Goal: Task Accomplishment & Management: Use online tool/utility

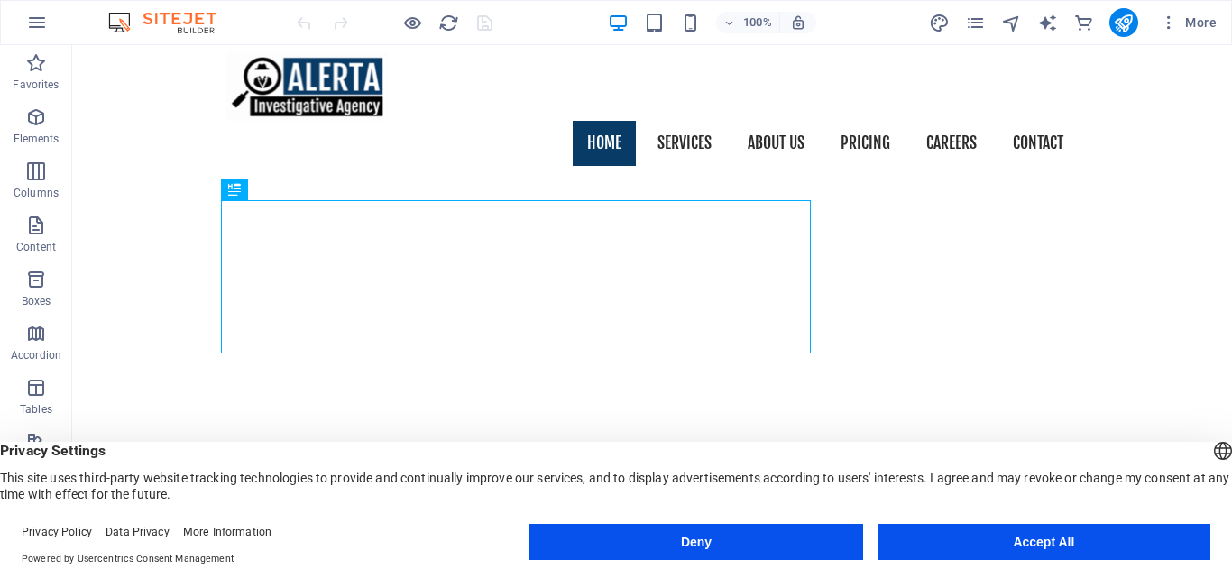
scroll to position [15, 0]
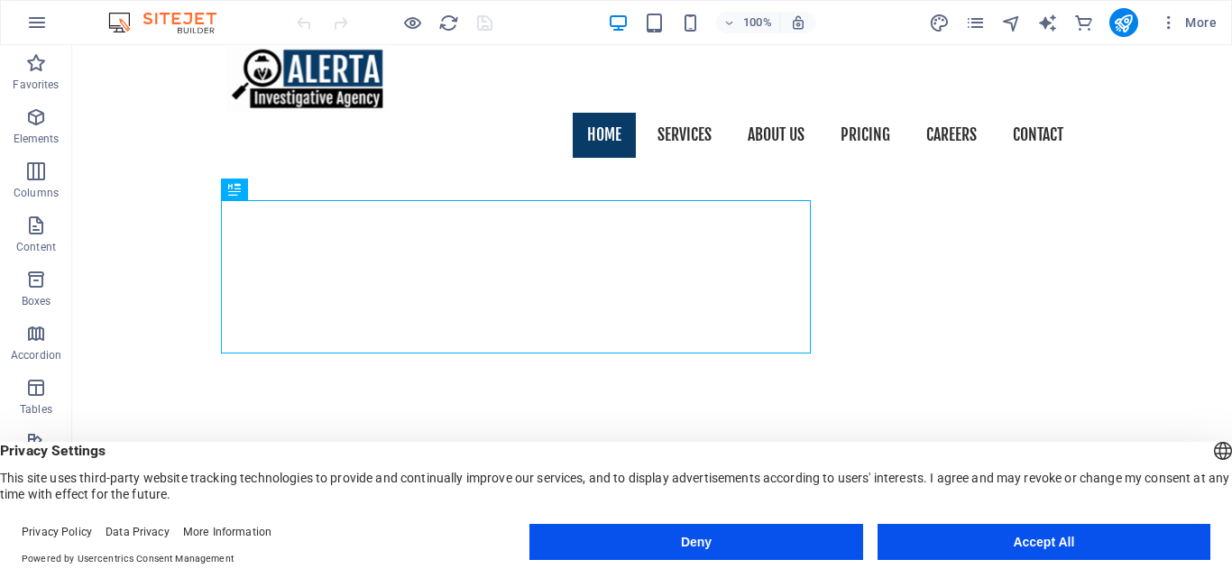
click at [1006, 543] on button "Accept All" at bounding box center [1043, 542] width 333 height 36
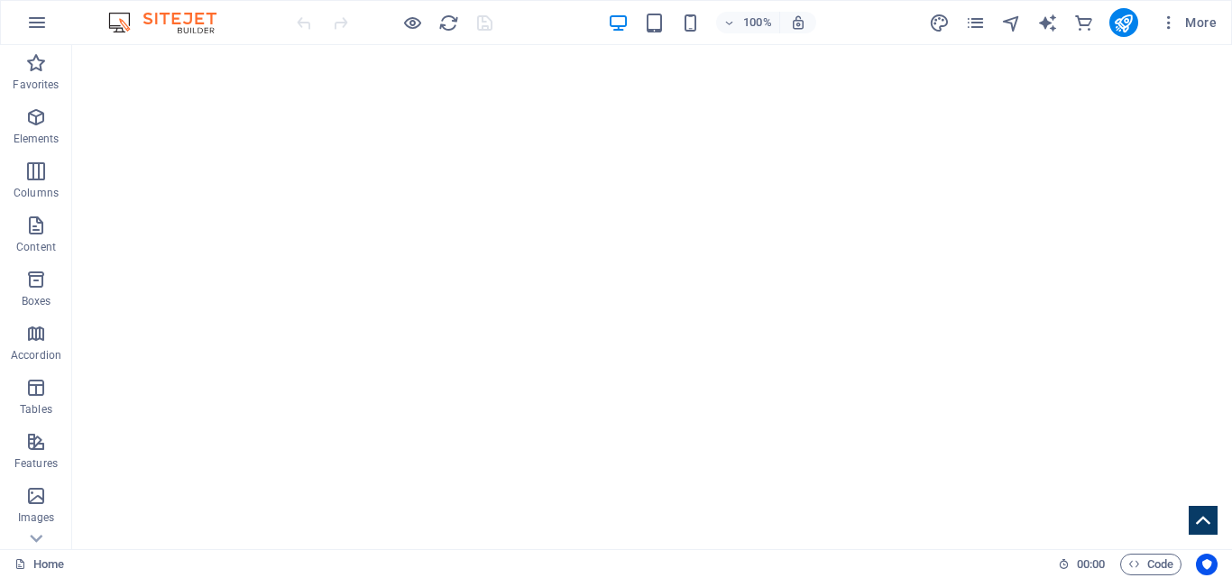
scroll to position [223, 0]
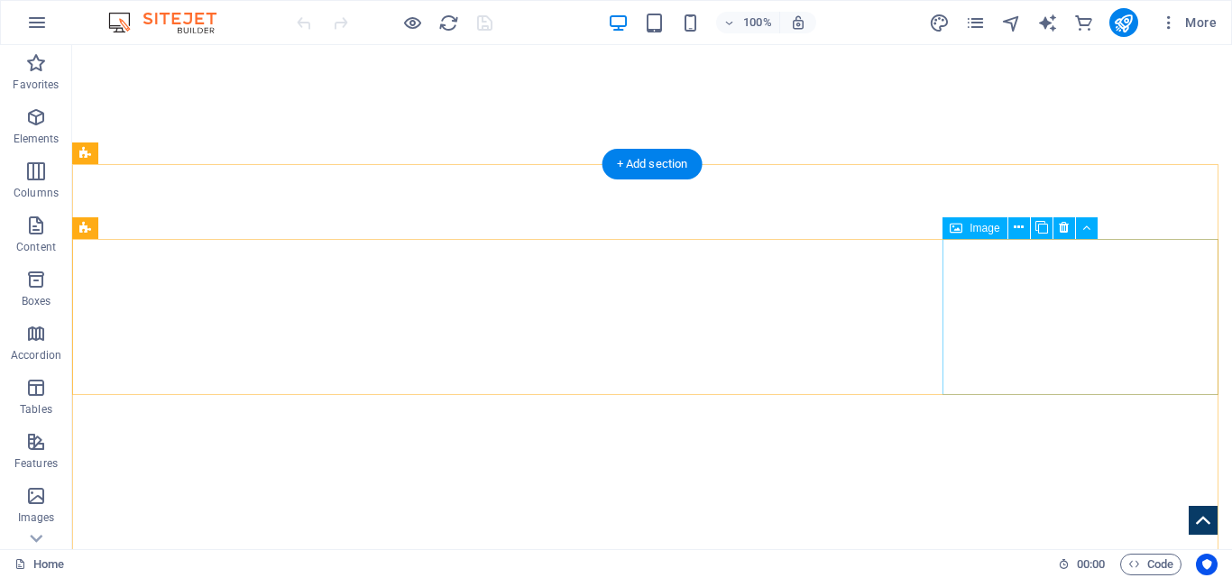
scroll to position [464, 0]
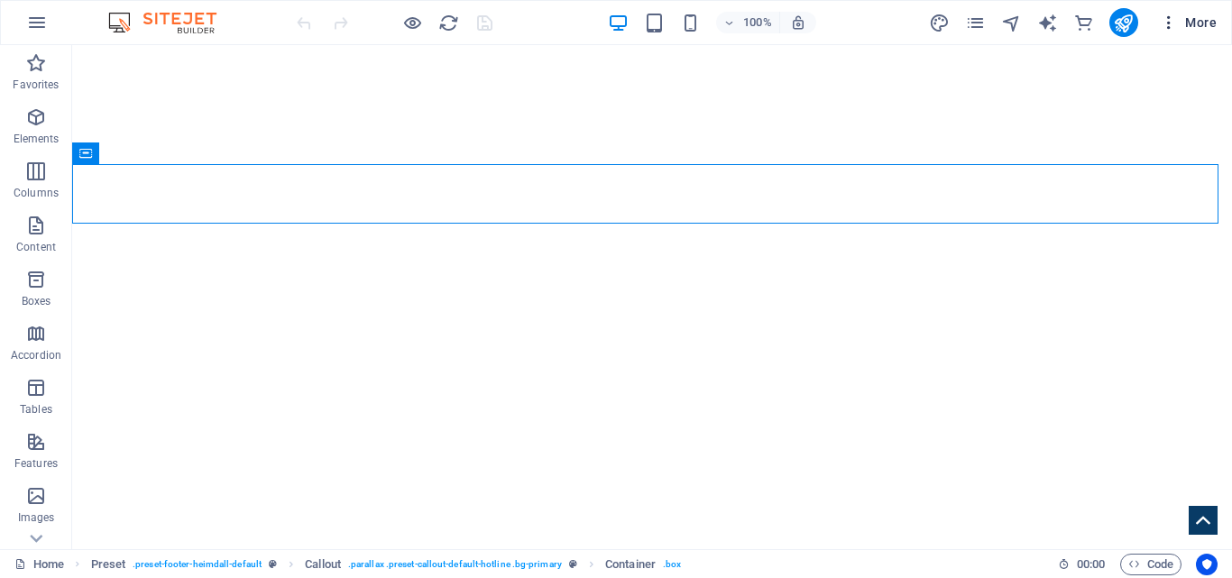
click at [1167, 28] on icon "button" at bounding box center [1169, 23] width 18 height 18
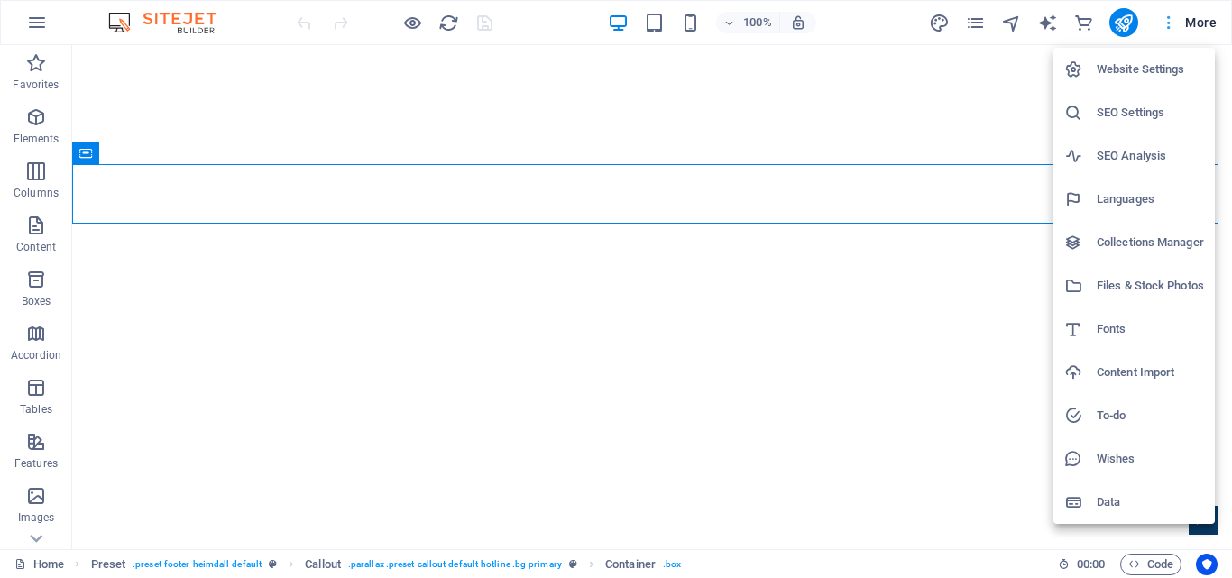
click at [1167, 28] on div at bounding box center [616, 289] width 1232 height 578
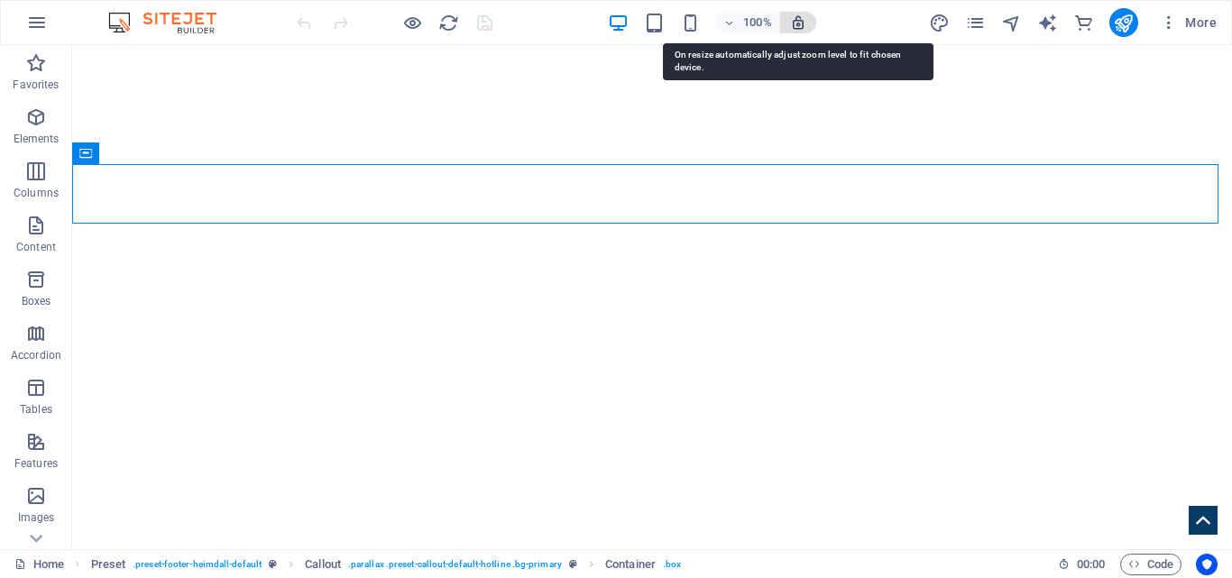
click at [799, 24] on icon "button" at bounding box center [798, 22] width 16 height 16
click at [799, 27] on icon "button" at bounding box center [798, 22] width 16 height 16
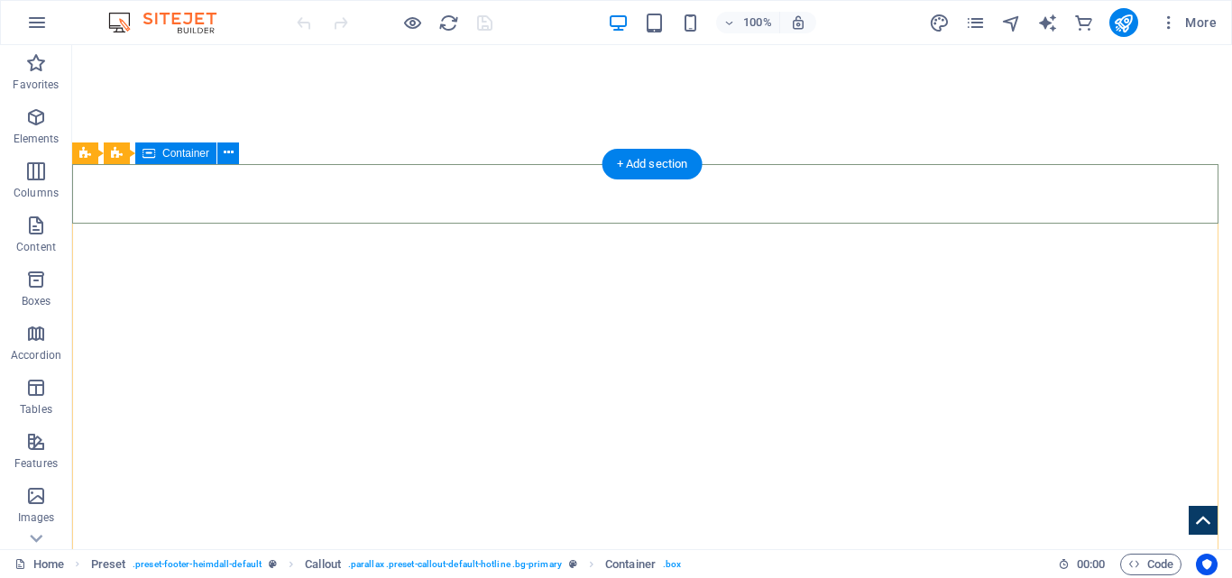
click at [229, 158] on icon at bounding box center [229, 152] width 10 height 19
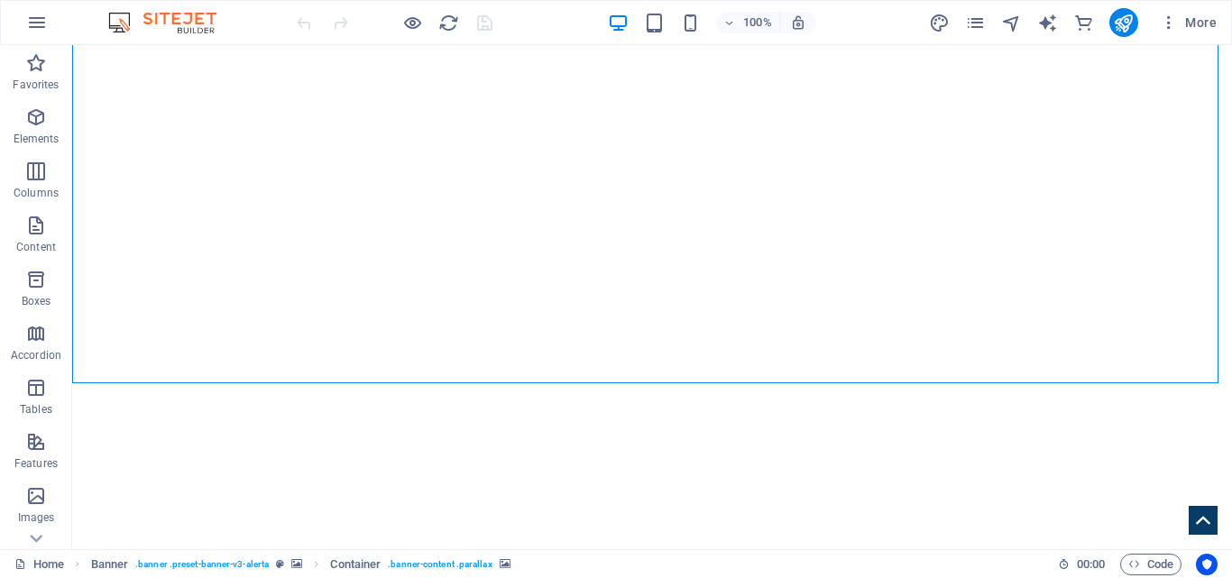
scroll to position [190, 0]
click at [39, 28] on icon "button" at bounding box center [37, 23] width 22 height 22
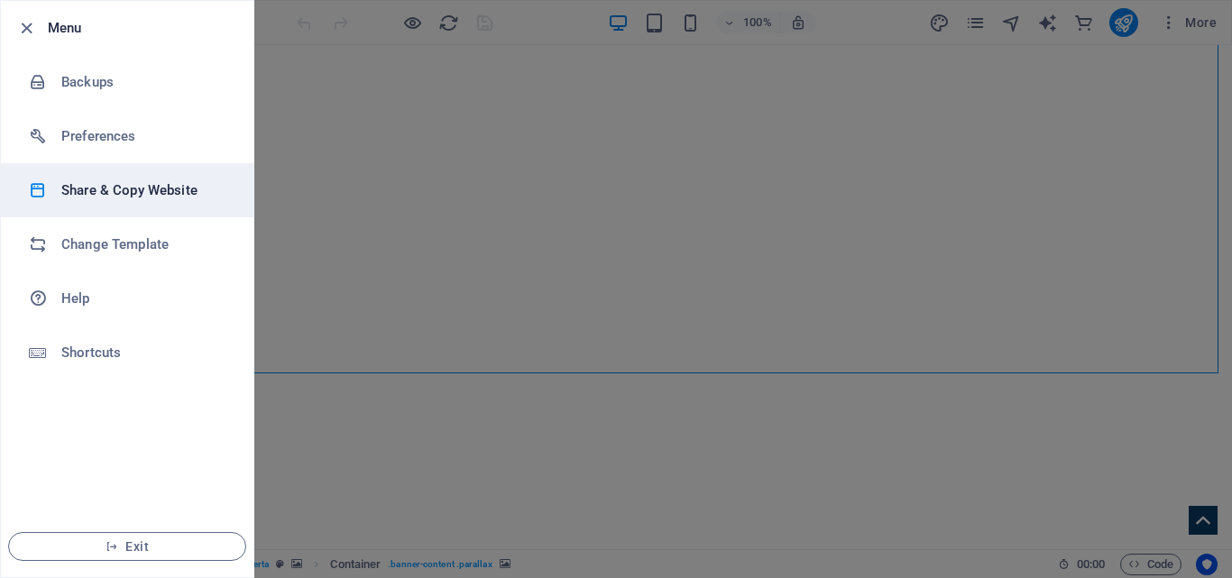
click at [158, 190] on h6 "Share & Copy Website" at bounding box center [144, 190] width 167 height 22
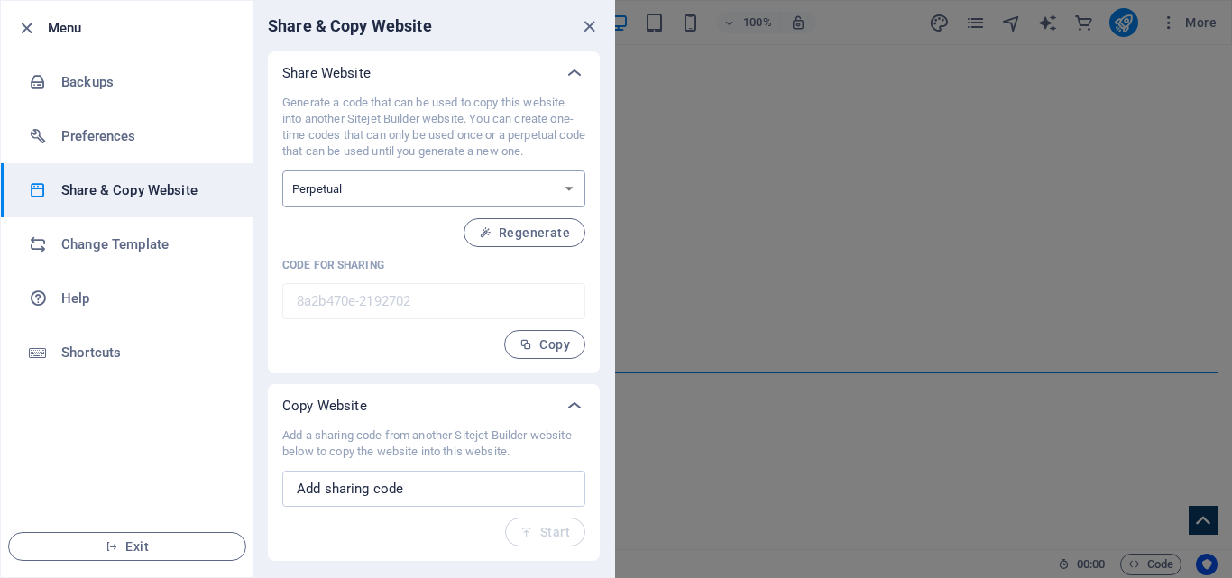
click at [577, 192] on select "One-time Perpetual" at bounding box center [433, 188] width 303 height 37
click at [579, 412] on icon at bounding box center [575, 406] width 22 height 22
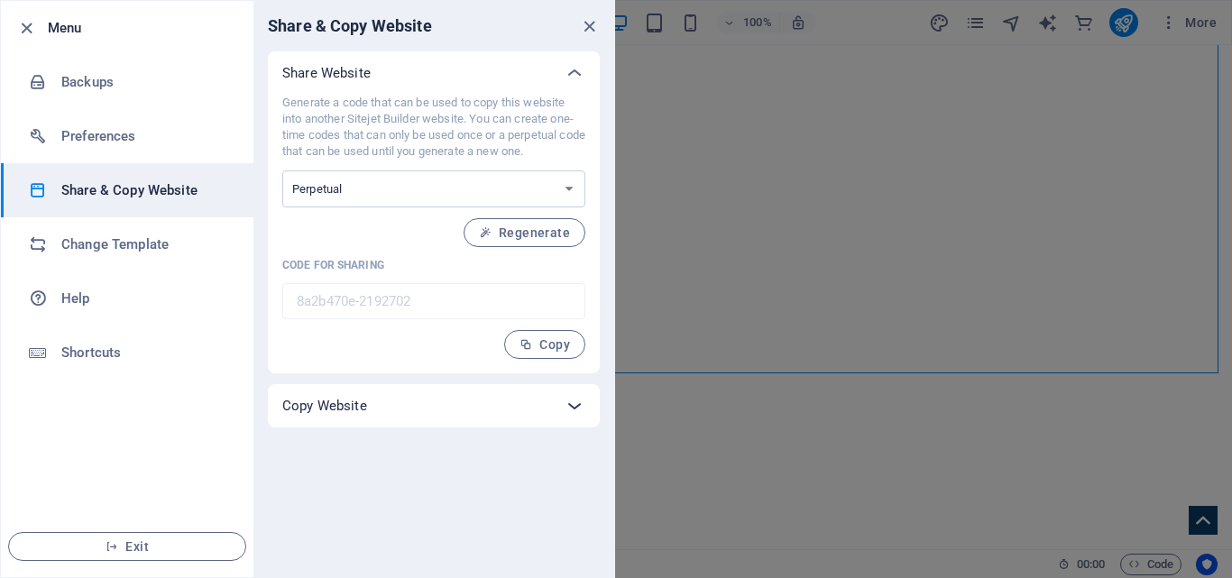
click at [579, 412] on icon at bounding box center [575, 406] width 22 height 22
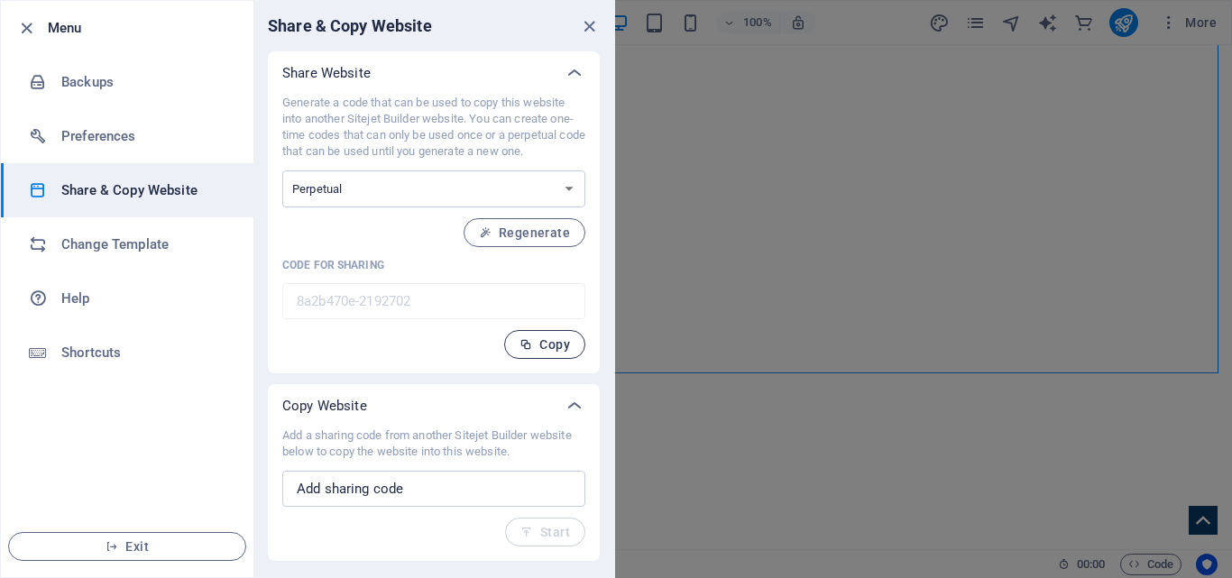
click at [535, 348] on span "Copy" at bounding box center [544, 344] width 50 height 14
click at [524, 495] on input "text" at bounding box center [433, 489] width 303 height 36
click at [546, 234] on span "Regenerate" at bounding box center [524, 232] width 91 height 14
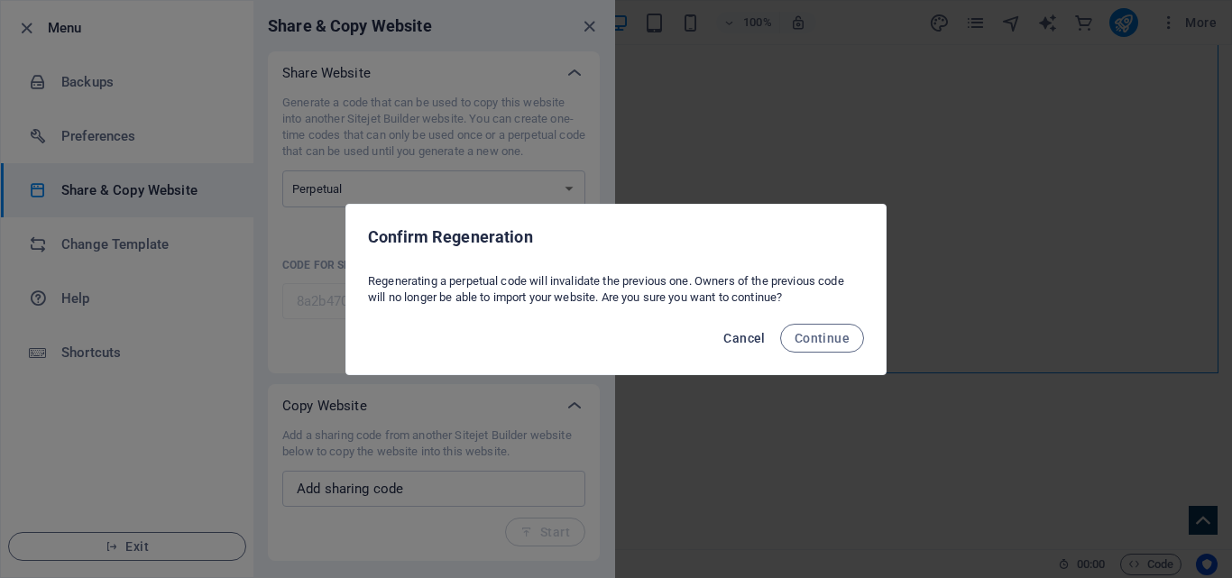
click at [746, 334] on span "Cancel" at bounding box center [743, 338] width 41 height 14
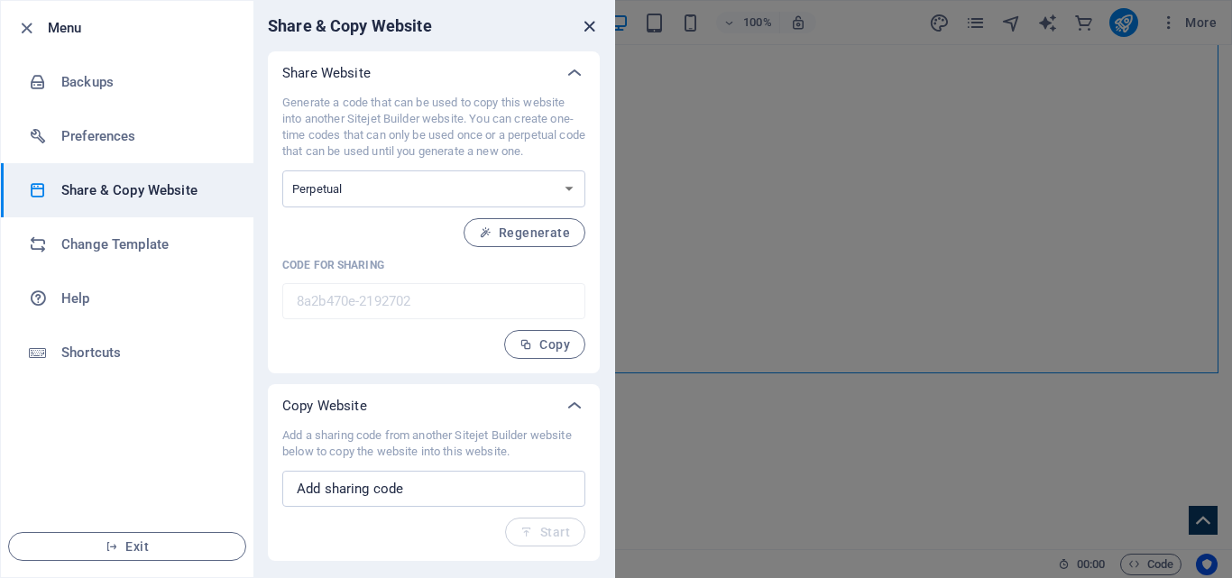
click at [598, 16] on icon "close" at bounding box center [589, 26] width 21 height 21
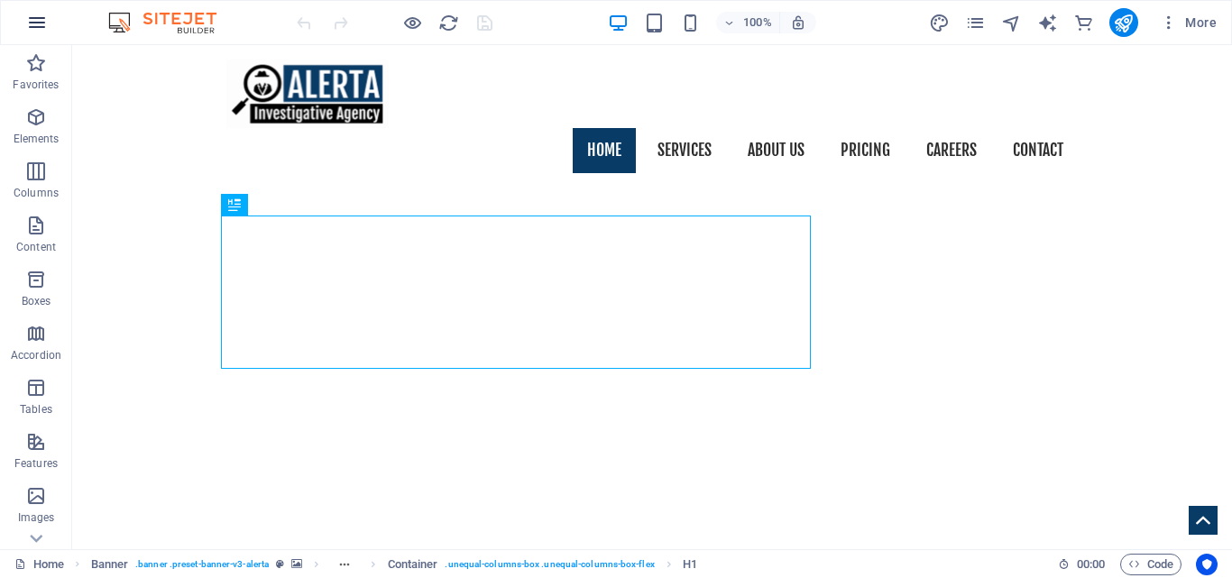
click at [36, 35] on button "button" at bounding box center [36, 22] width 43 height 43
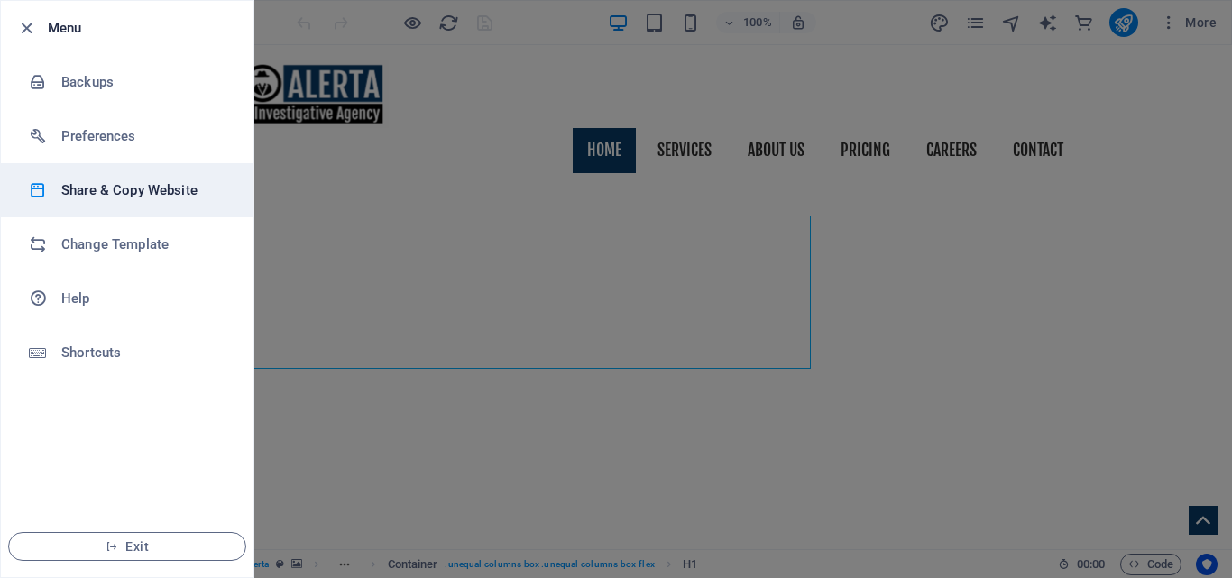
click at [90, 203] on li "Share & Copy Website" at bounding box center [127, 190] width 252 height 54
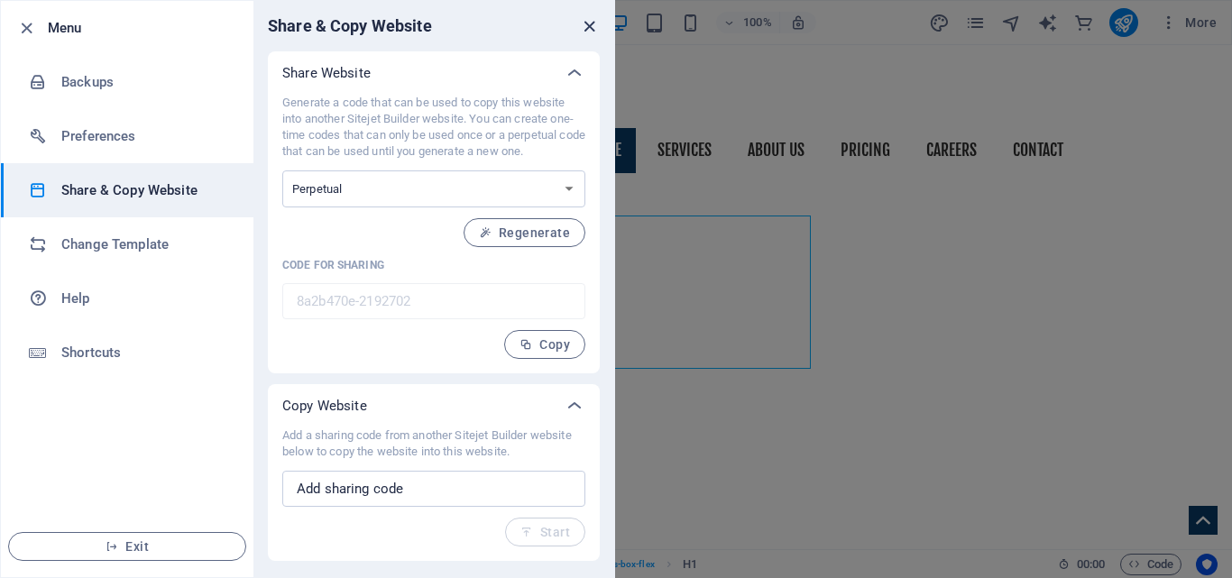
click at [592, 23] on icon "close" at bounding box center [589, 26] width 21 height 21
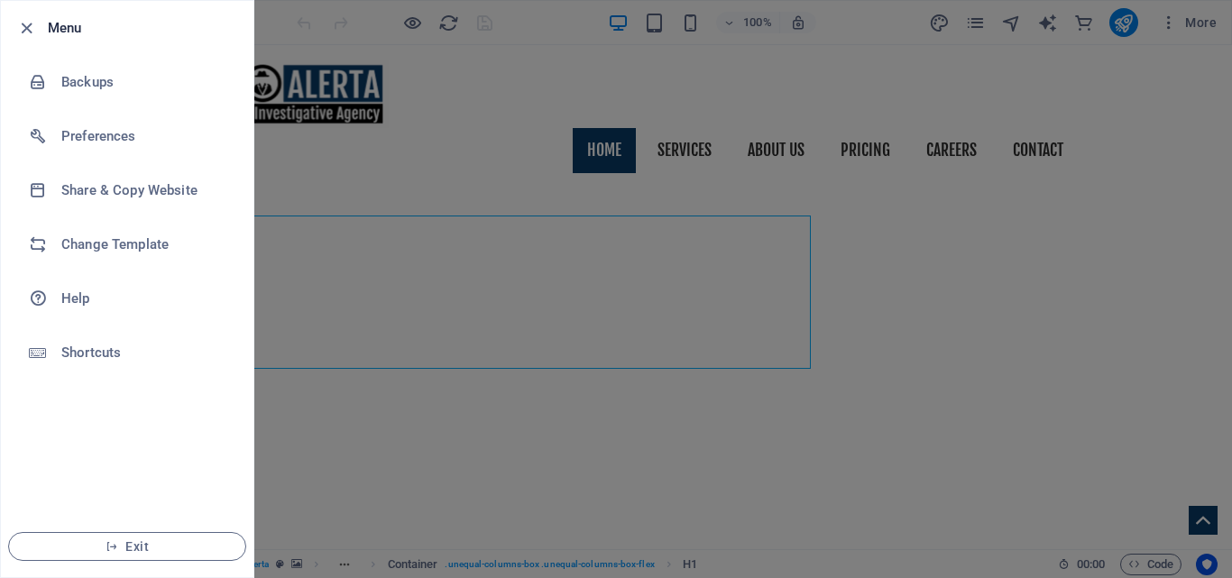
click at [1222, 131] on div at bounding box center [616, 289] width 1232 height 578
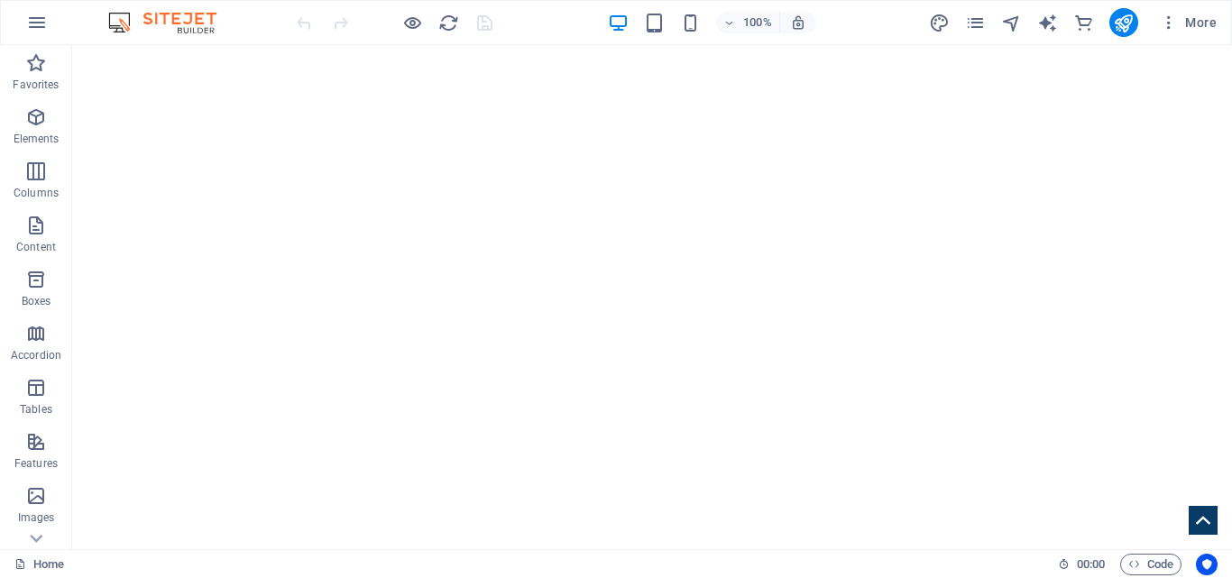
scroll to position [121, 0]
click at [37, 14] on icon "button" at bounding box center [37, 23] width 22 height 22
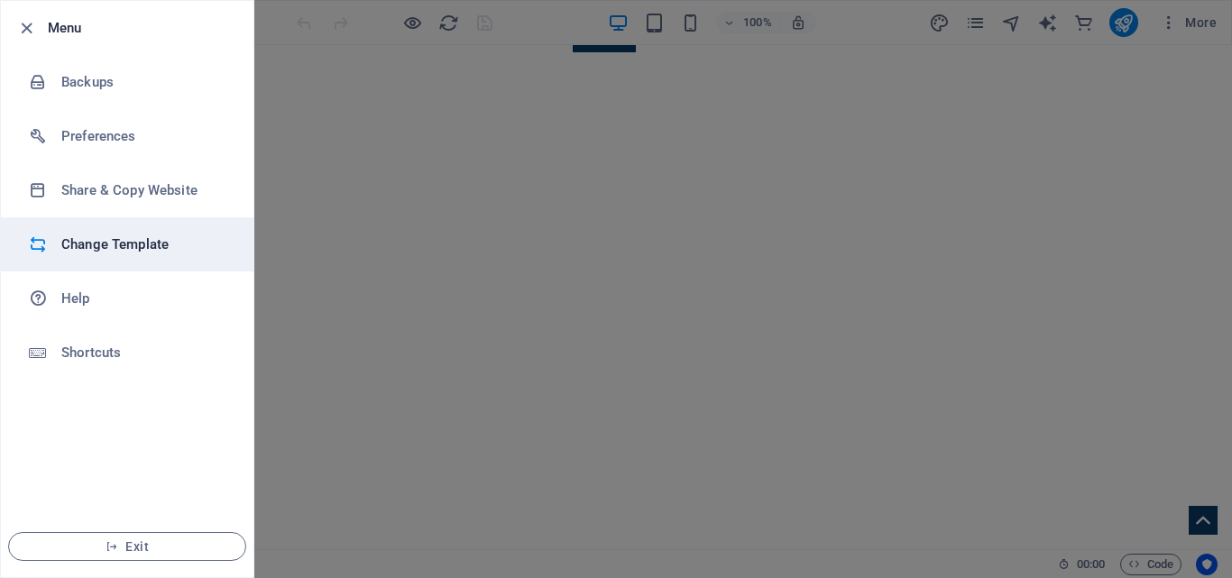
click at [150, 236] on h6 "Change Template" at bounding box center [144, 245] width 167 height 22
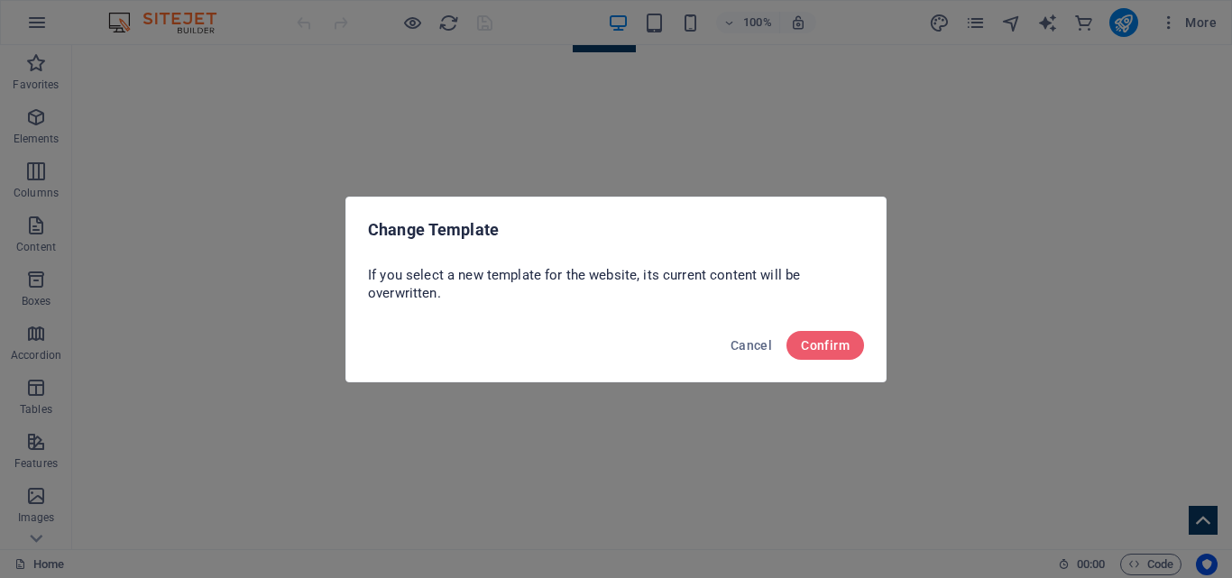
click at [871, 58] on div "Change Template If you select a new template for the website, its current conte…" at bounding box center [616, 289] width 1232 height 578
click at [750, 345] on span "Cancel" at bounding box center [750, 345] width 41 height 14
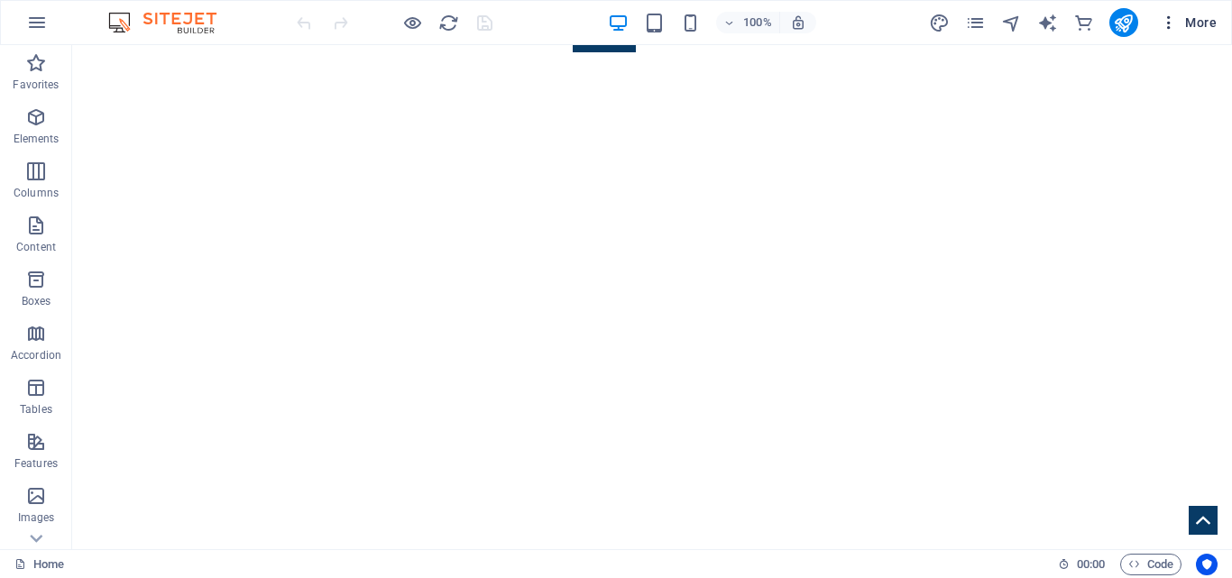
click at [1160, 23] on icon "button" at bounding box center [1169, 23] width 18 height 18
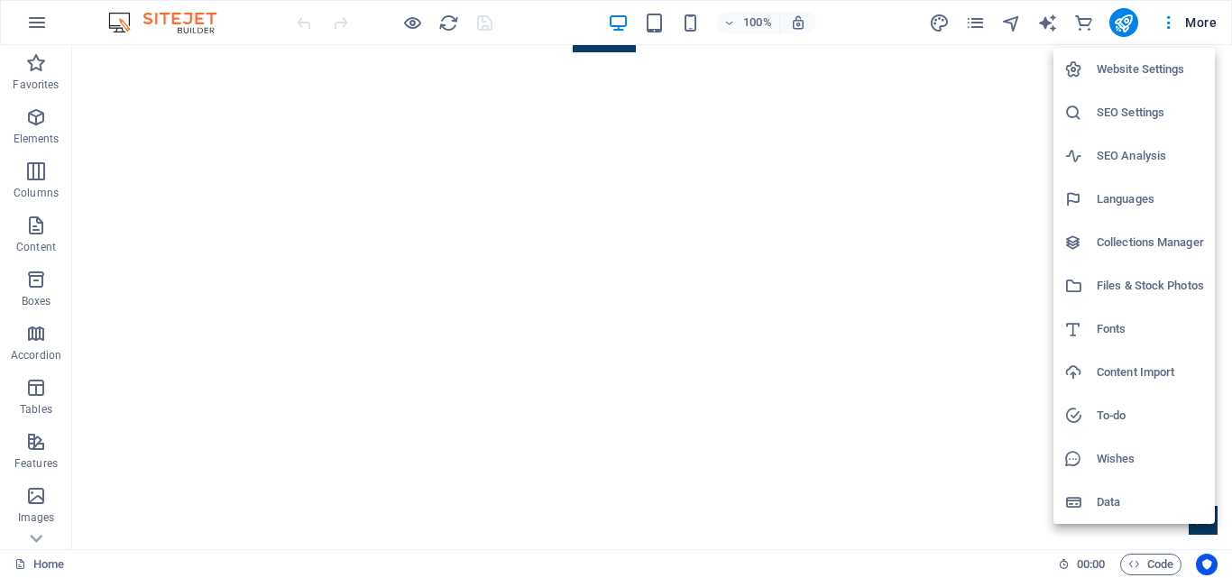
click at [892, 16] on div at bounding box center [616, 289] width 1232 height 578
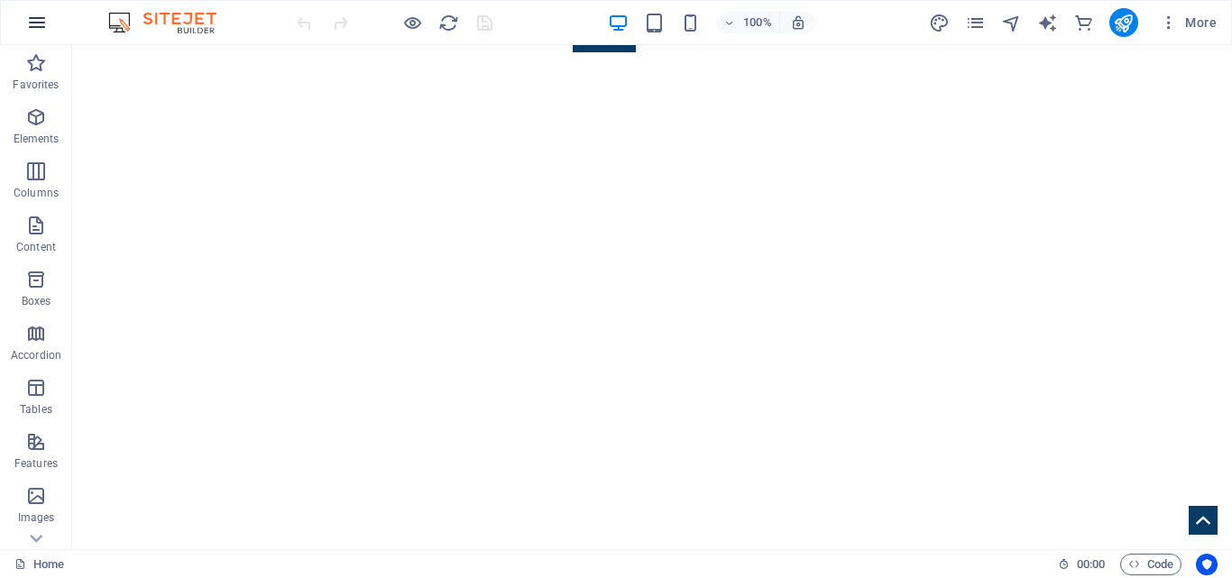
click at [35, 21] on icon "button" at bounding box center [37, 23] width 22 height 22
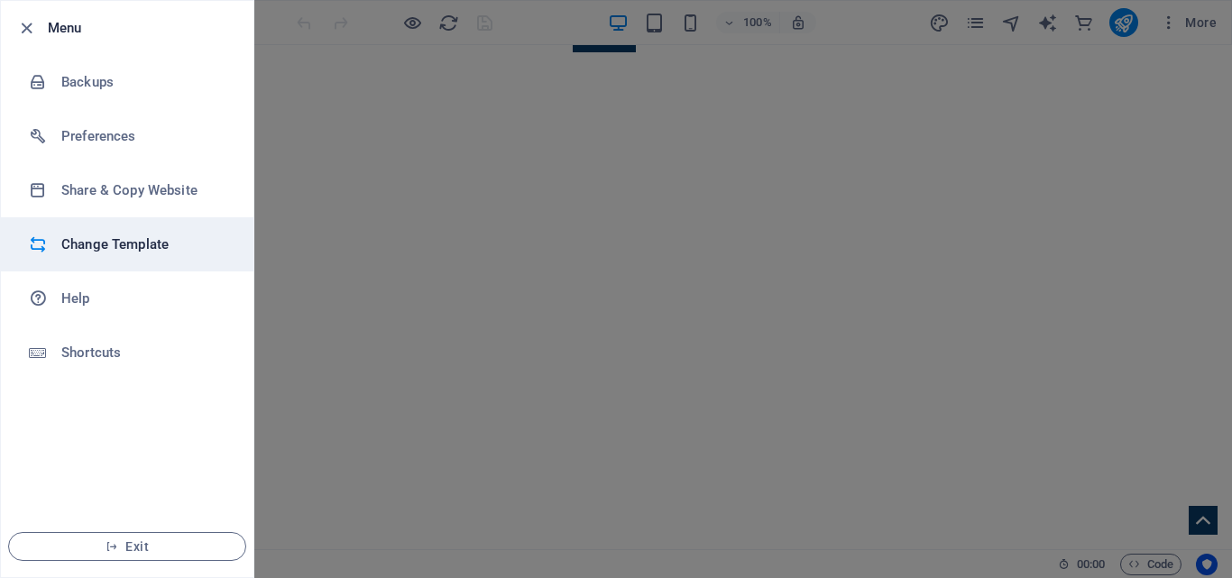
click at [97, 247] on h6 "Change Template" at bounding box center [144, 245] width 167 height 22
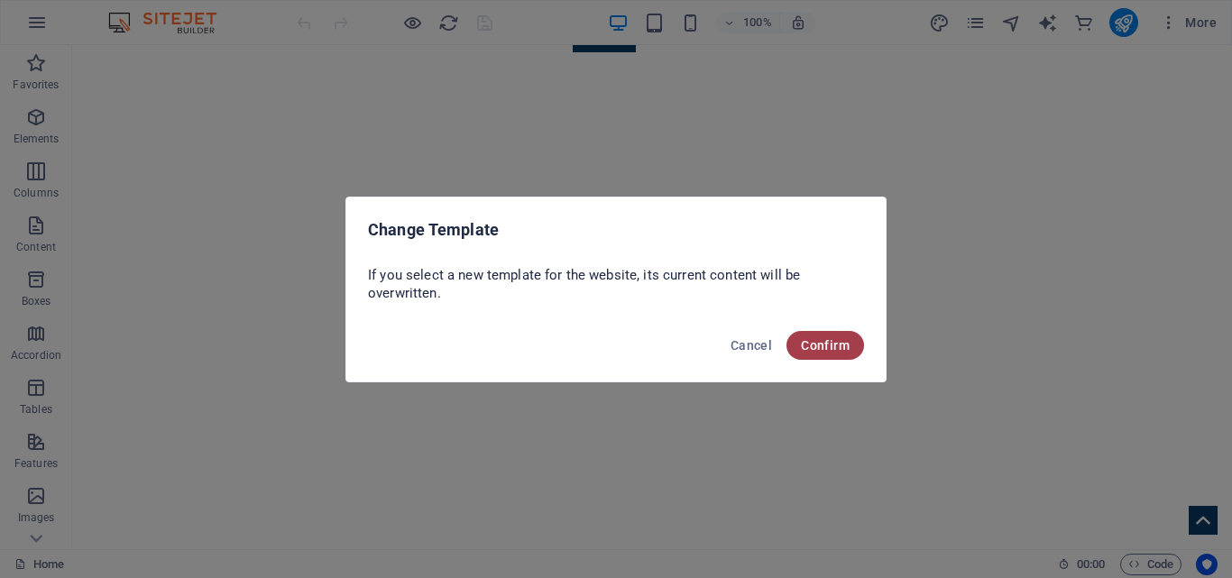
click at [820, 352] on span "Confirm" at bounding box center [825, 345] width 49 height 14
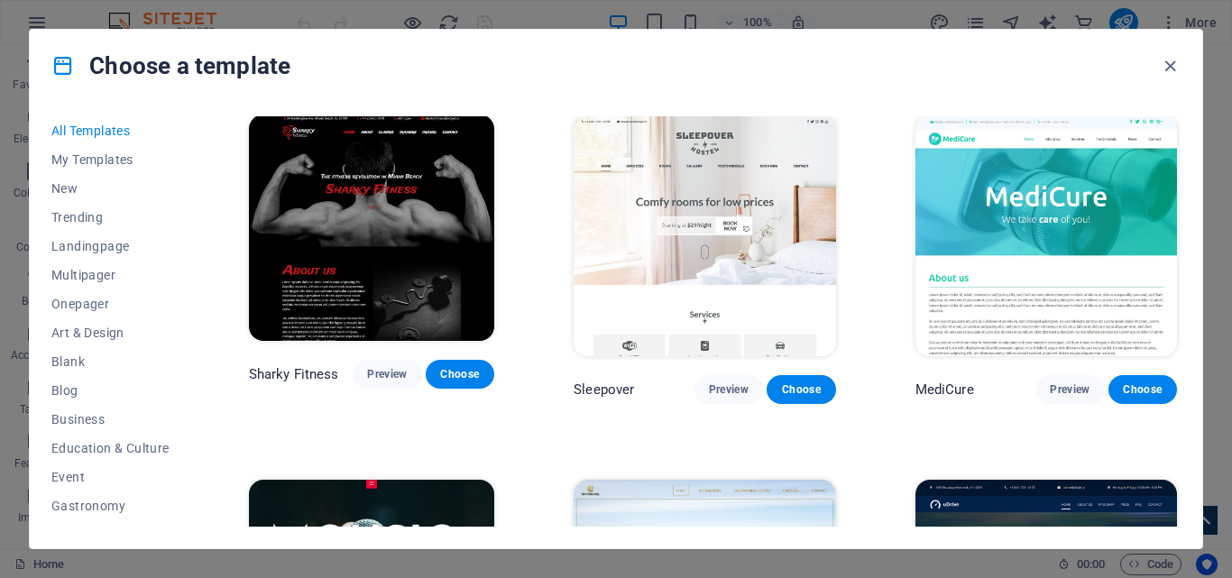
scroll to position [12827, 0]
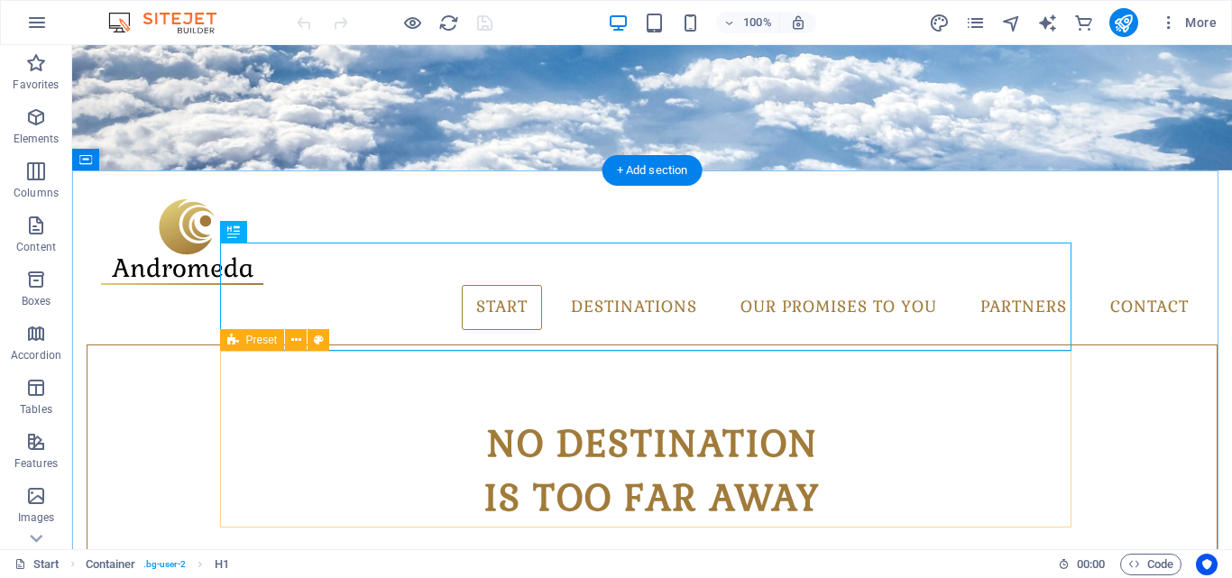
scroll to position [507, 0]
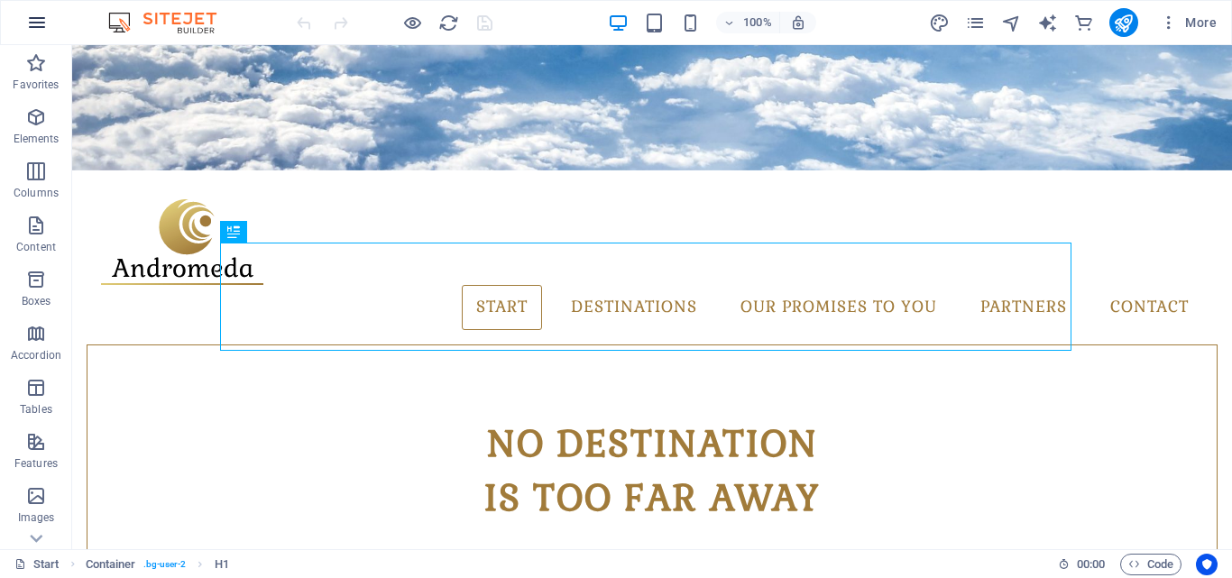
click at [33, 5] on button "button" at bounding box center [36, 22] width 43 height 43
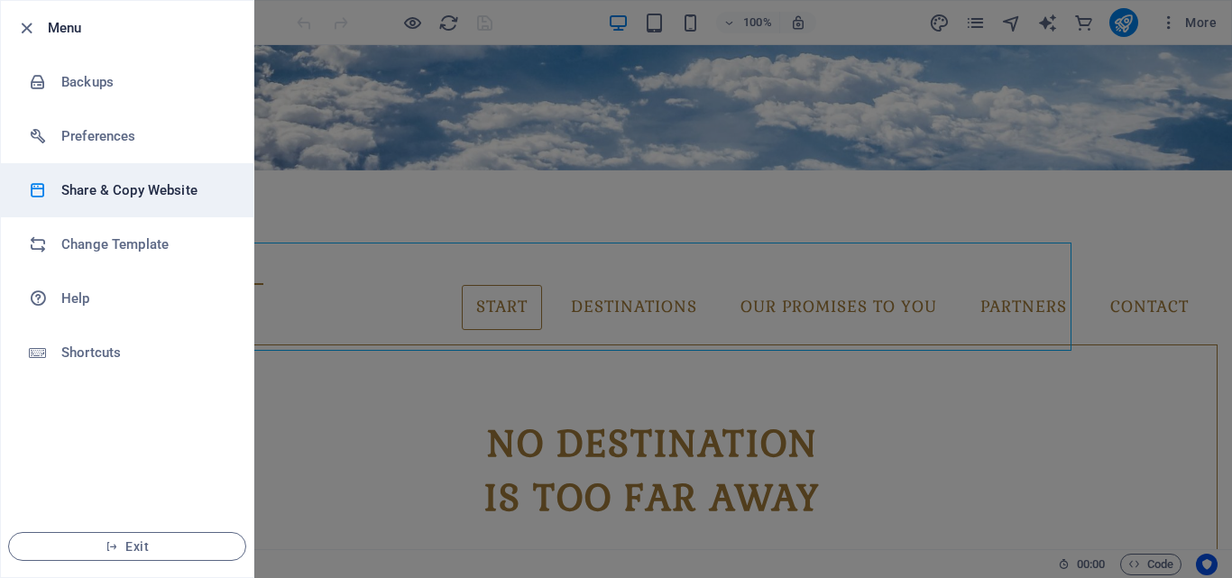
click at [134, 204] on li "Share & Copy Website" at bounding box center [127, 190] width 252 height 54
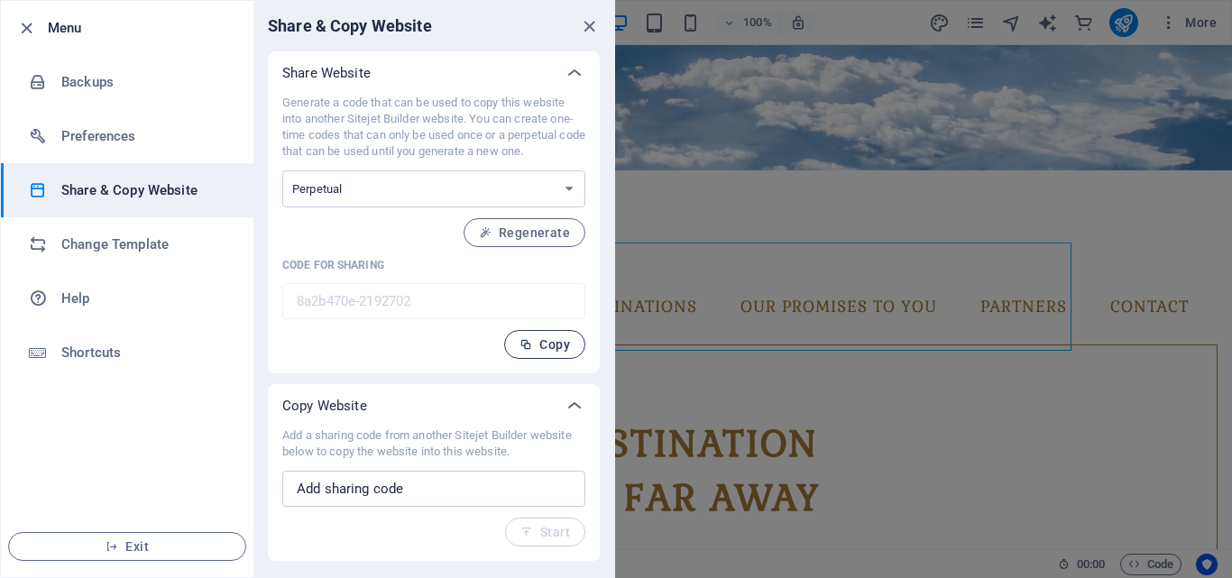
click at [533, 347] on span "Copy" at bounding box center [544, 344] width 50 height 14
click at [558, 344] on span "Copy" at bounding box center [544, 344] width 50 height 14
click at [586, 19] on icon "close" at bounding box center [589, 26] width 21 height 21
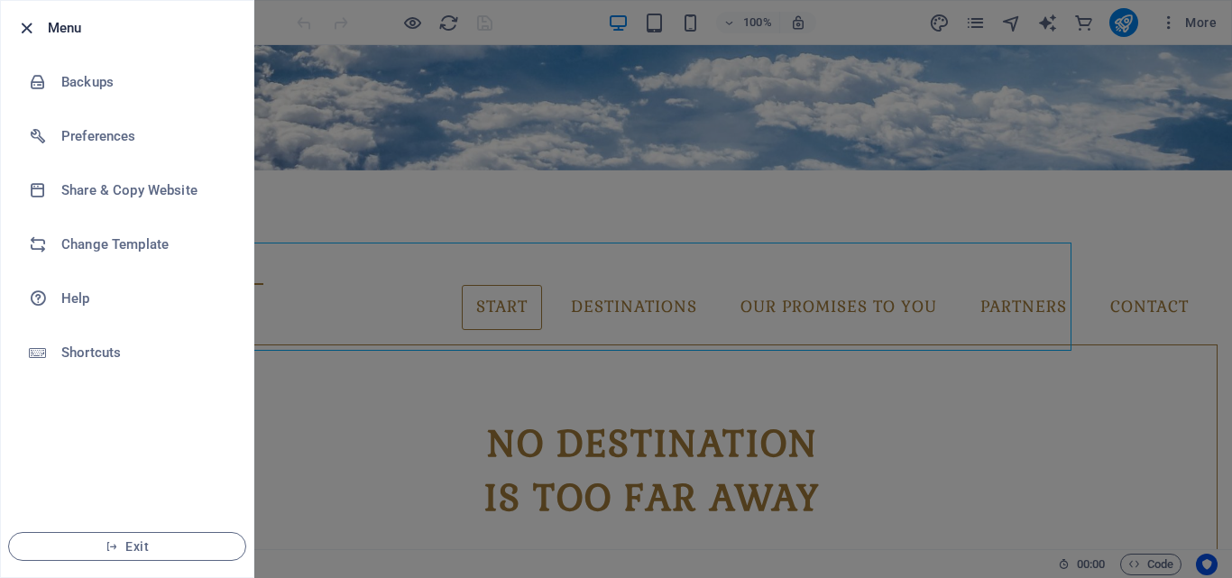
click at [23, 21] on icon "button" at bounding box center [26, 28] width 21 height 21
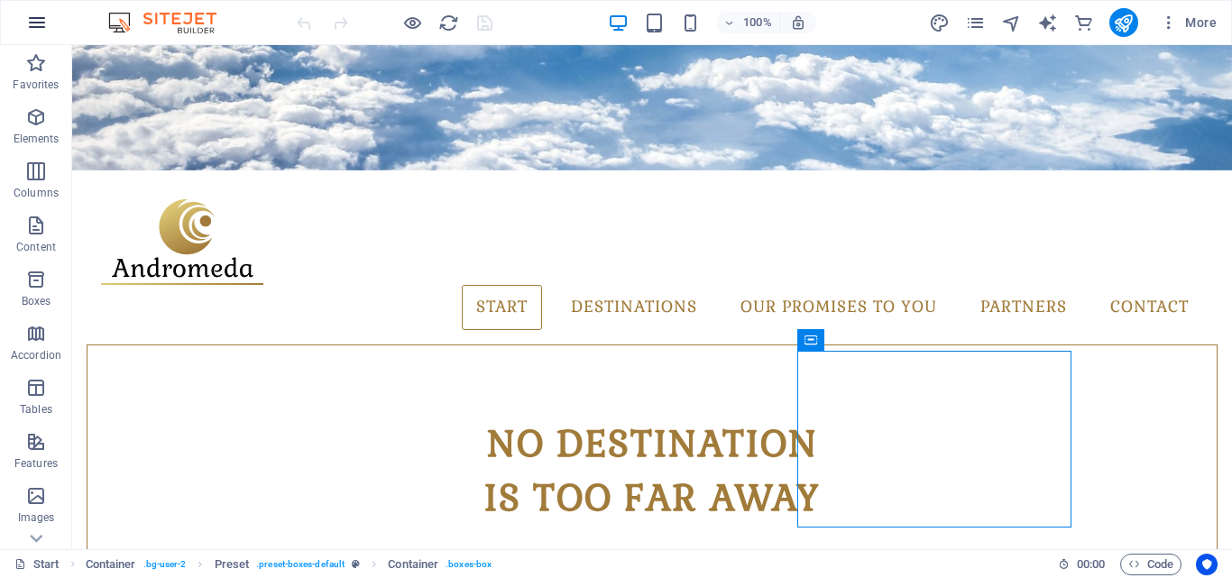
click at [42, 19] on icon "button" at bounding box center [37, 23] width 22 height 22
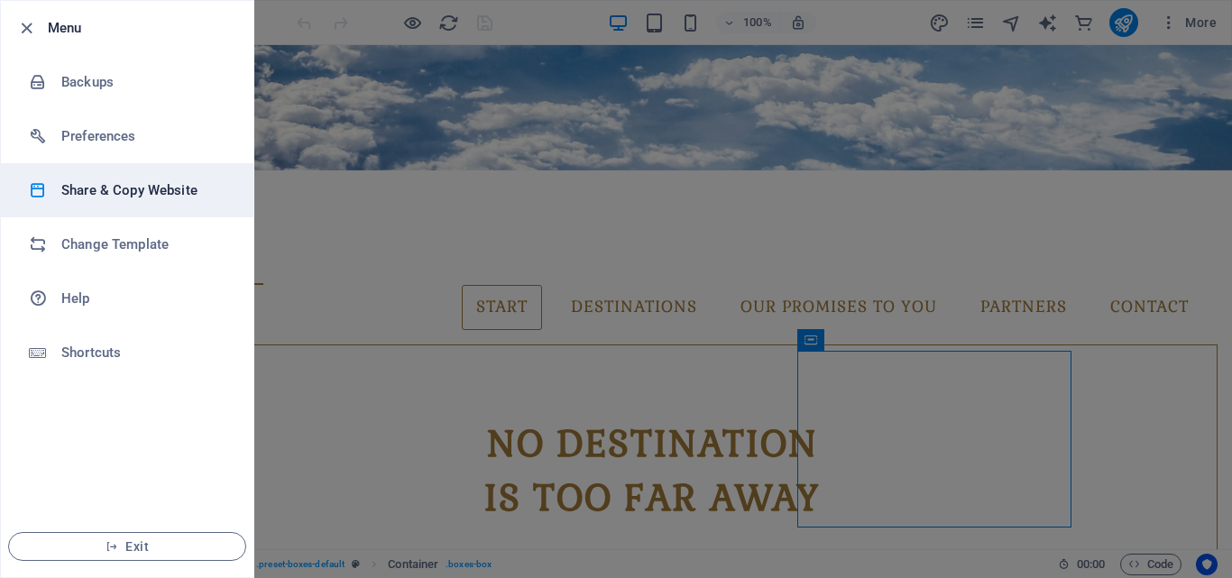
click at [143, 188] on h6 "Share & Copy Website" at bounding box center [144, 190] width 167 height 22
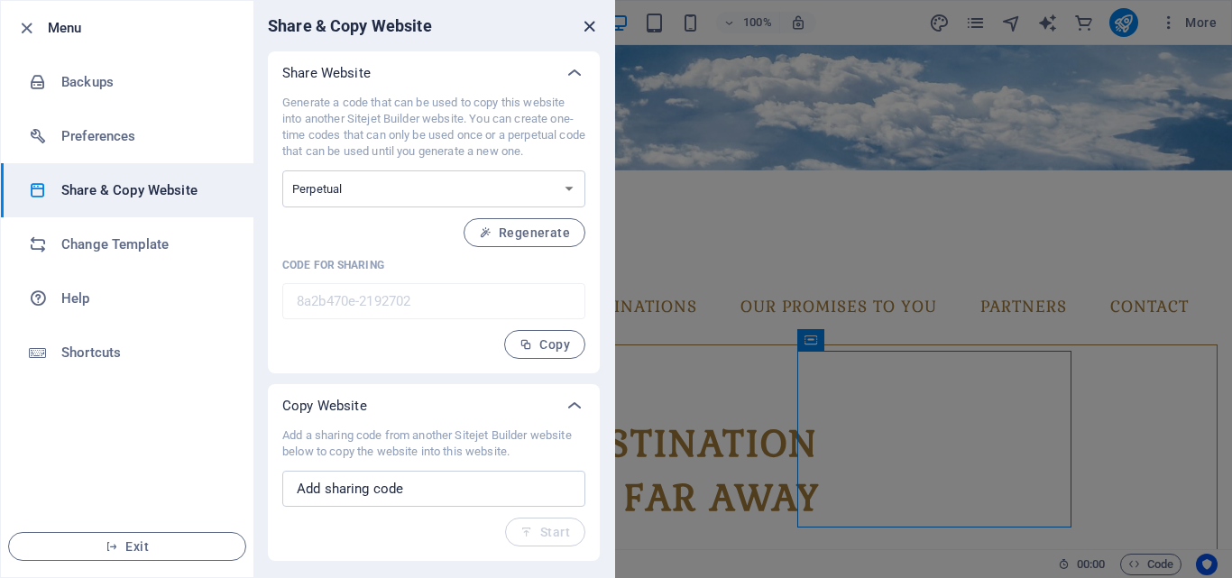
click at [593, 27] on icon "close" at bounding box center [589, 26] width 21 height 21
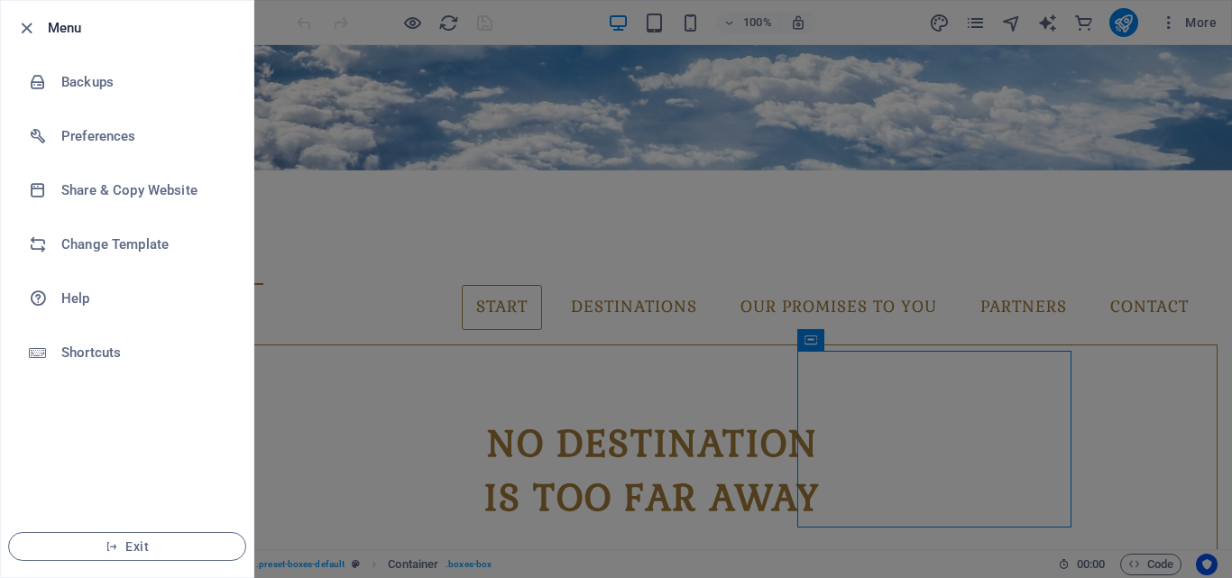
click at [281, 9] on div at bounding box center [616, 289] width 1232 height 578
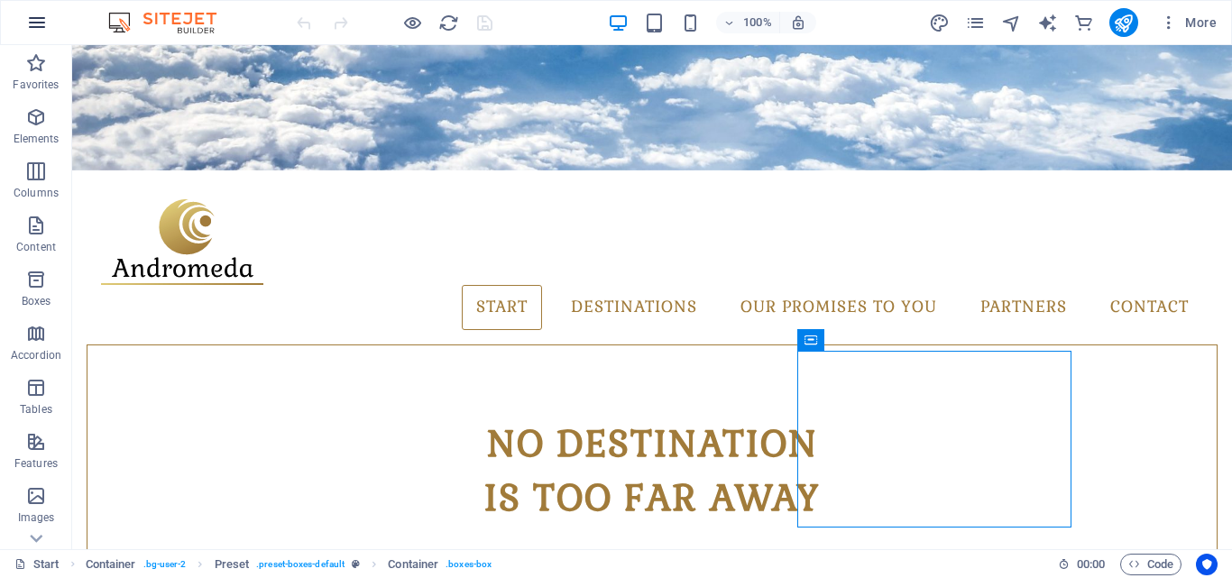
click at [36, 25] on icon "button" at bounding box center [37, 23] width 22 height 22
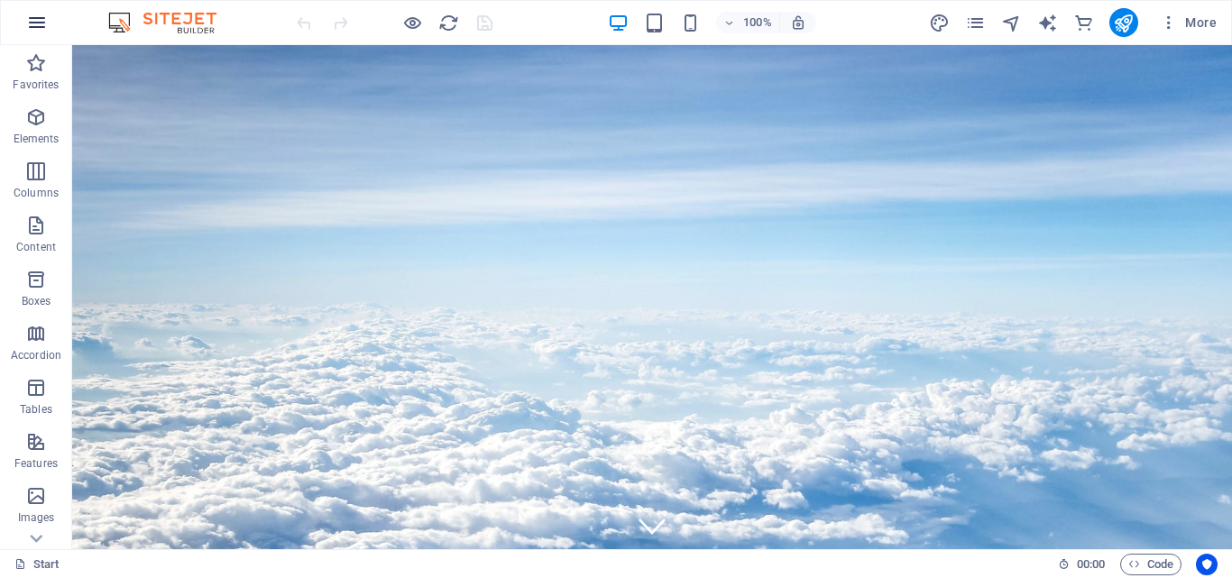
click at [53, 28] on button "button" at bounding box center [36, 22] width 43 height 43
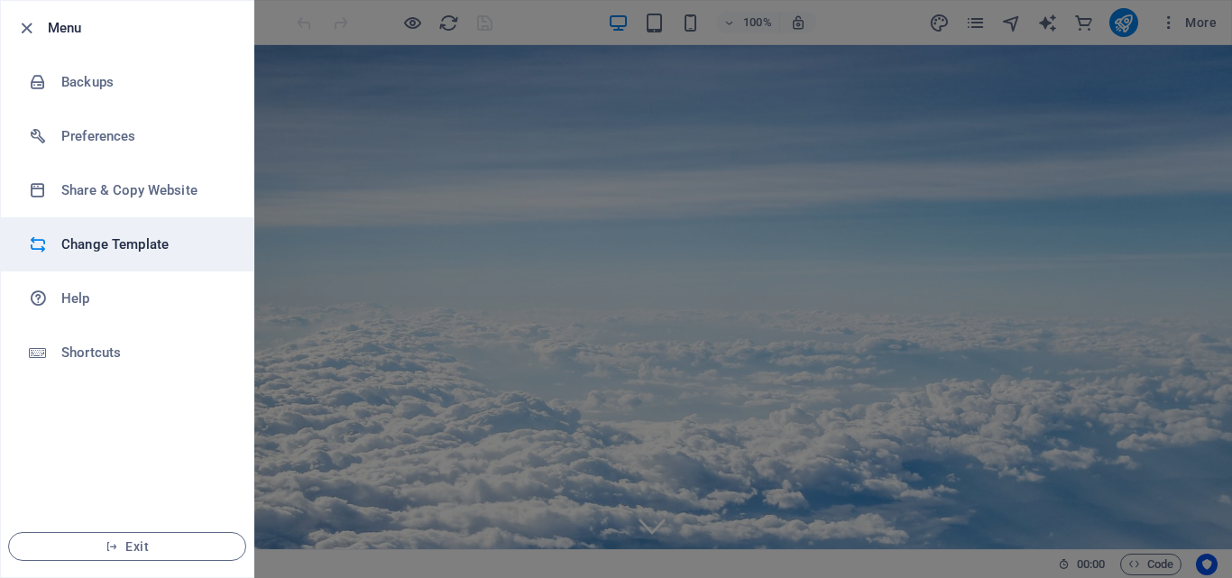
click at [122, 244] on h6 "Change Template" at bounding box center [144, 245] width 167 height 22
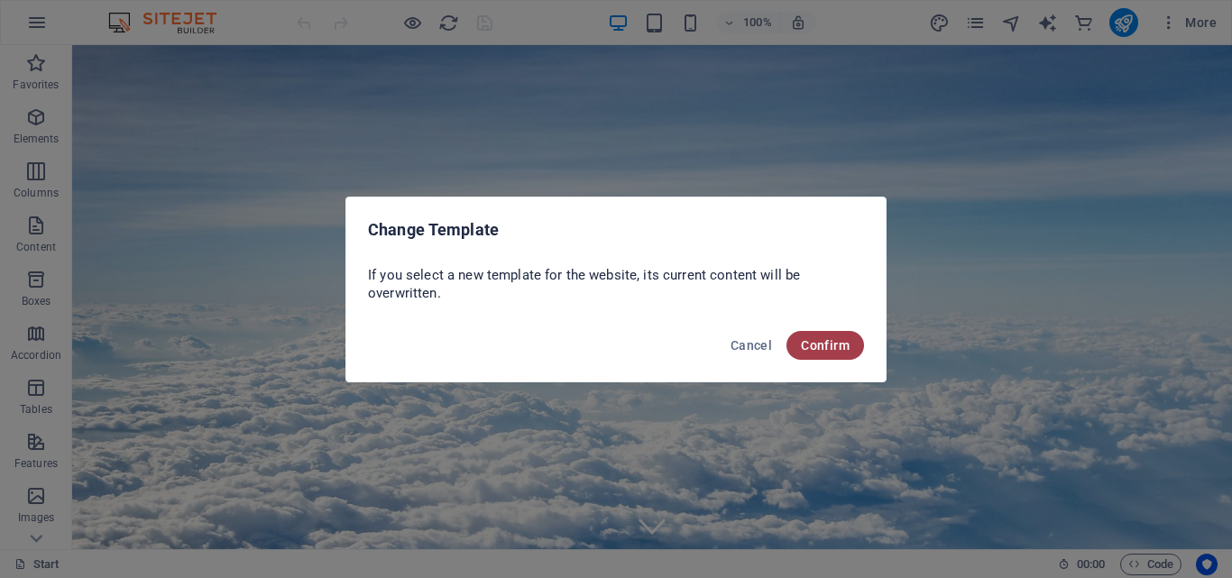
click at [847, 331] on button "Confirm" at bounding box center [825, 345] width 78 height 29
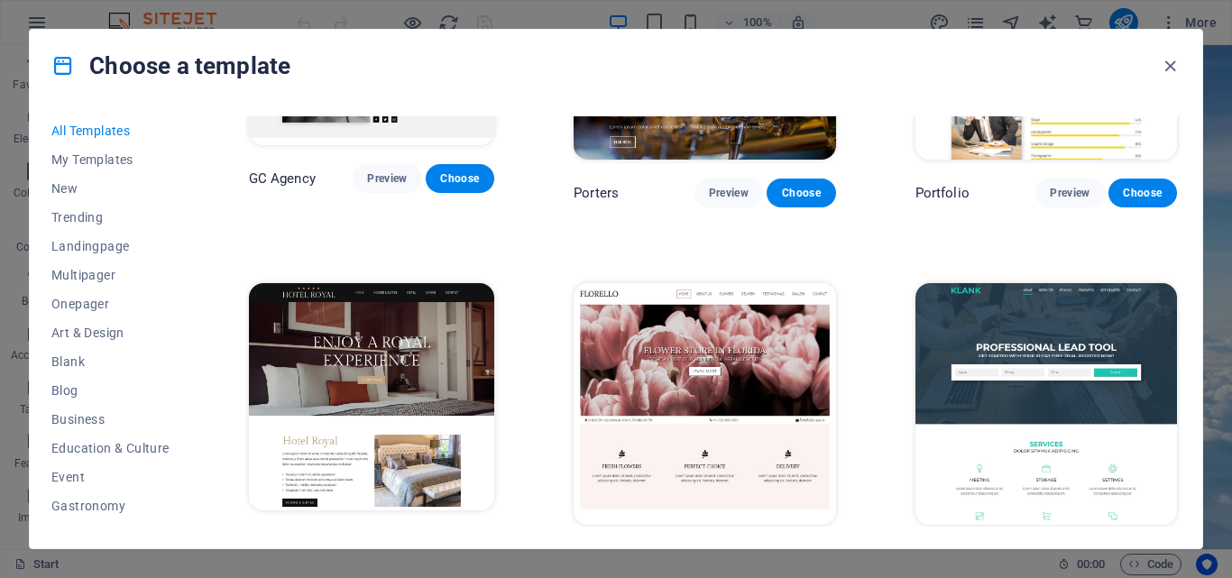
scroll to position [14612, 0]
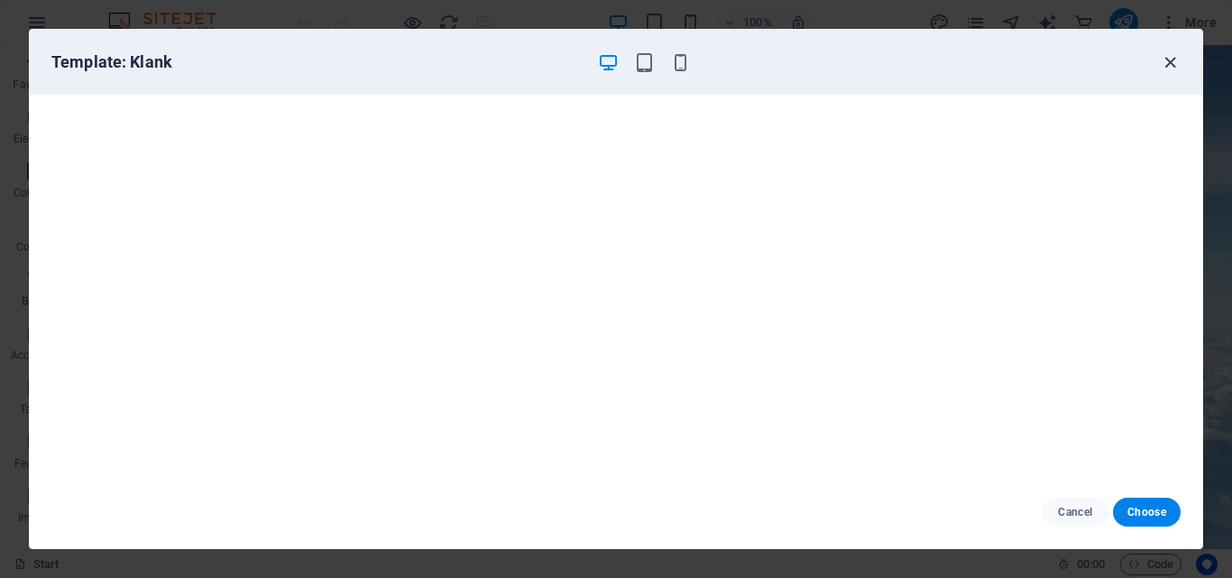
click at [1164, 53] on icon "button" at bounding box center [1170, 62] width 21 height 21
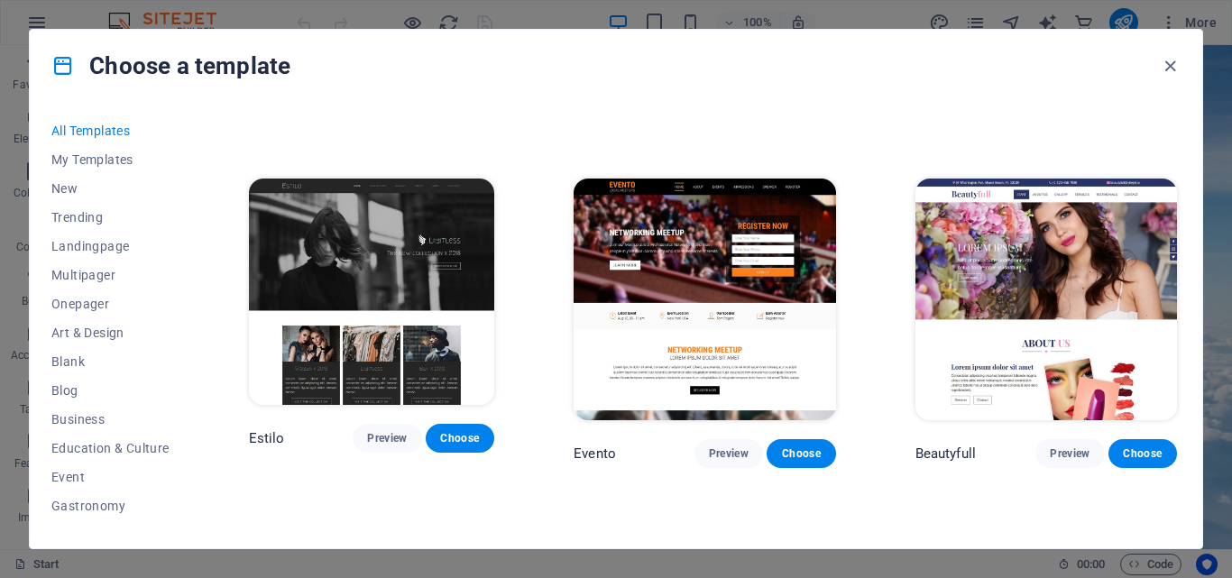
scroll to position [15317, 0]
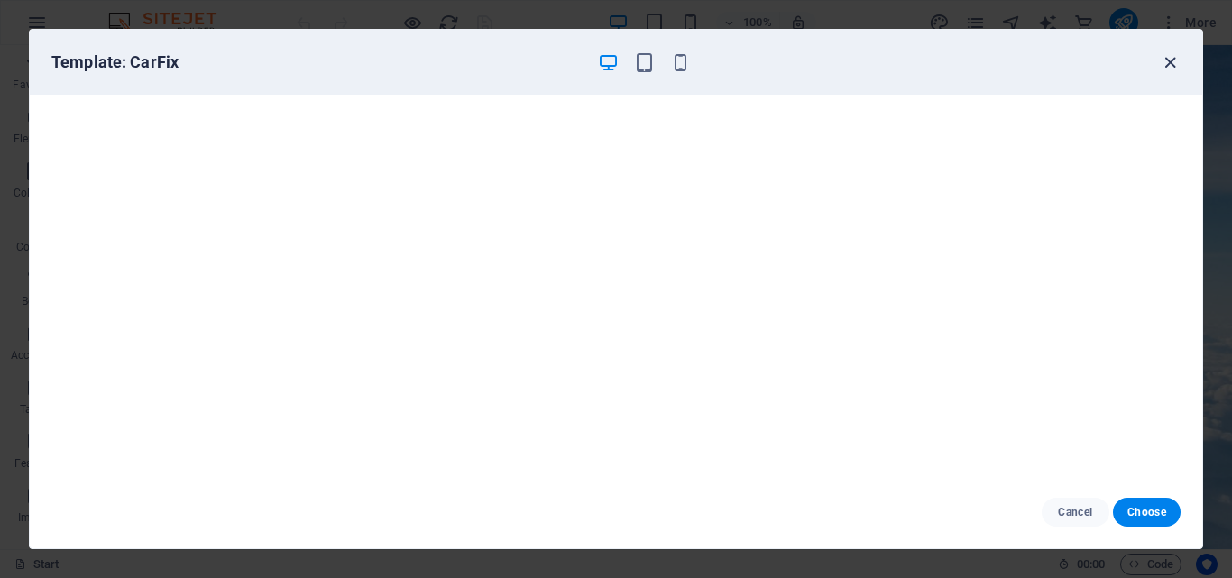
click at [1168, 56] on icon "button" at bounding box center [1170, 62] width 21 height 21
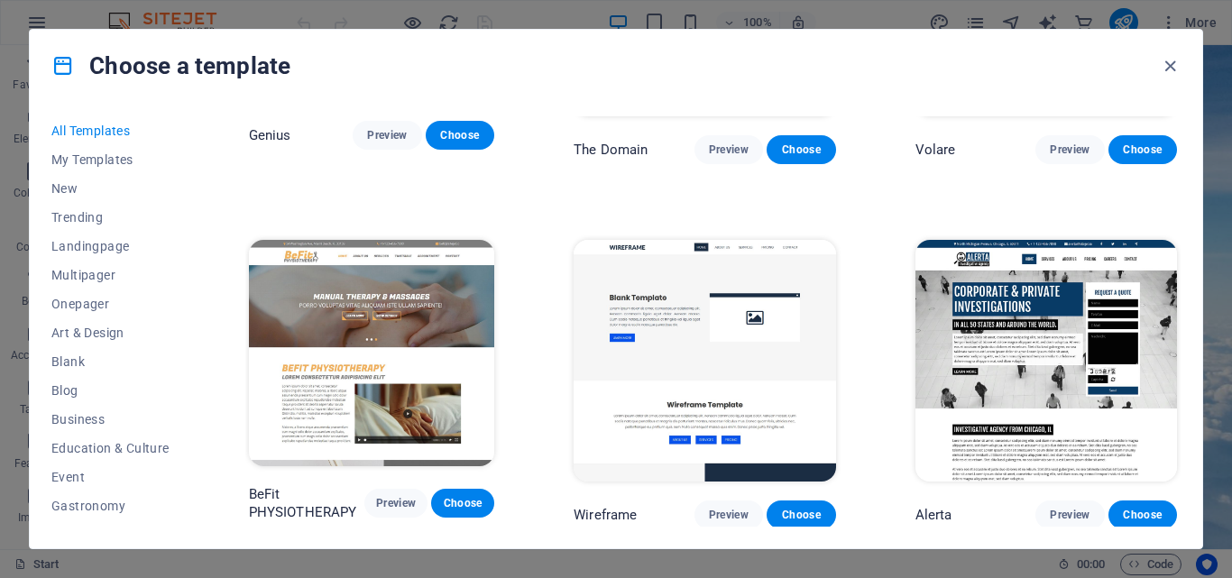
scroll to position [10008, 0]
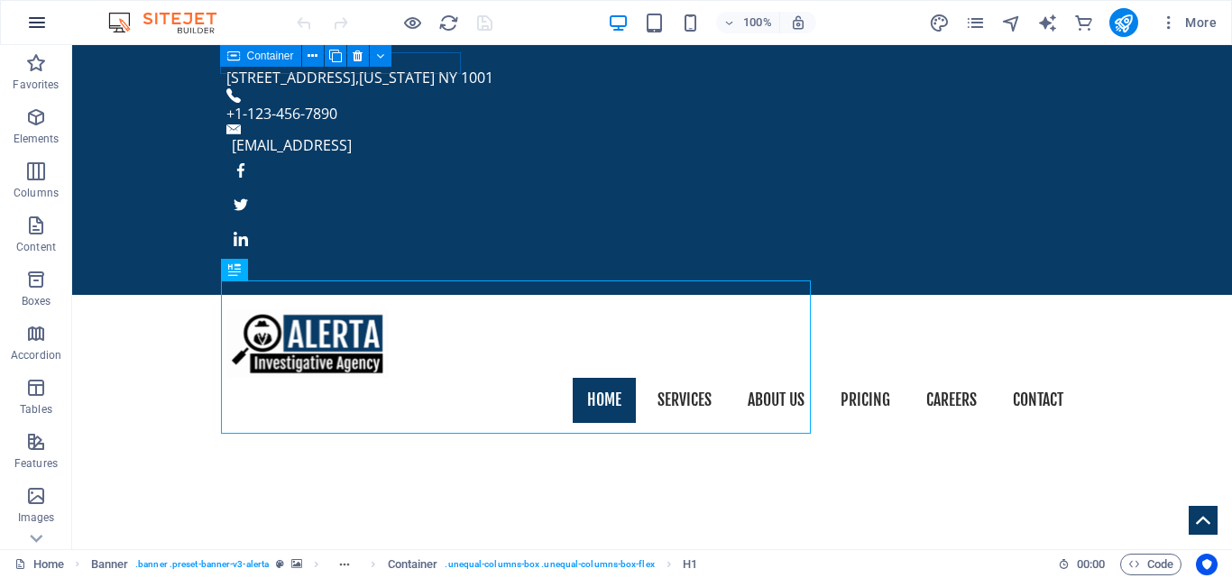
click at [42, 13] on icon "button" at bounding box center [37, 23] width 22 height 22
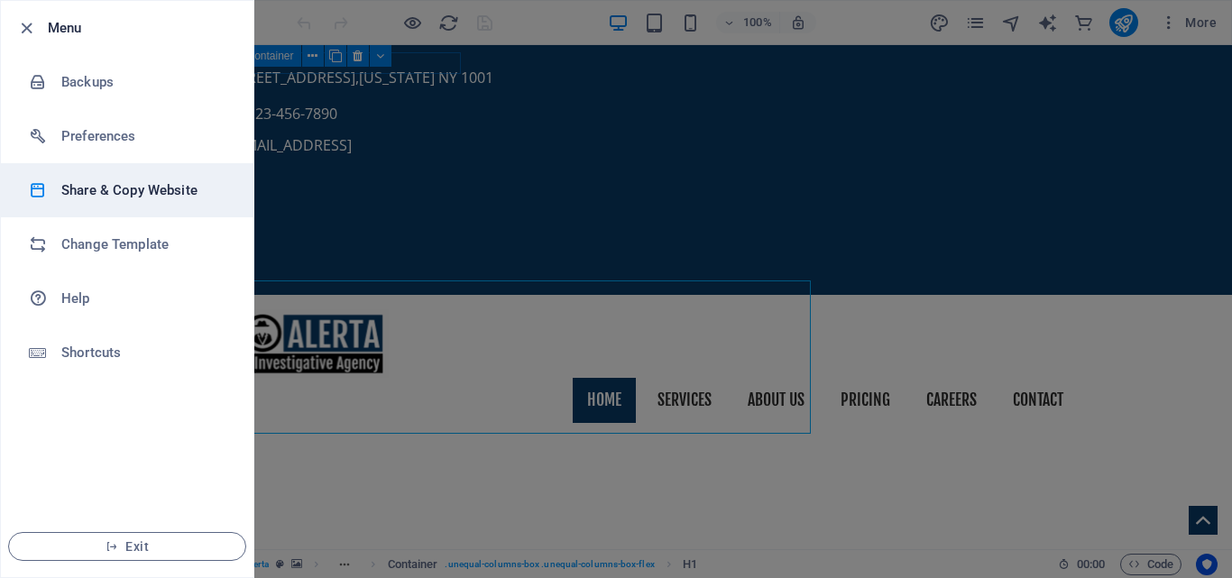
click at [102, 194] on h6 "Share & Copy Website" at bounding box center [144, 190] width 167 height 22
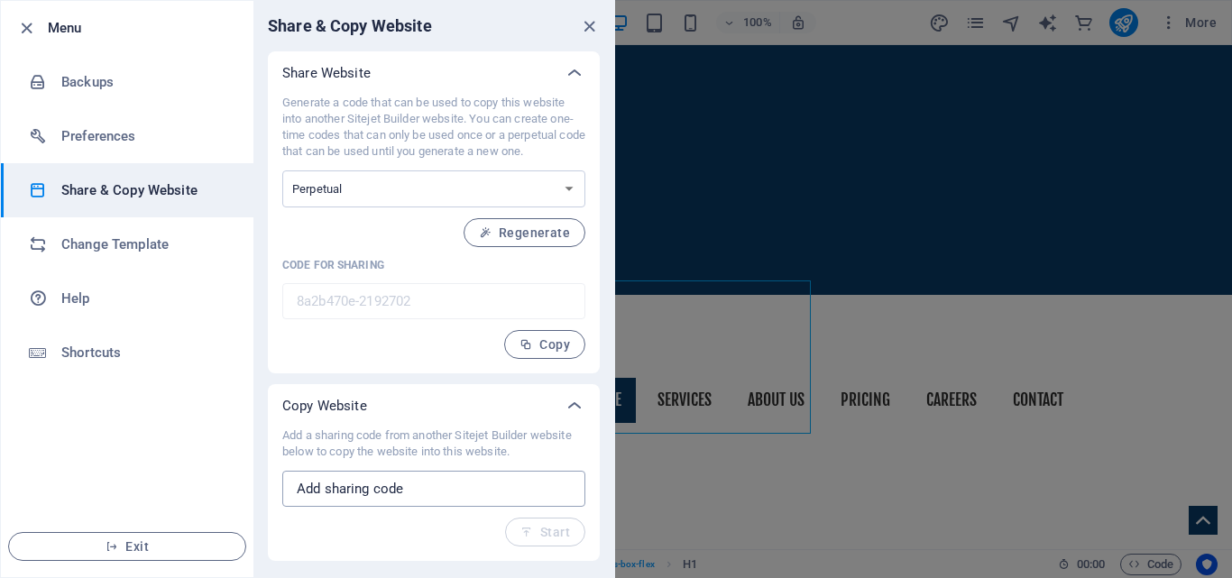
click at [345, 485] on input "text" at bounding box center [433, 489] width 303 height 36
paste input "8a2b470e-2192702"
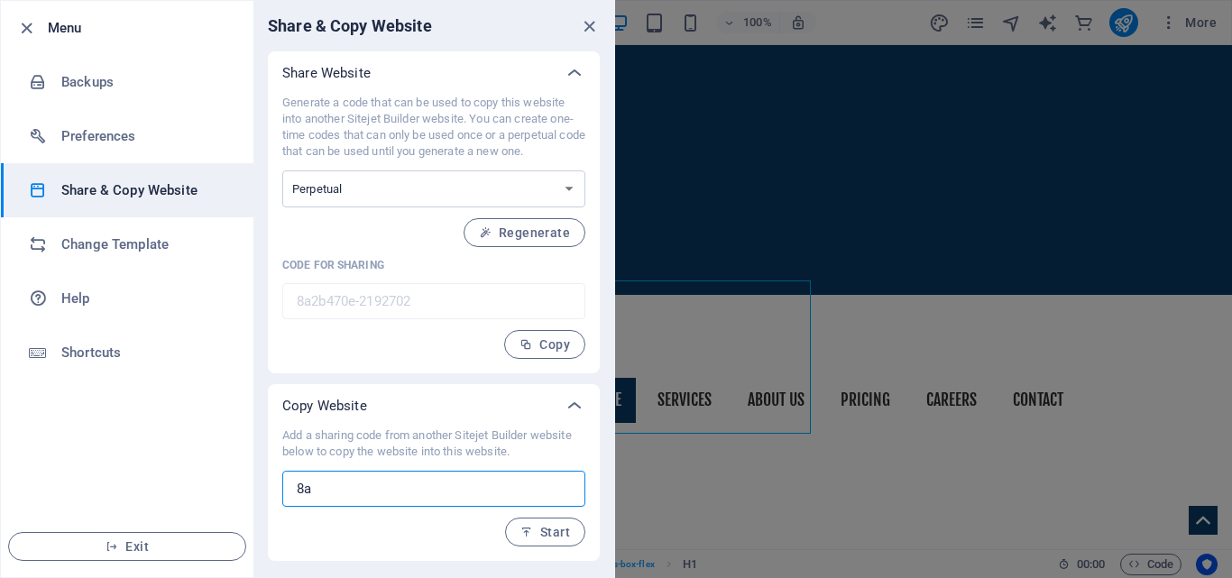
type input "8"
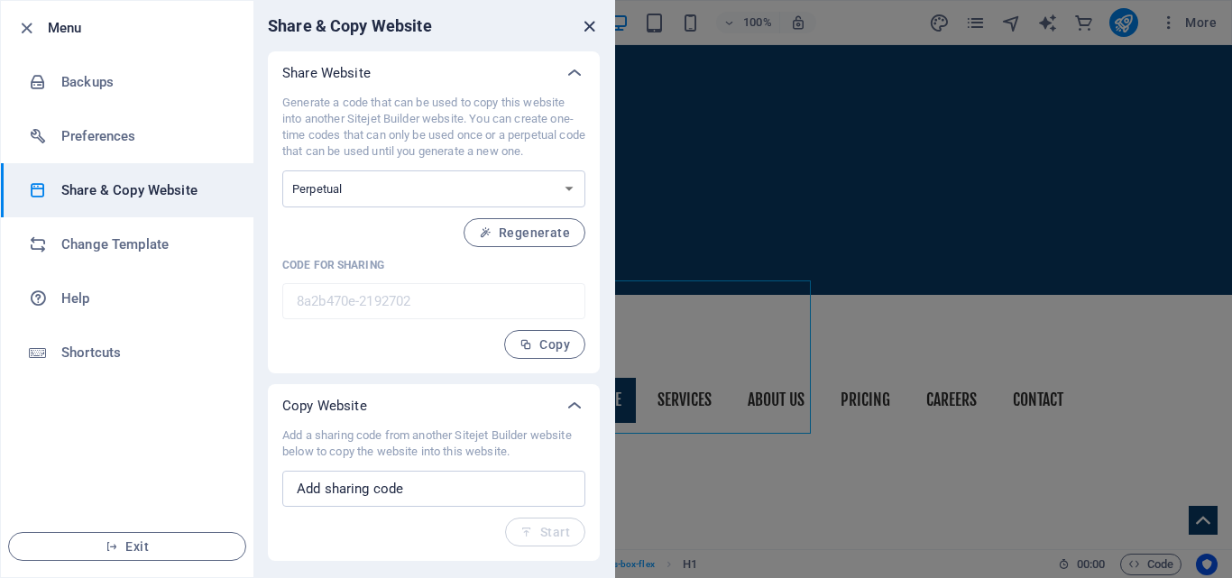
click at [592, 19] on icon "close" at bounding box center [589, 26] width 21 height 21
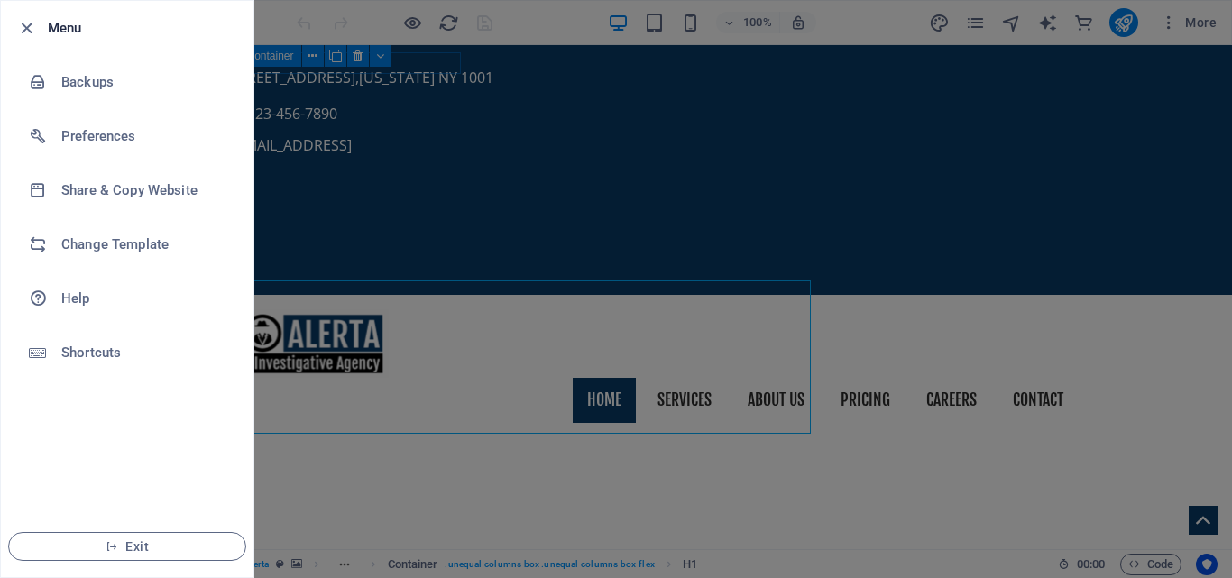
click at [302, 13] on div at bounding box center [616, 289] width 1232 height 578
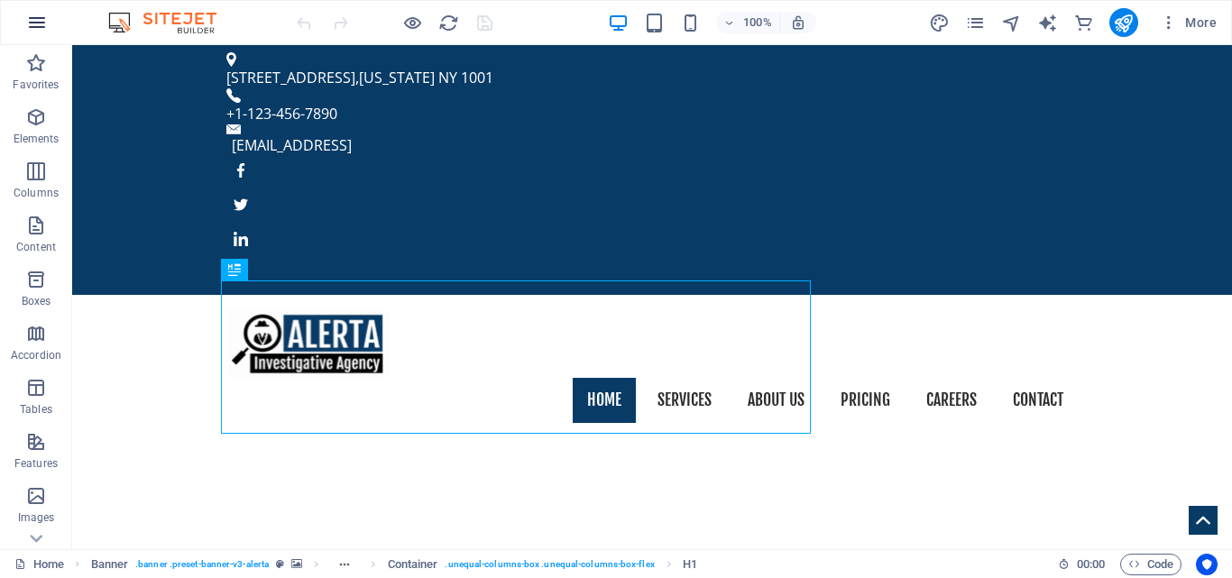
click at [34, 22] on icon "button" at bounding box center [37, 23] width 22 height 22
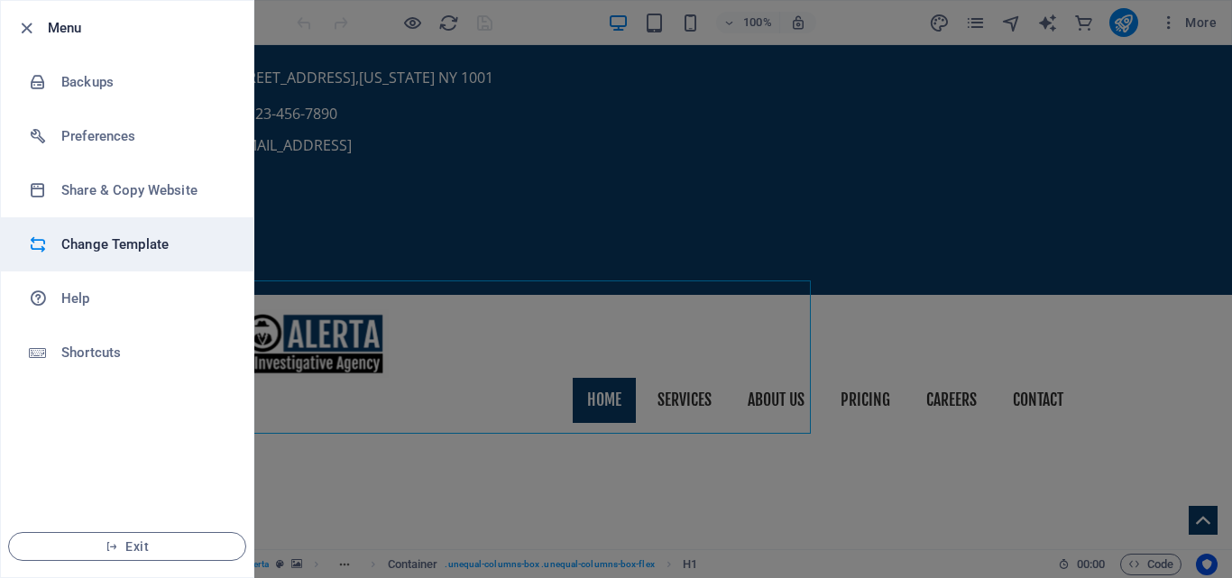
click at [115, 236] on h6 "Change Template" at bounding box center [144, 245] width 167 height 22
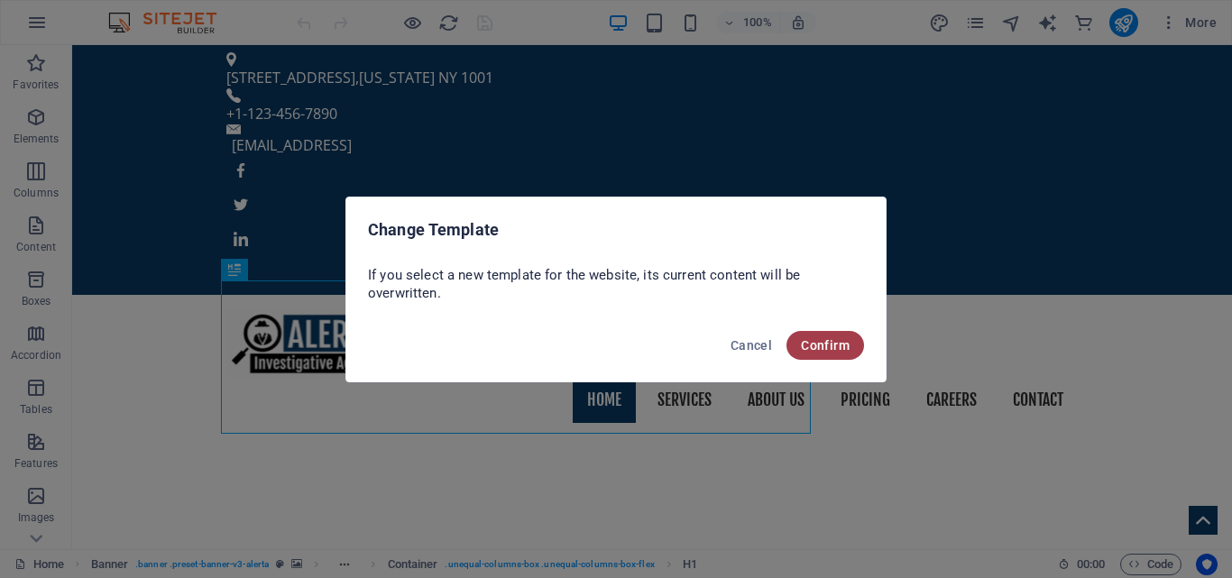
click at [826, 353] on button "Confirm" at bounding box center [825, 345] width 78 height 29
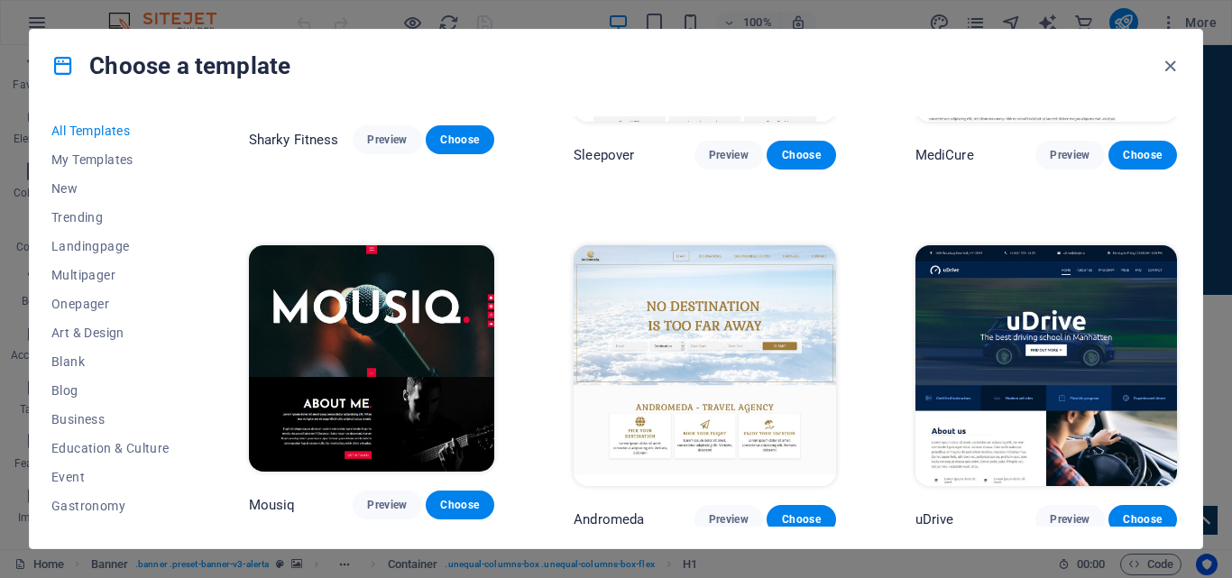
scroll to position [12968, 0]
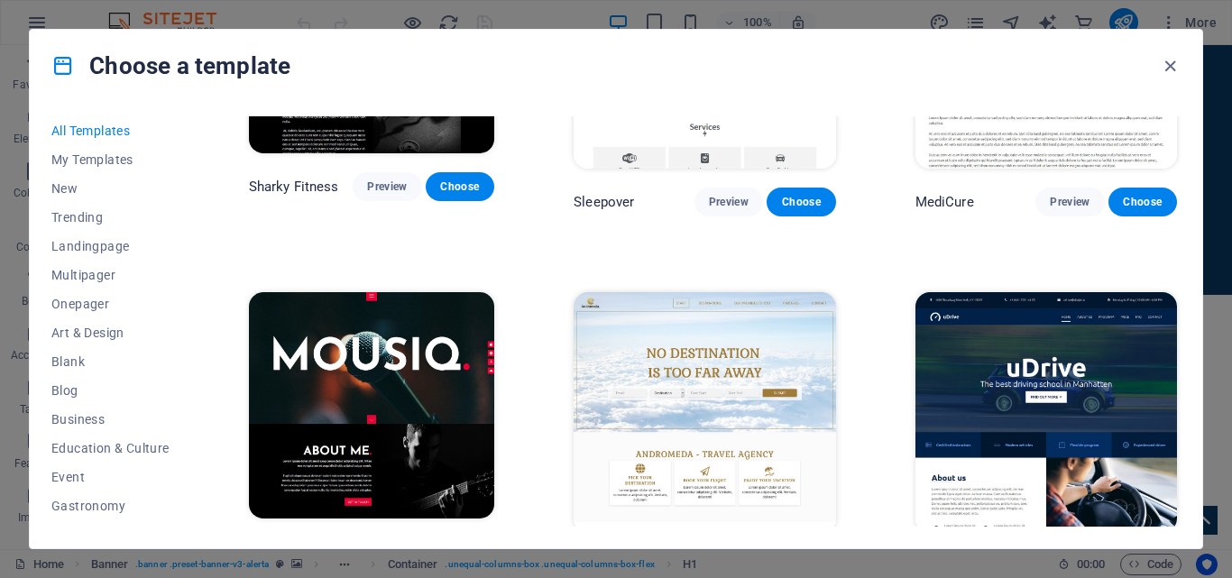
click at [812, 559] on span "Choose" at bounding box center [801, 566] width 40 height 14
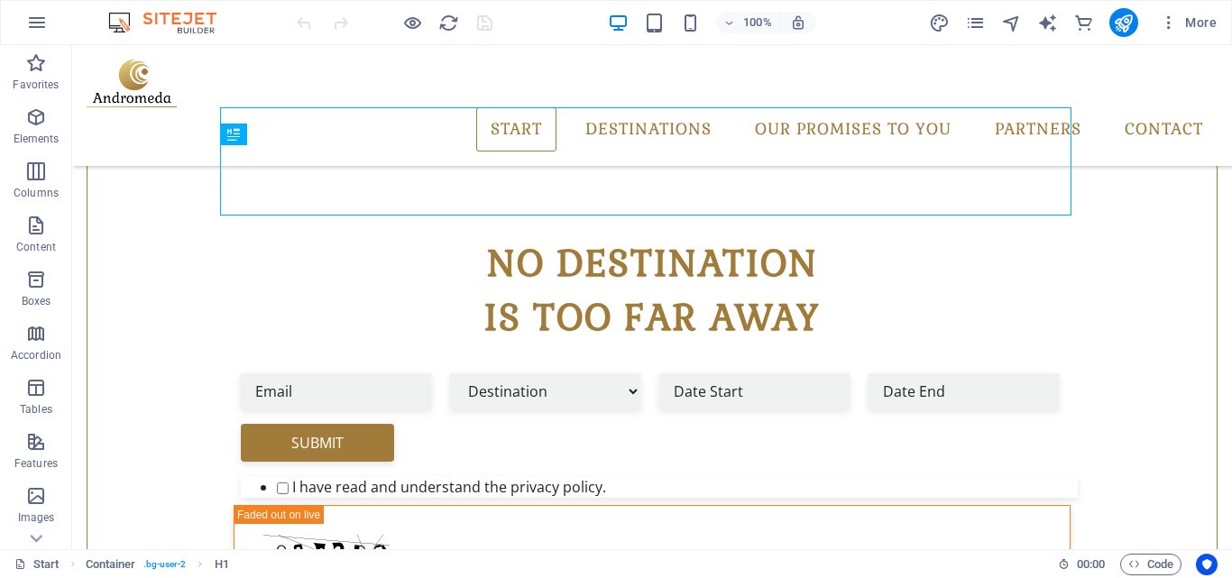
scroll to position [612, 0]
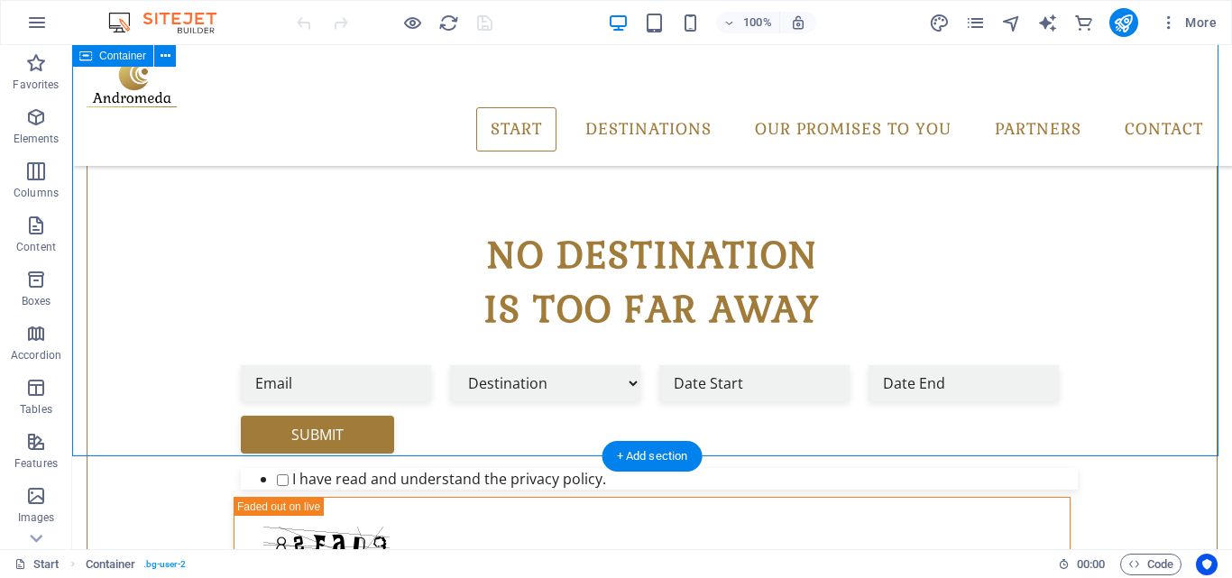
click at [43, 25] on icon "button" at bounding box center [37, 23] width 22 height 22
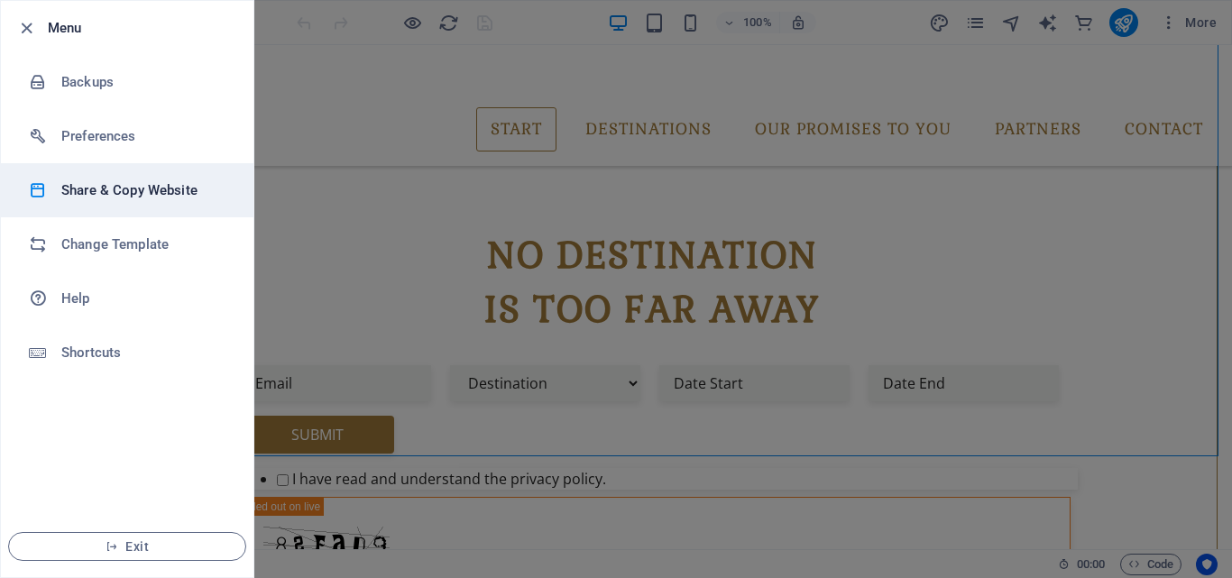
click at [153, 204] on li "Share & Copy Website" at bounding box center [127, 190] width 252 height 54
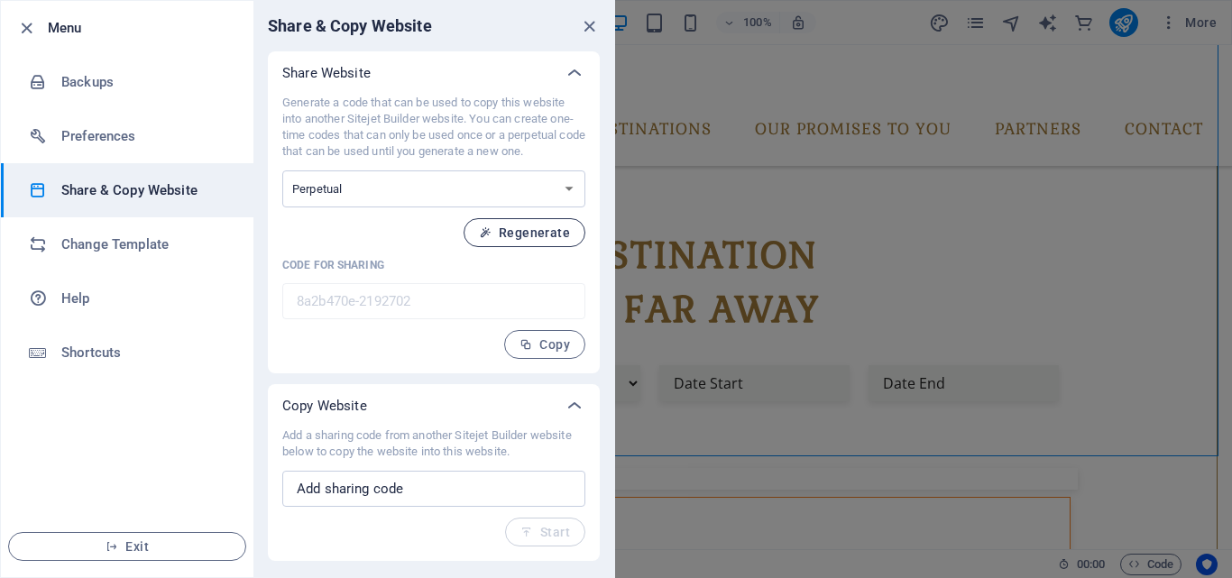
click at [491, 225] on span "Regenerate" at bounding box center [524, 232] width 91 height 14
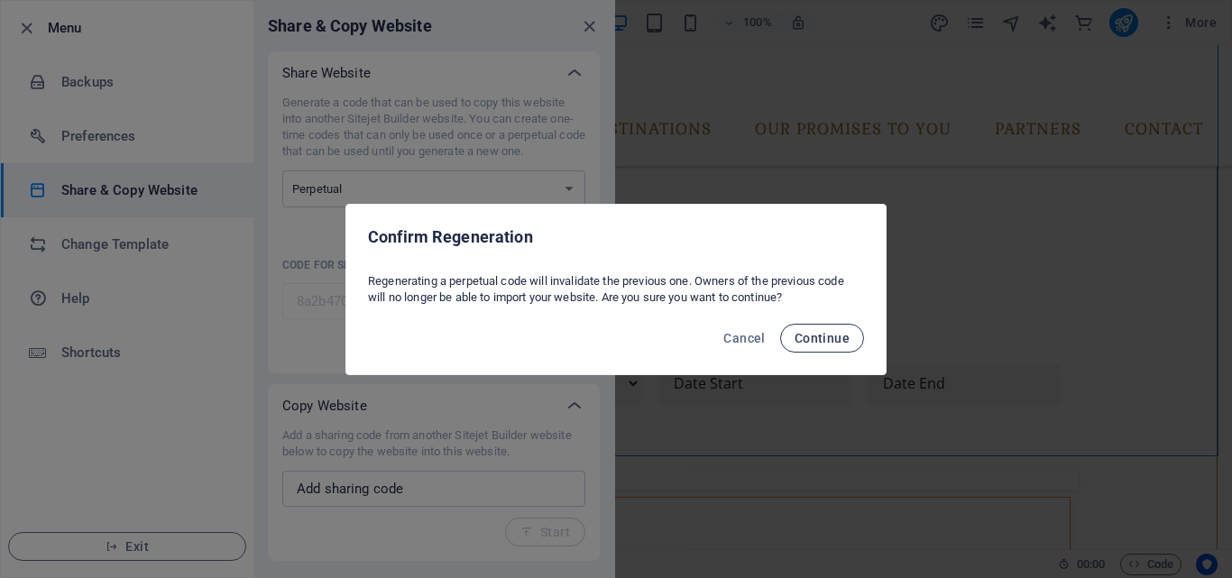
click at [830, 335] on span "Continue" at bounding box center [821, 338] width 55 height 14
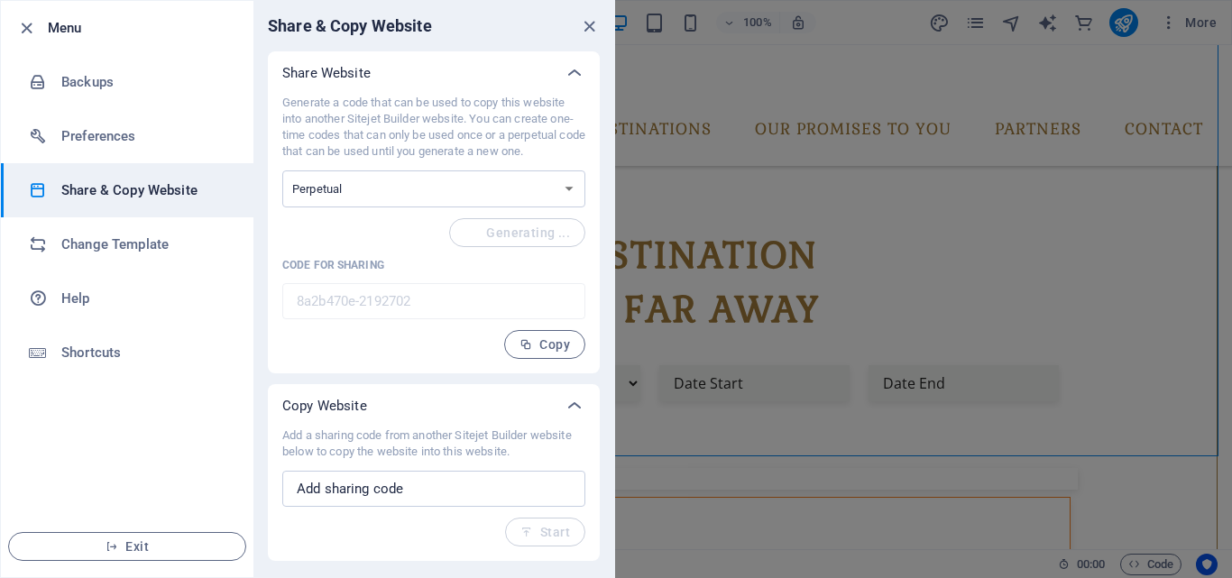
type input "a19151a3-2192702"
click at [540, 341] on span "Copy" at bounding box center [544, 344] width 50 height 14
click at [591, 19] on icon "close" at bounding box center [589, 26] width 21 height 21
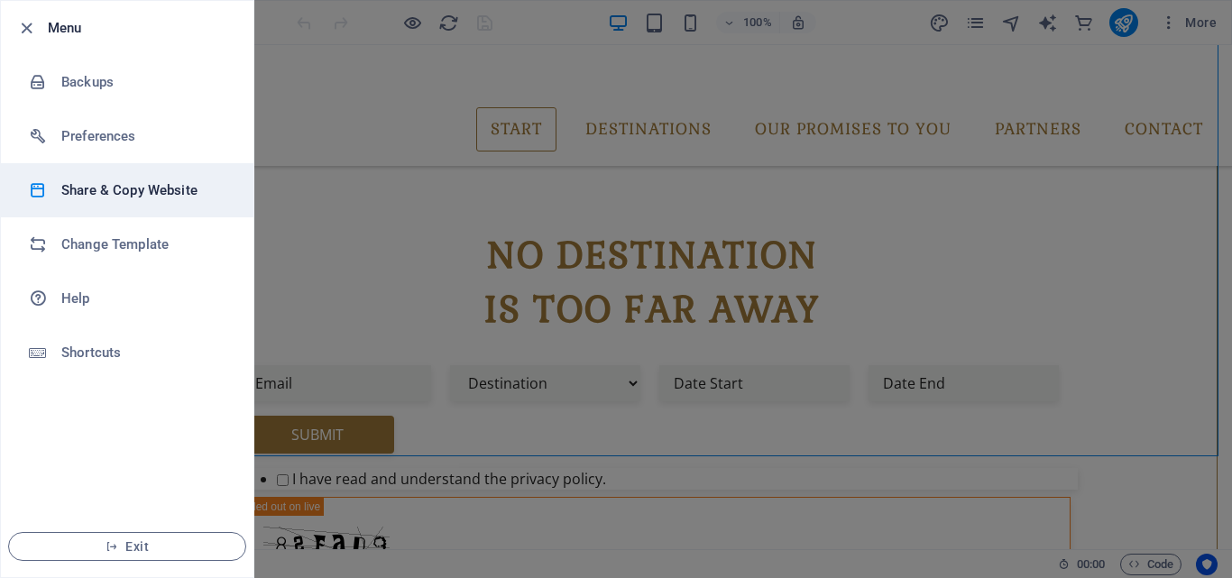
click at [176, 178] on li "Share & Copy Website" at bounding box center [127, 190] width 252 height 54
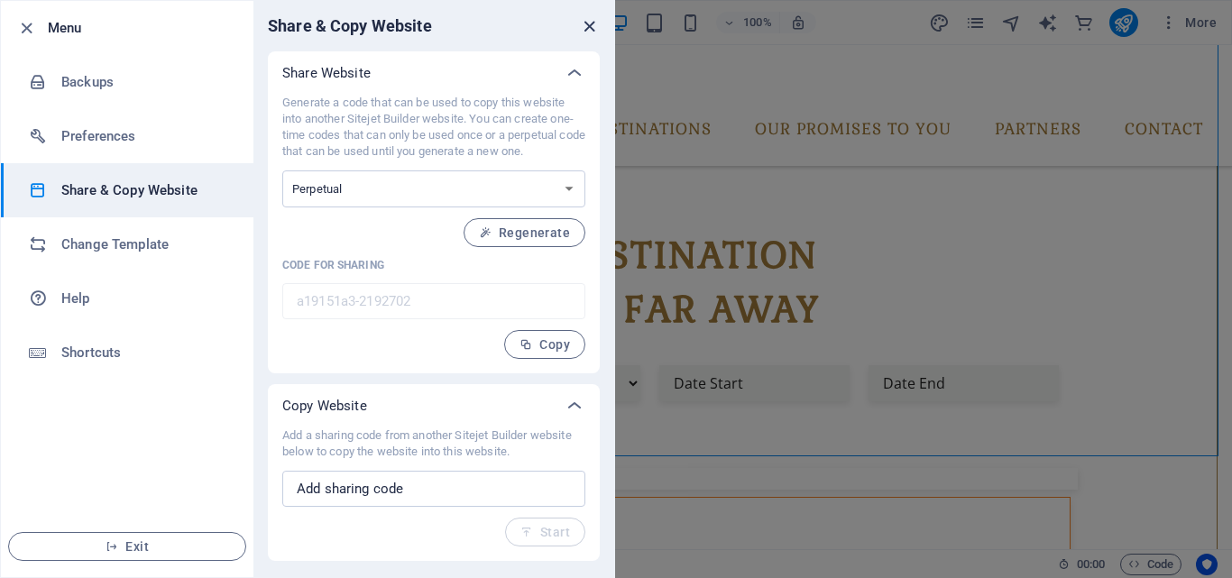
click at [591, 32] on icon "close" at bounding box center [589, 26] width 21 height 21
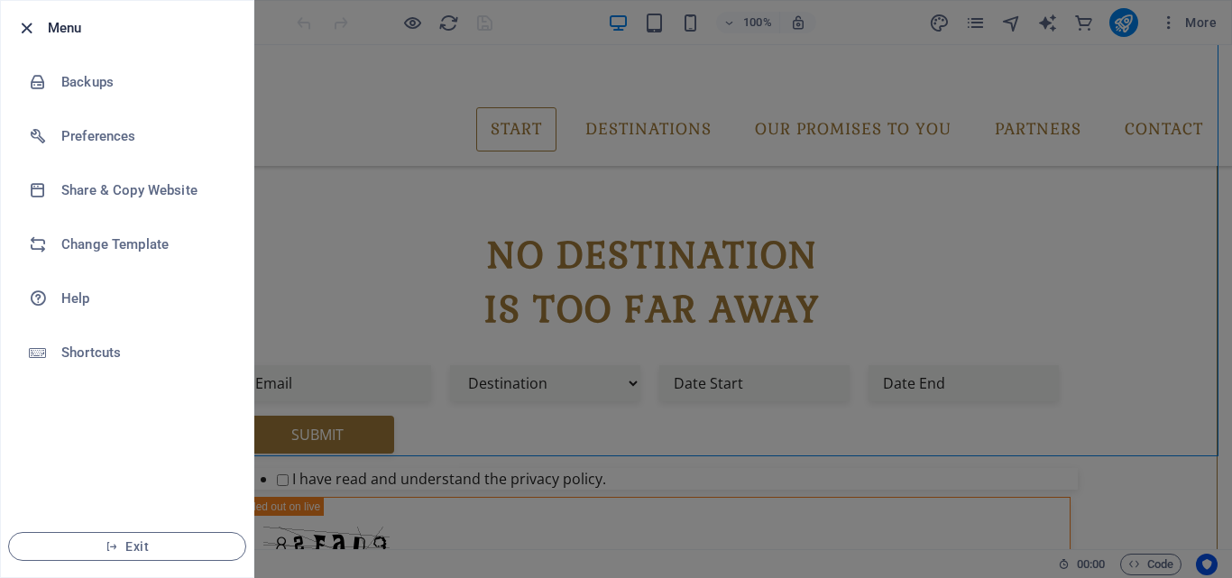
click at [33, 31] on icon "button" at bounding box center [26, 28] width 21 height 21
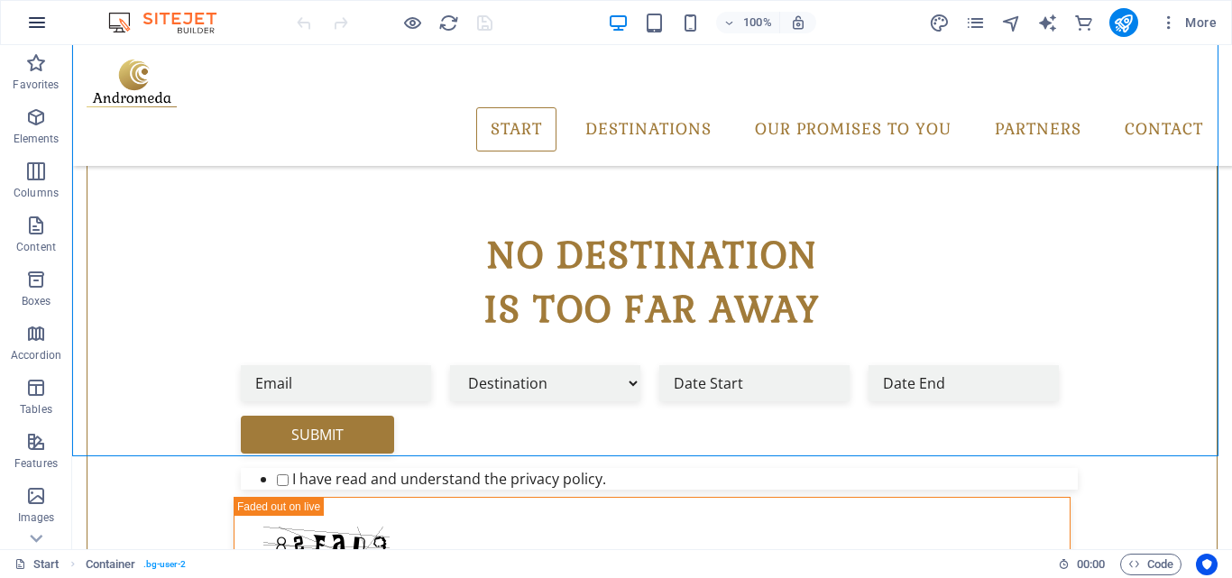
click at [46, 23] on icon "button" at bounding box center [37, 23] width 22 height 22
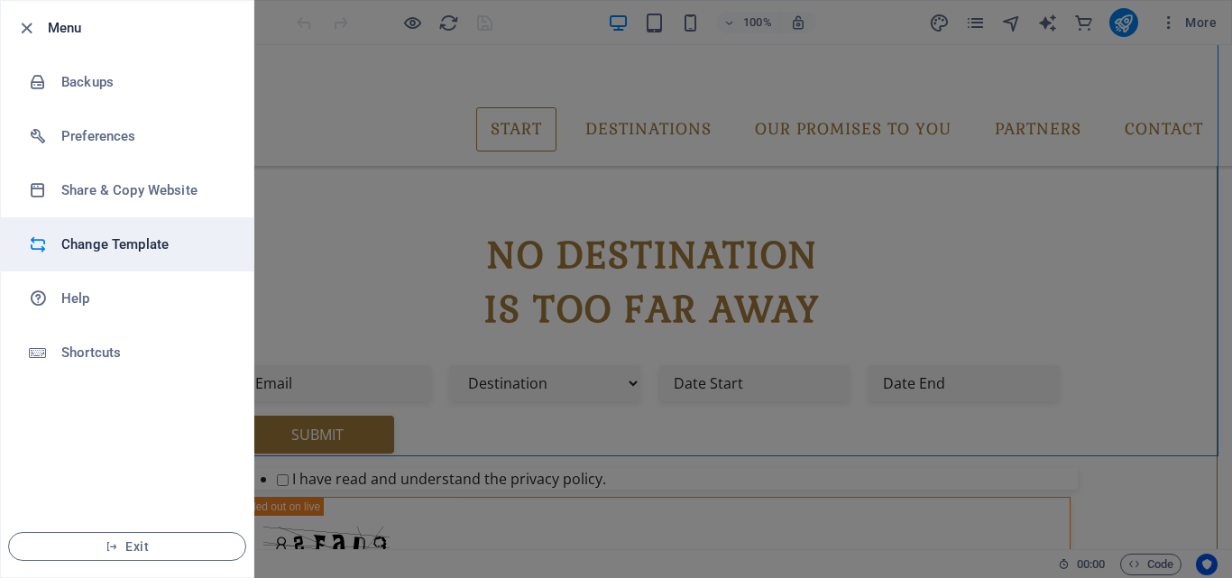
click at [111, 234] on h6 "Change Template" at bounding box center [144, 245] width 167 height 22
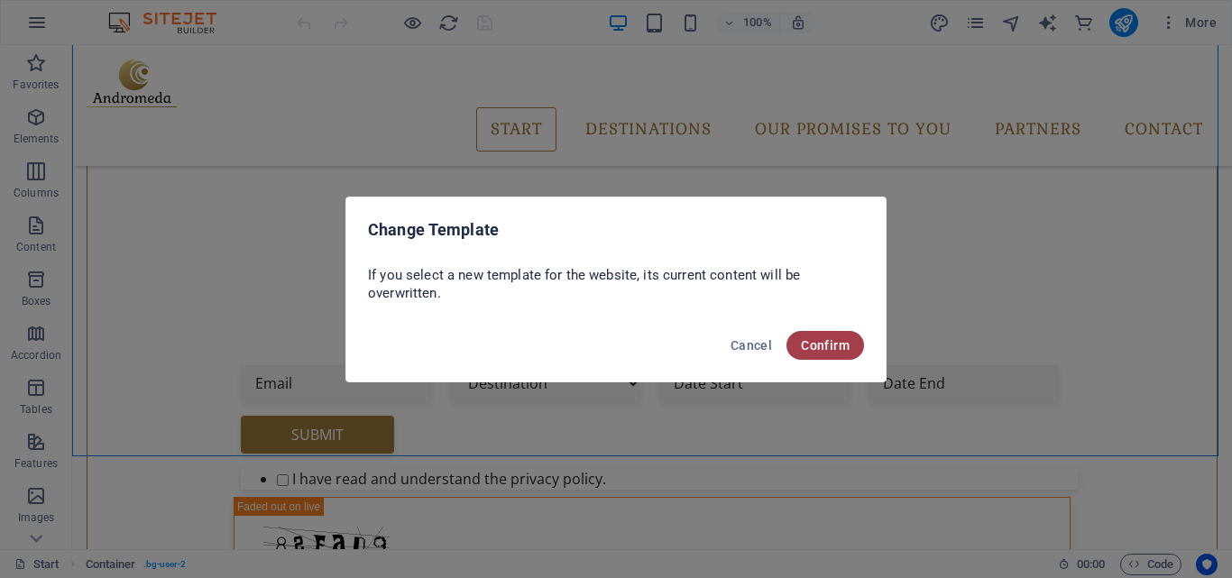
click at [797, 351] on button "Confirm" at bounding box center [825, 345] width 78 height 29
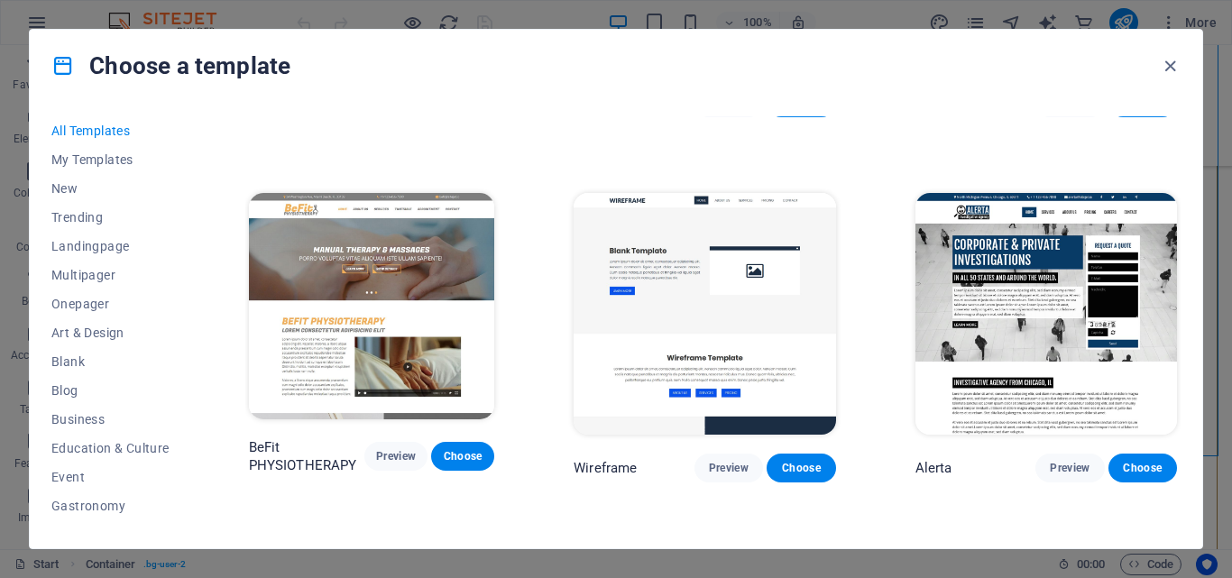
scroll to position [10008, 0]
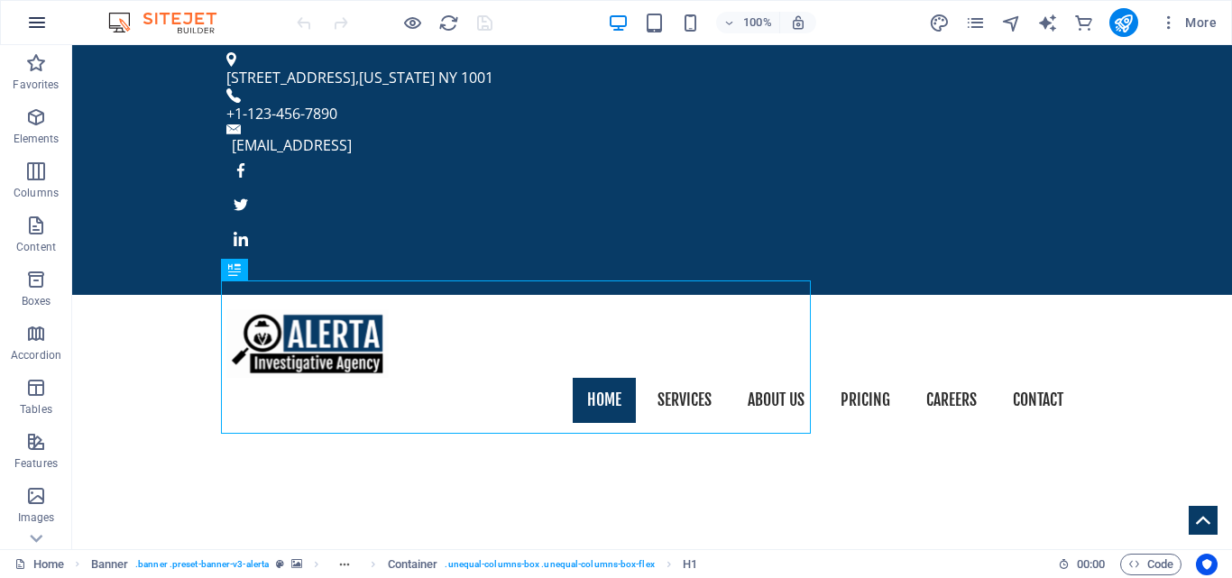
click at [49, 19] on button "button" at bounding box center [36, 22] width 43 height 43
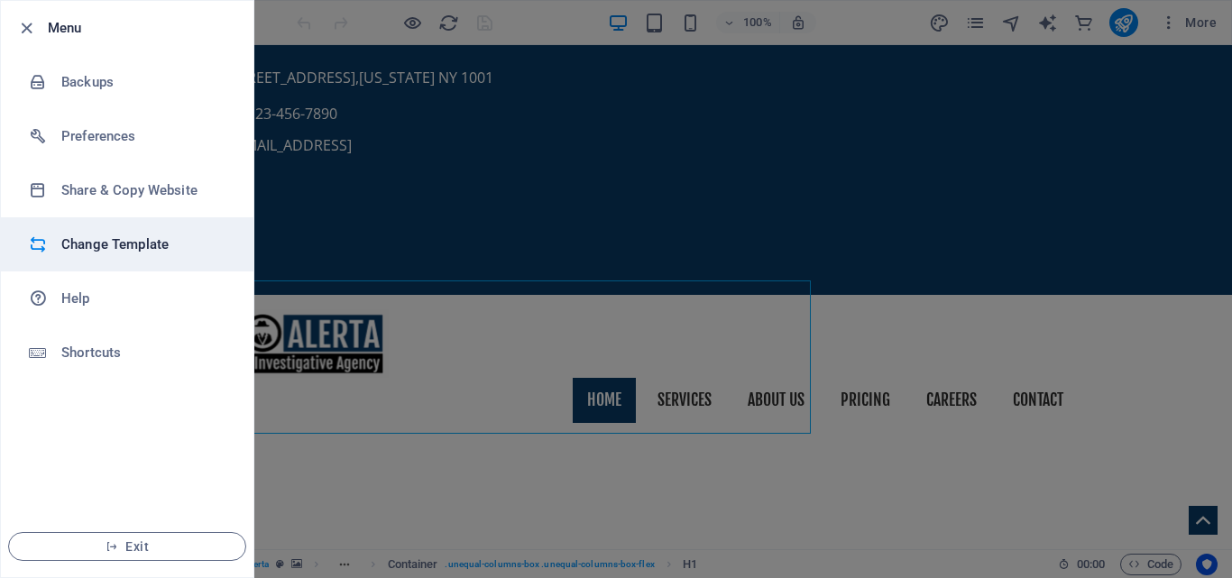
click at [133, 252] on h6 "Change Template" at bounding box center [144, 245] width 167 height 22
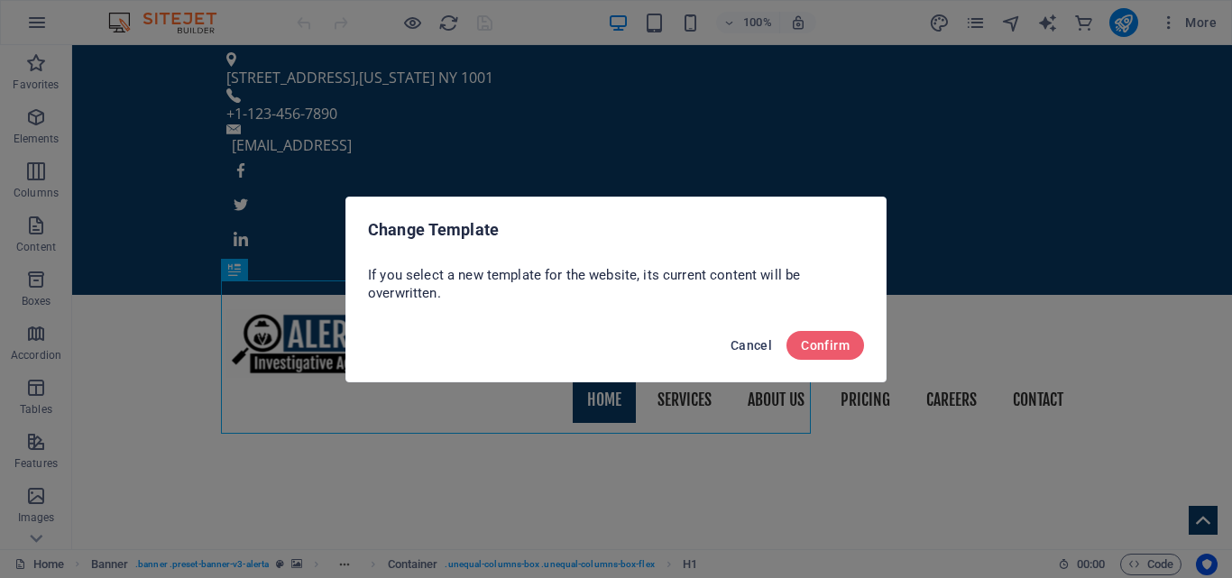
click at [750, 334] on button "Cancel" at bounding box center [751, 345] width 56 height 29
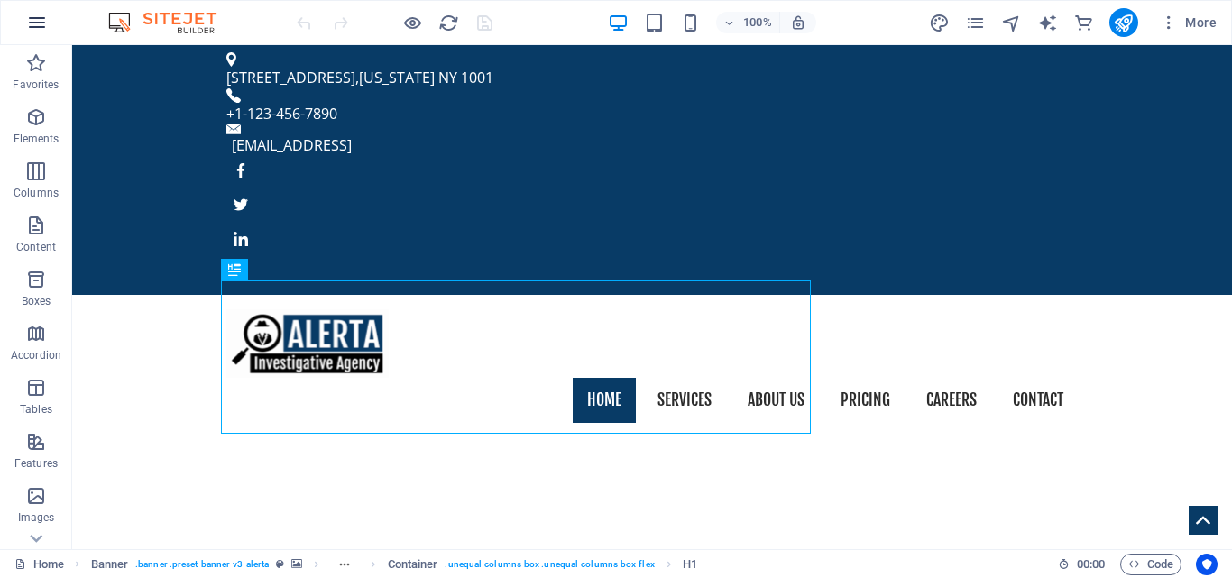
click at [41, 26] on icon "button" at bounding box center [37, 23] width 22 height 22
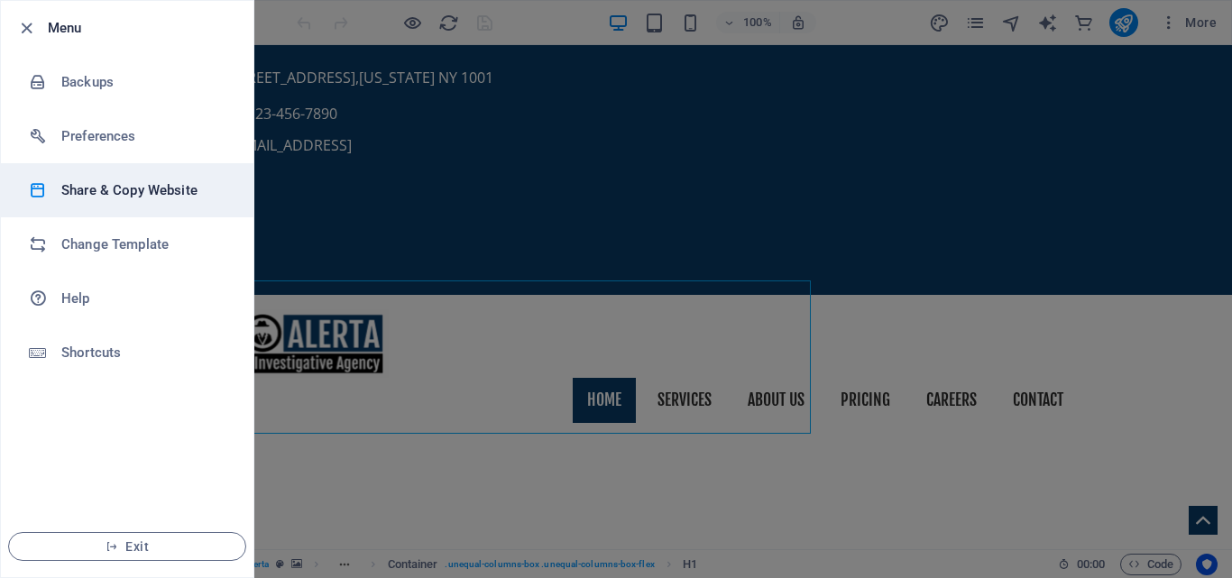
click at [125, 188] on h6 "Share & Copy Website" at bounding box center [144, 190] width 167 height 22
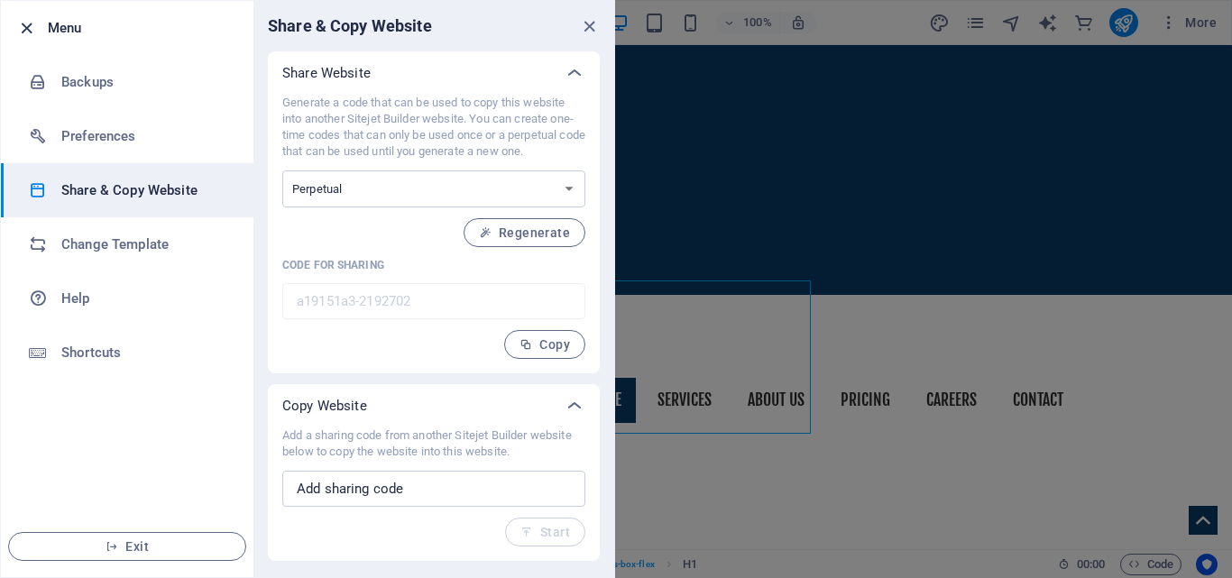
click at [36, 31] on icon "button" at bounding box center [26, 28] width 21 height 21
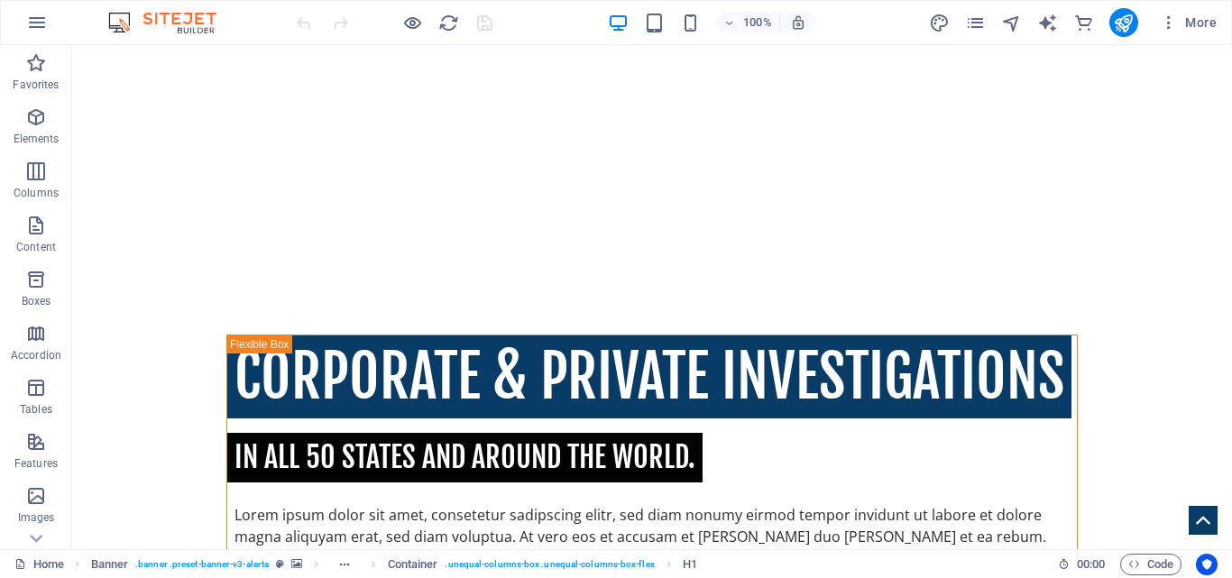
scroll to position [734, 0]
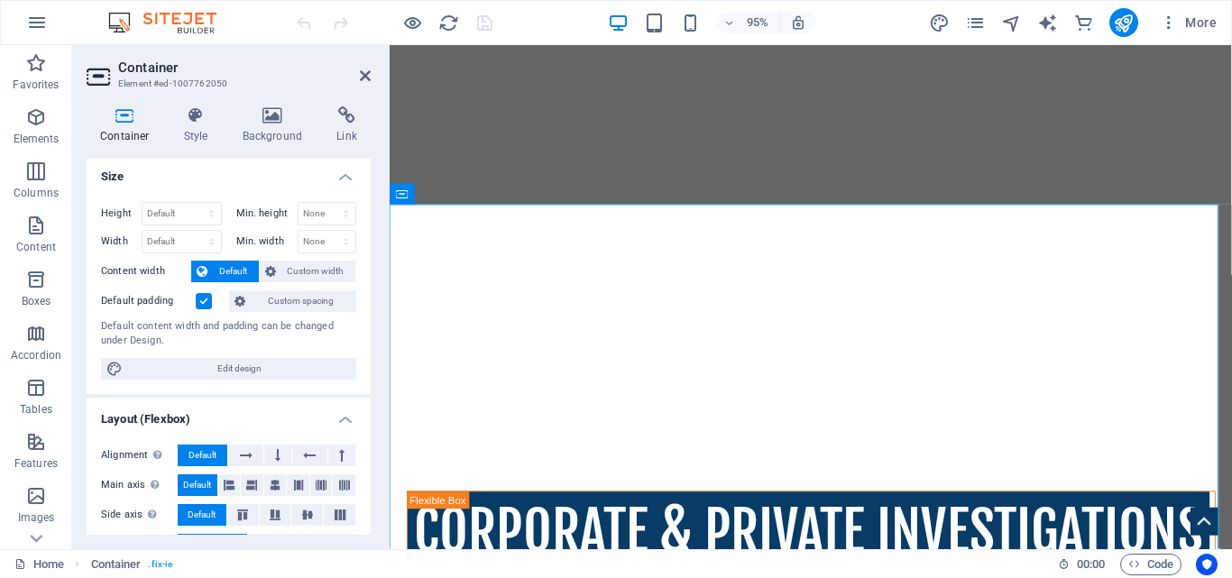
scroll to position [0, 0]
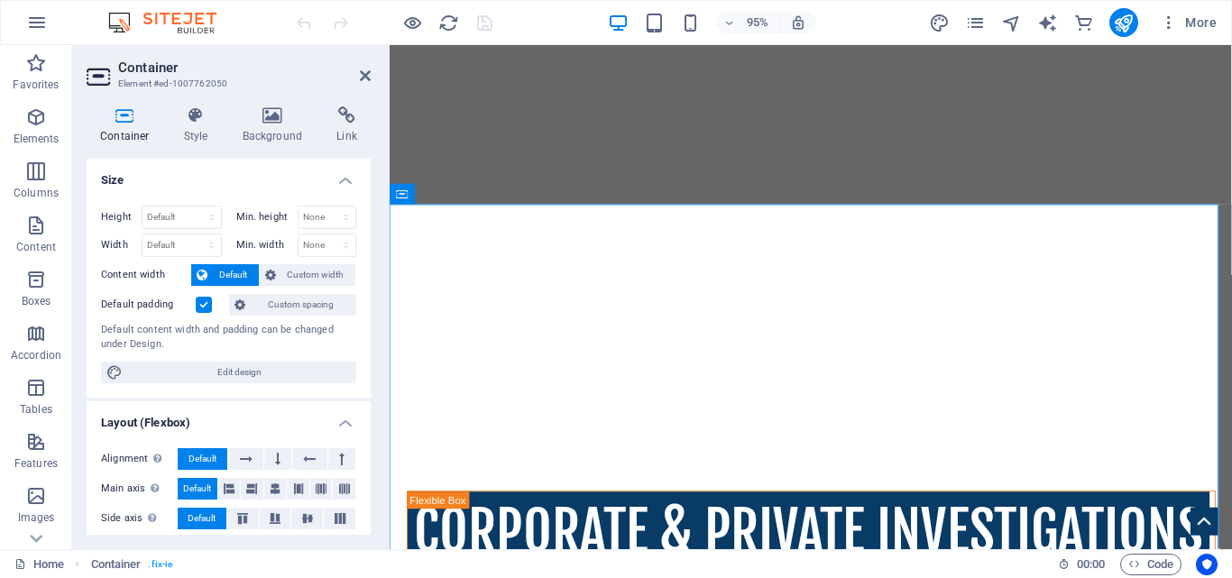
click at [355, 76] on header "Container Element #ed-1007762050" at bounding box center [229, 68] width 284 height 47
click at [357, 75] on h2 "Container" at bounding box center [244, 68] width 252 height 16
click at [363, 76] on icon at bounding box center [365, 76] width 11 height 14
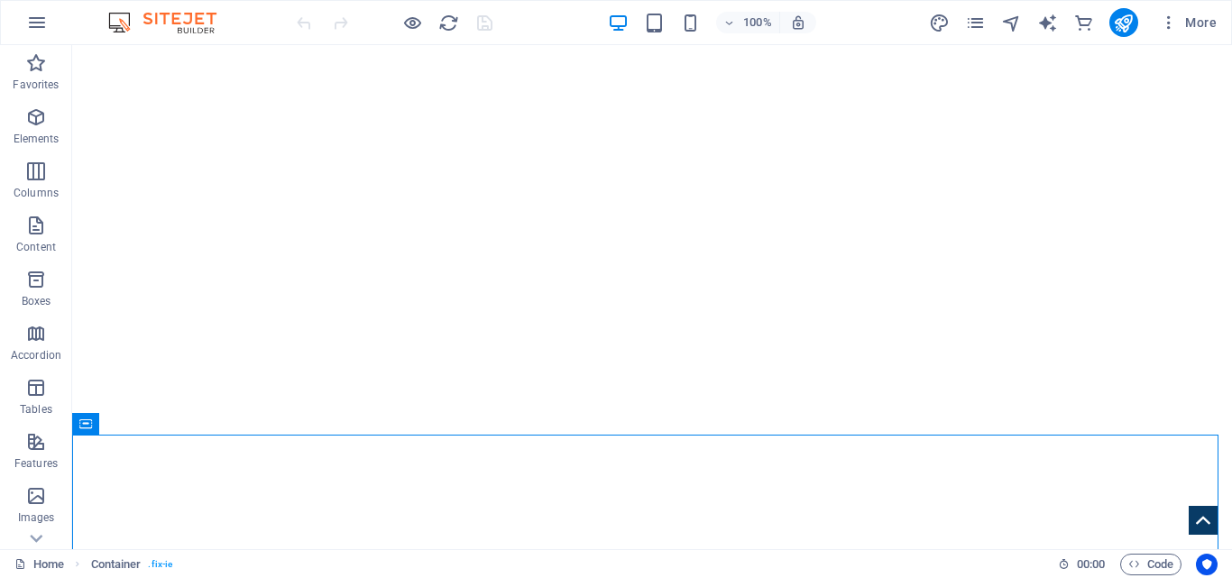
scroll to position [521, 0]
click at [660, 423] on div "+ Add section" at bounding box center [652, 425] width 100 height 31
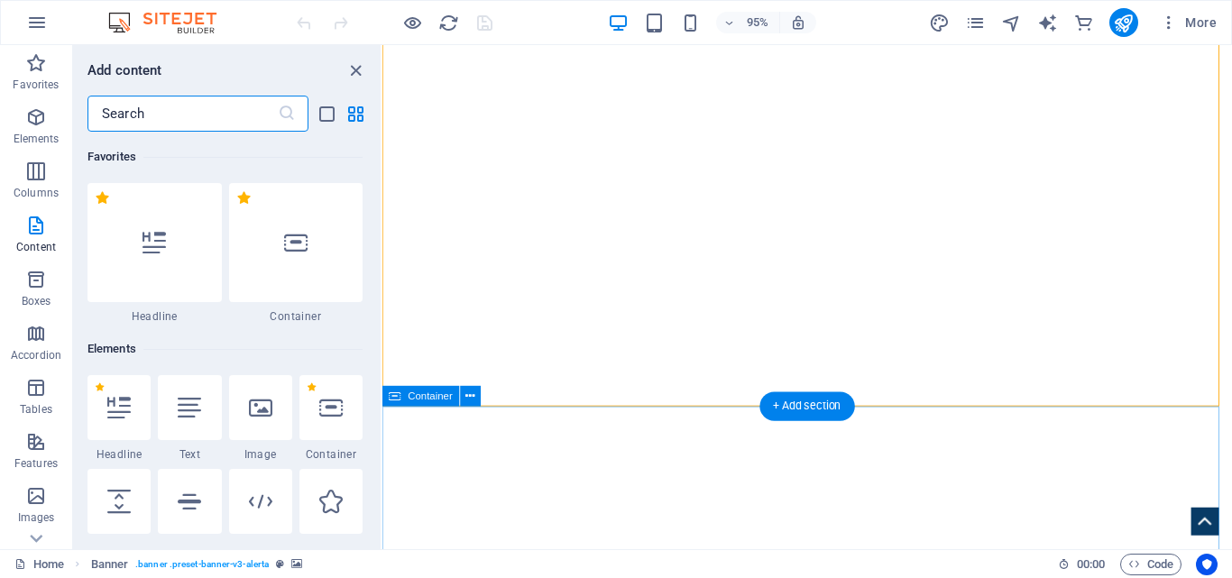
scroll to position [3155, 0]
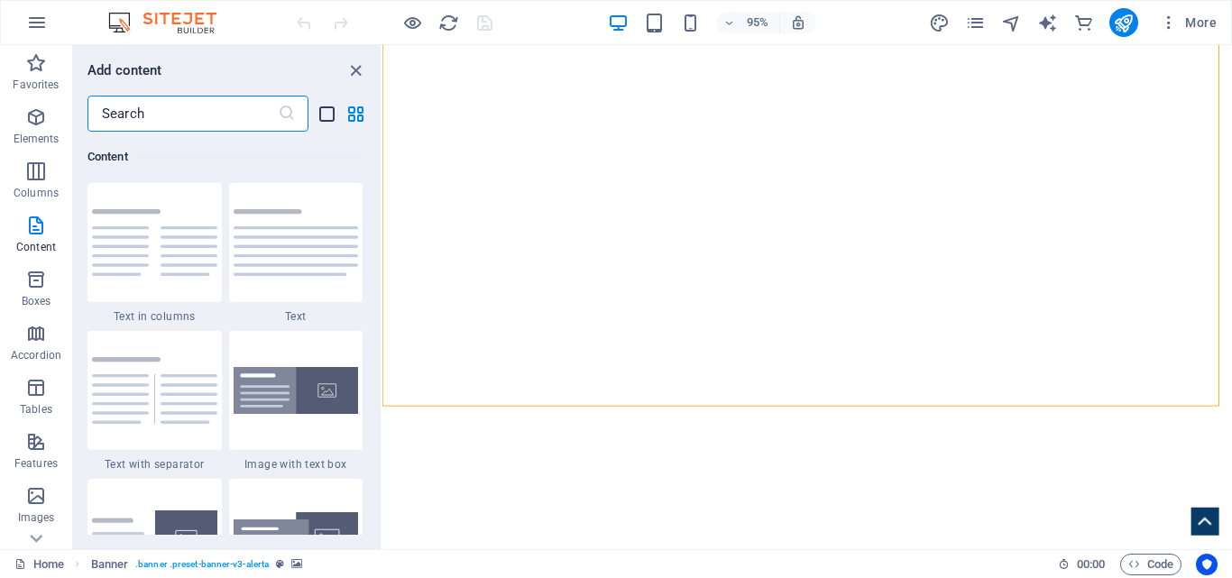
click at [320, 116] on icon "list-view" at bounding box center [327, 114] width 21 height 21
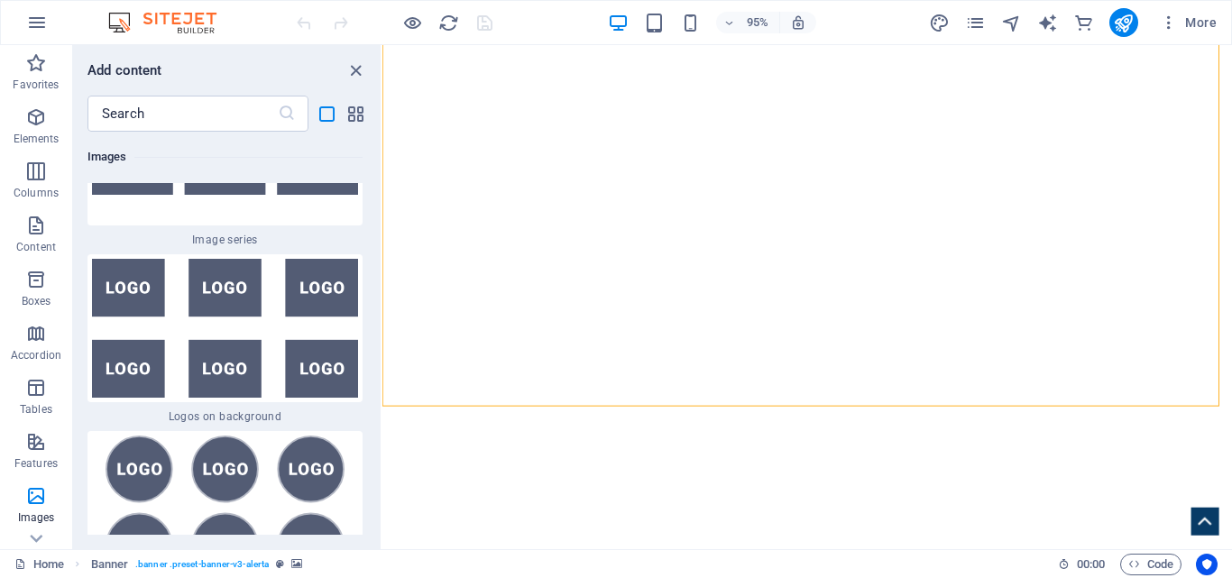
scroll to position [23597, 0]
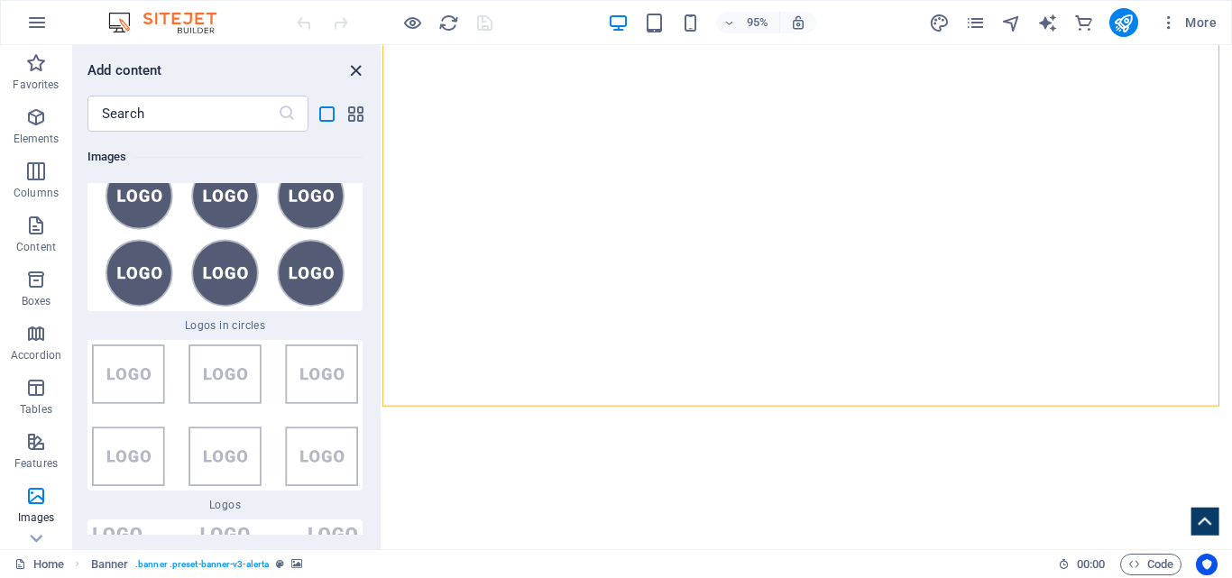
click at [354, 75] on icon "close panel" at bounding box center [355, 70] width 21 height 21
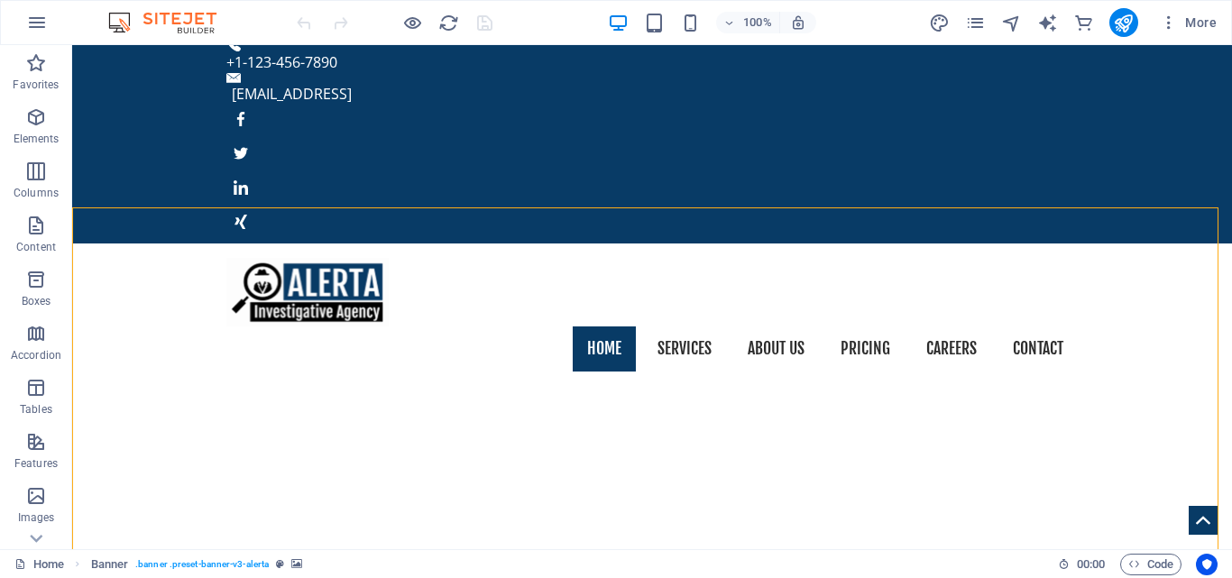
scroll to position [0, 0]
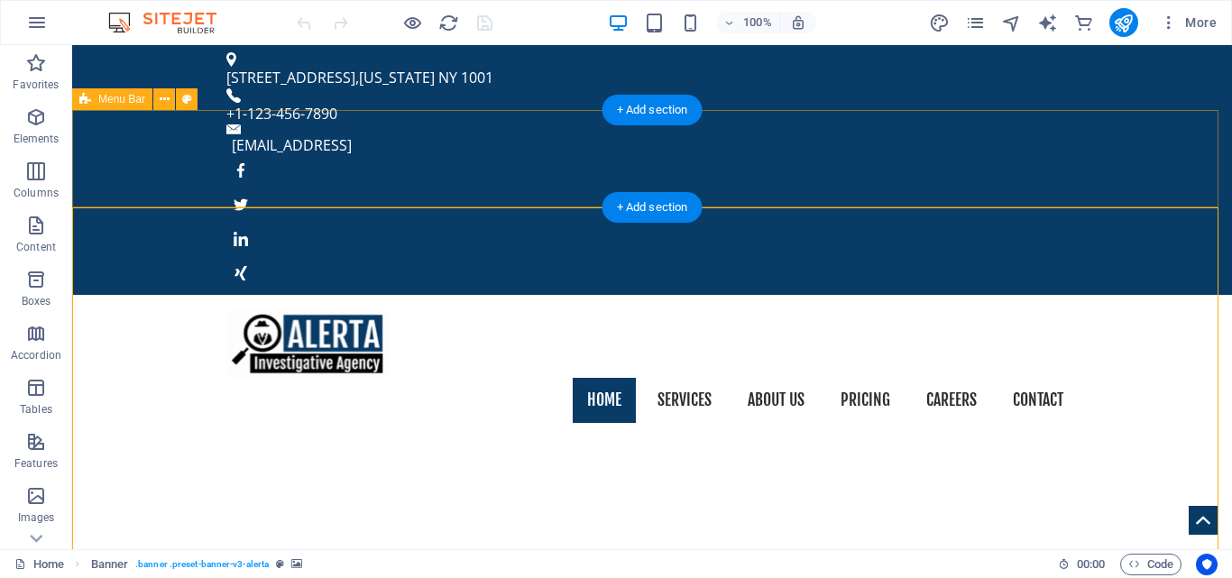
click at [1168, 295] on div "Home Services About us Pricing Careers Contact Menu" at bounding box center [652, 366] width 1160 height 142
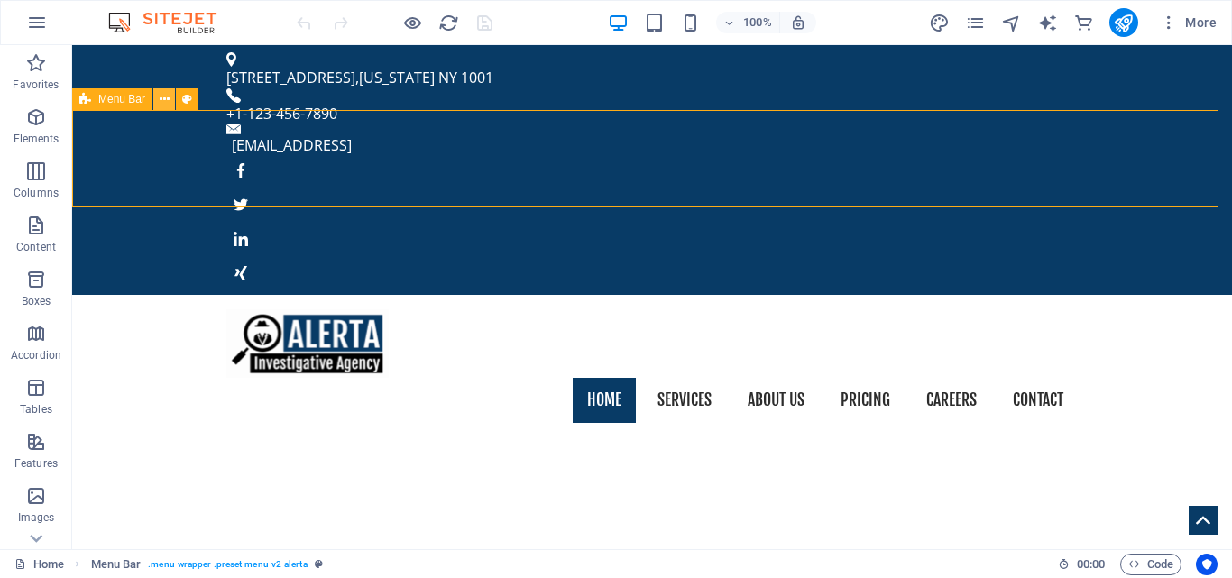
click at [162, 95] on icon at bounding box center [165, 99] width 10 height 19
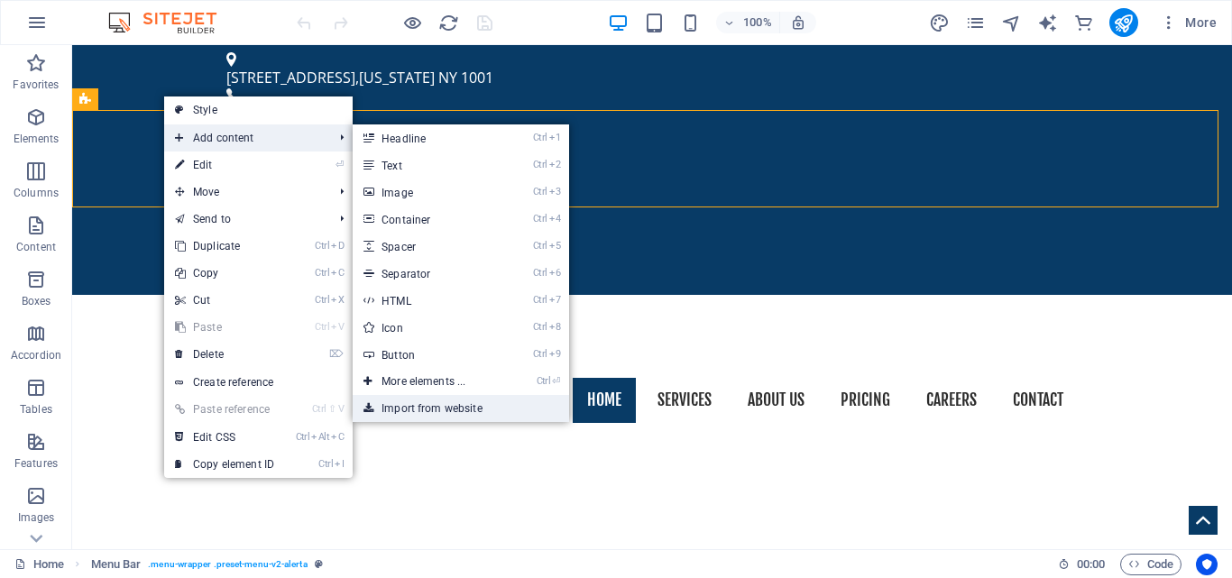
click at [432, 403] on link "Import from website" at bounding box center [461, 408] width 216 height 27
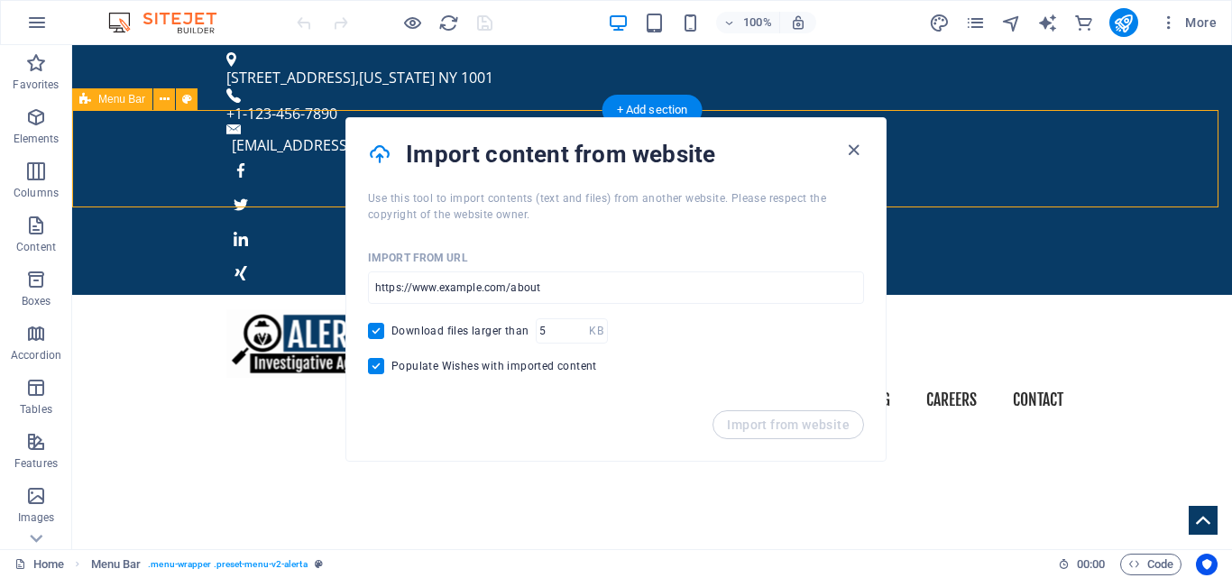
click at [1198, 295] on div "Home Services About us Pricing Careers Contact Menu" at bounding box center [652, 366] width 1160 height 142
click at [33, 35] on button "button" at bounding box center [36, 22] width 43 height 43
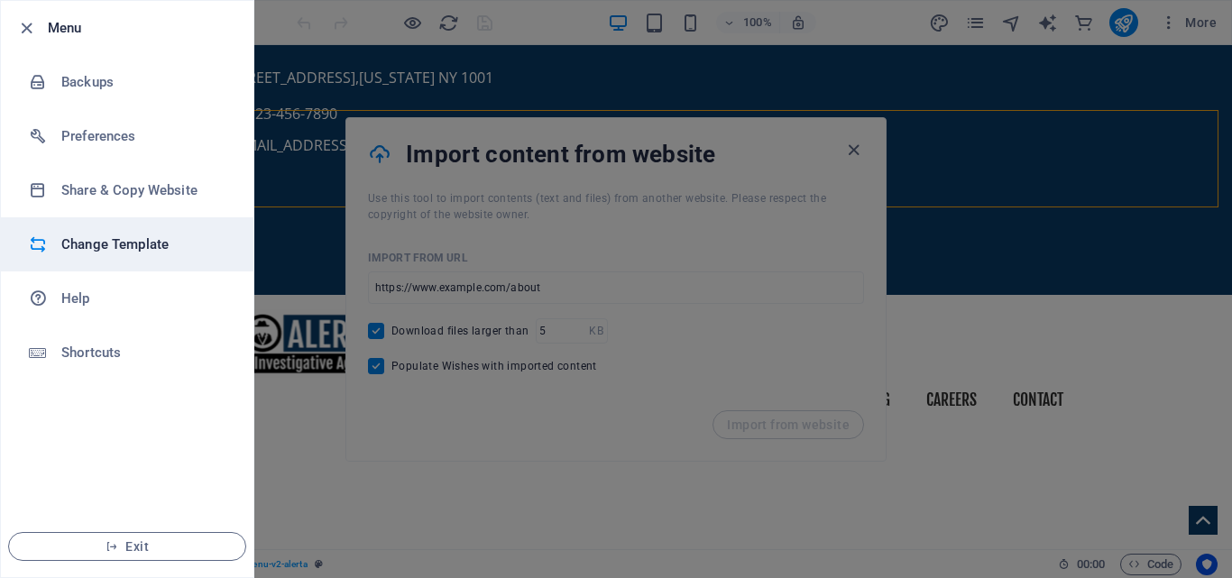
click at [131, 243] on h6 "Change Template" at bounding box center [144, 245] width 167 height 22
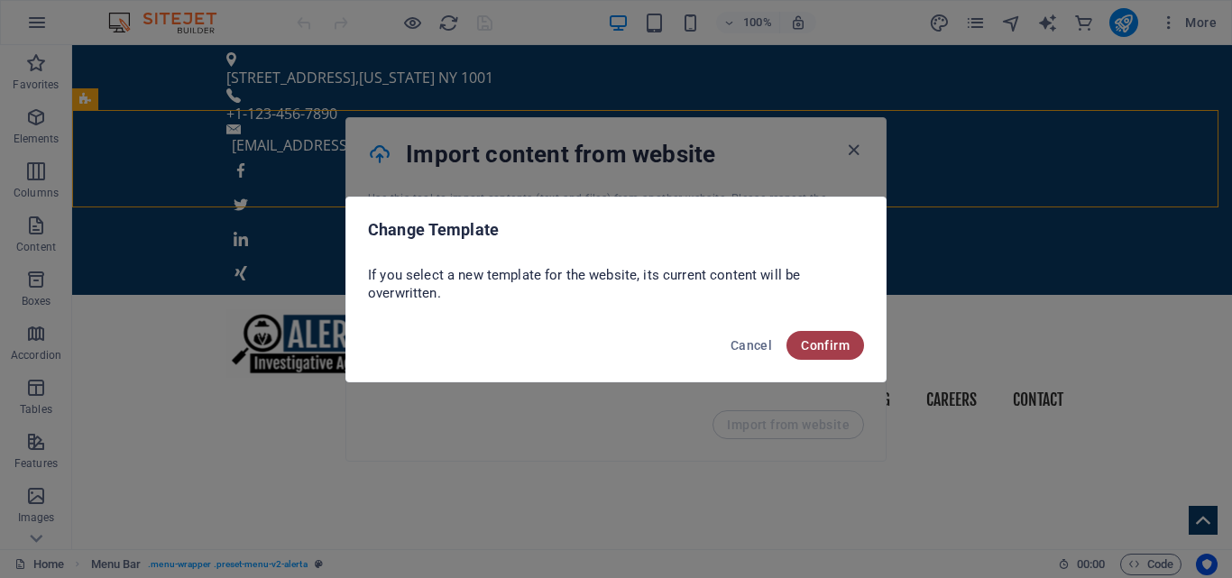
click at [805, 339] on span "Confirm" at bounding box center [825, 345] width 49 height 14
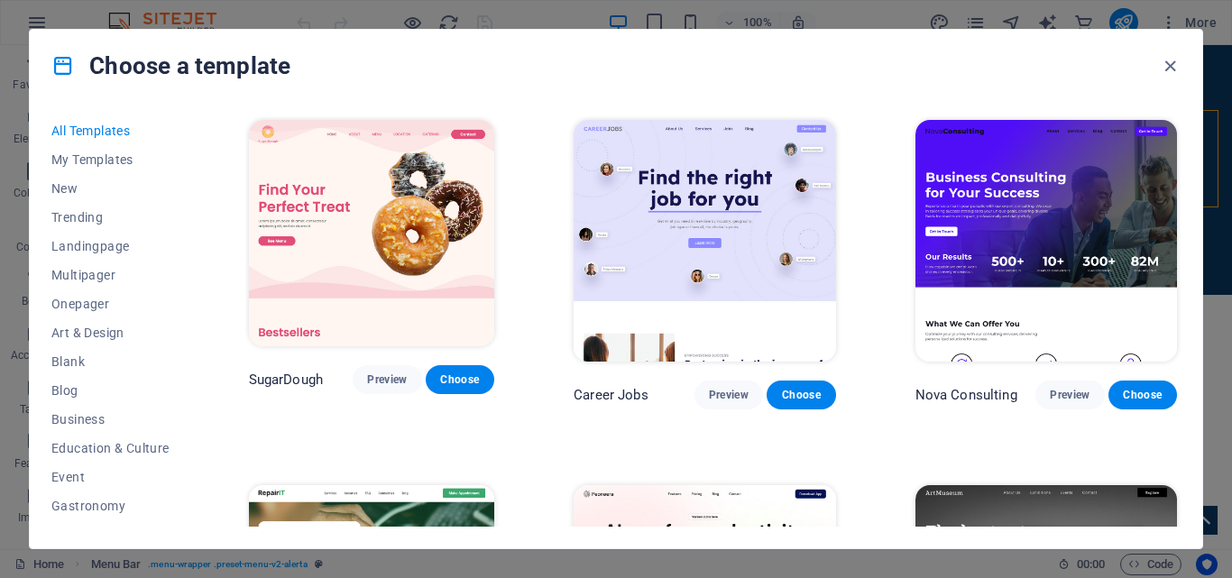
click at [819, 235] on img at bounding box center [705, 241] width 262 height 242
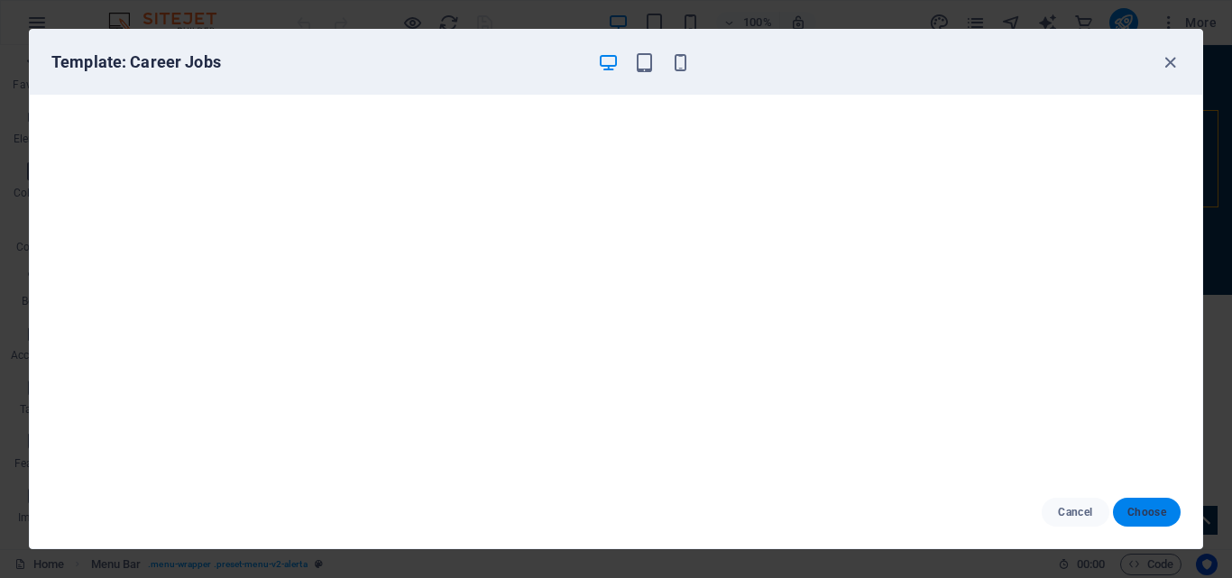
click at [1150, 521] on button "Choose" at bounding box center [1147, 512] width 68 height 29
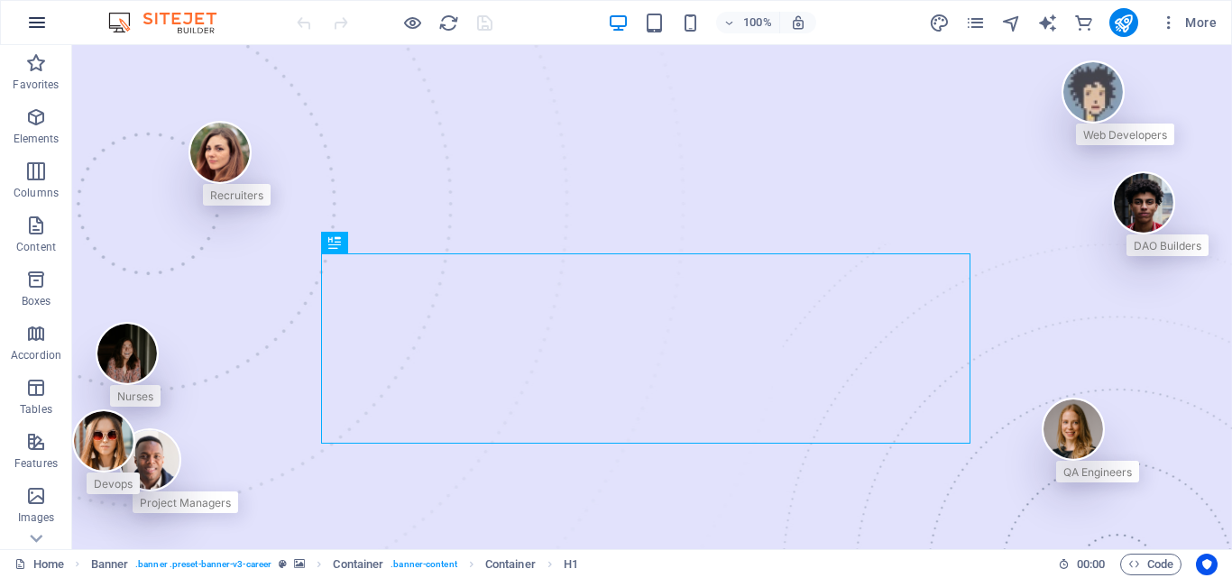
click at [52, 28] on button "button" at bounding box center [36, 22] width 43 height 43
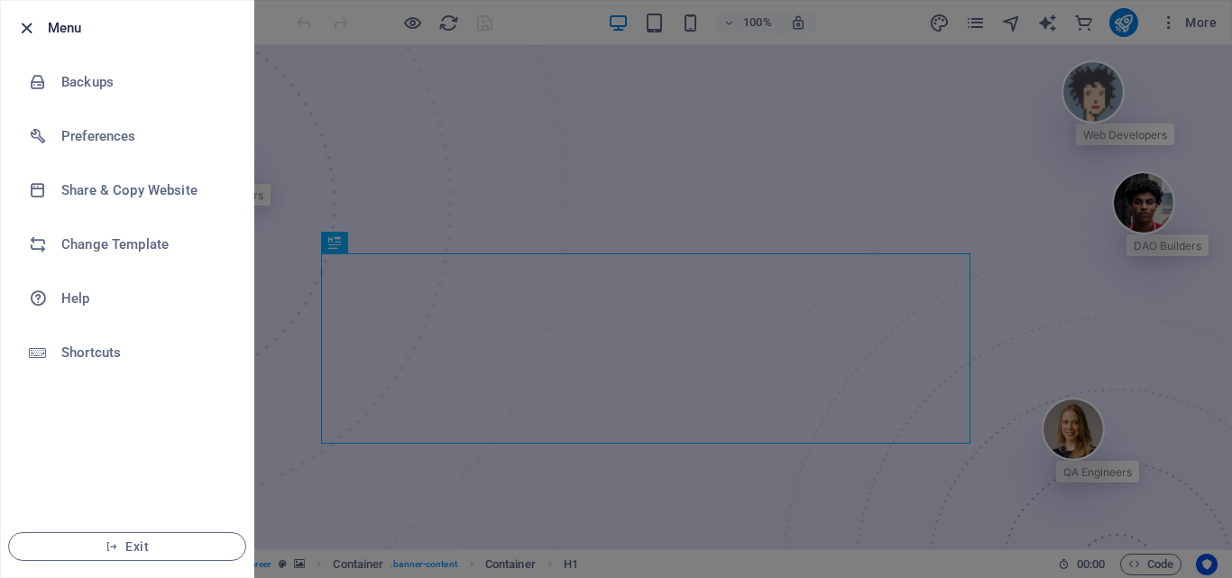
click at [19, 24] on icon "button" at bounding box center [26, 28] width 21 height 21
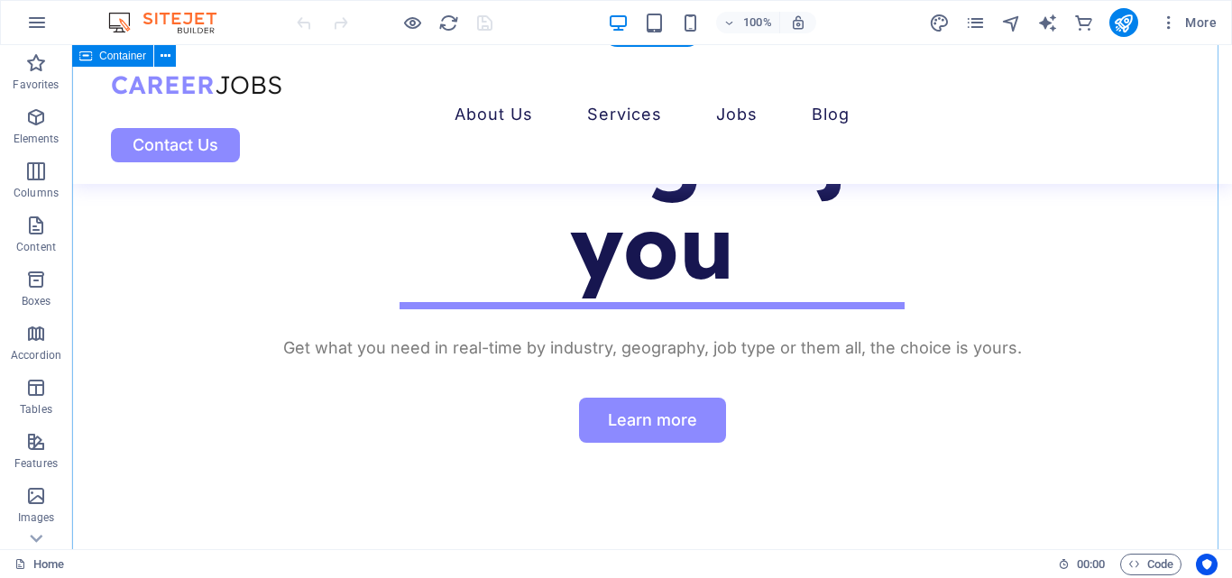
scroll to position [825, 0]
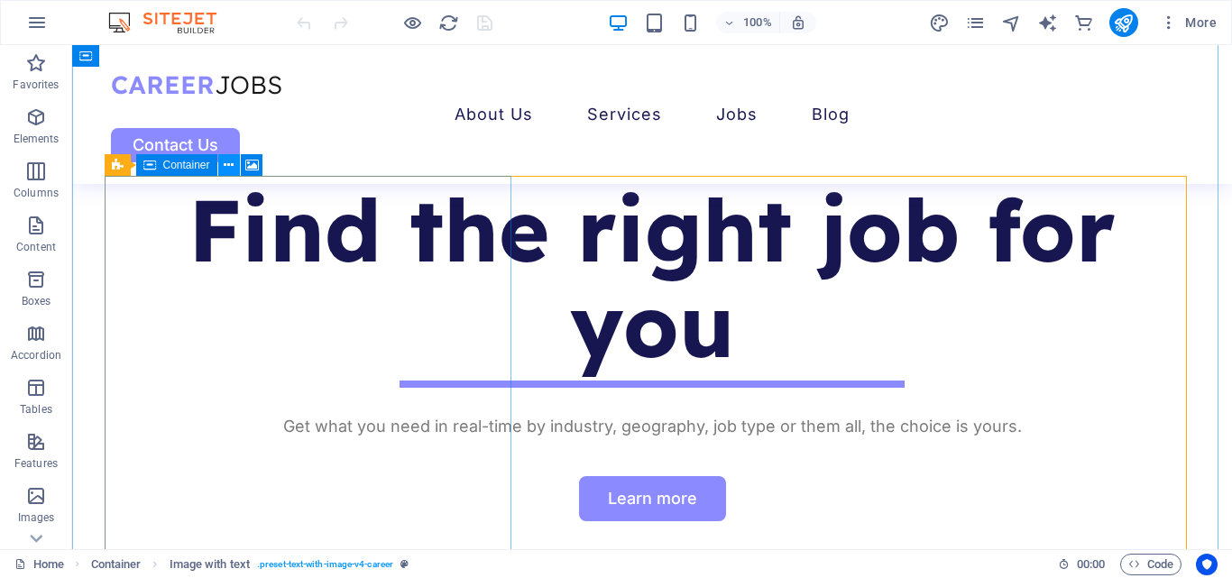
click at [229, 170] on icon at bounding box center [229, 165] width 10 height 19
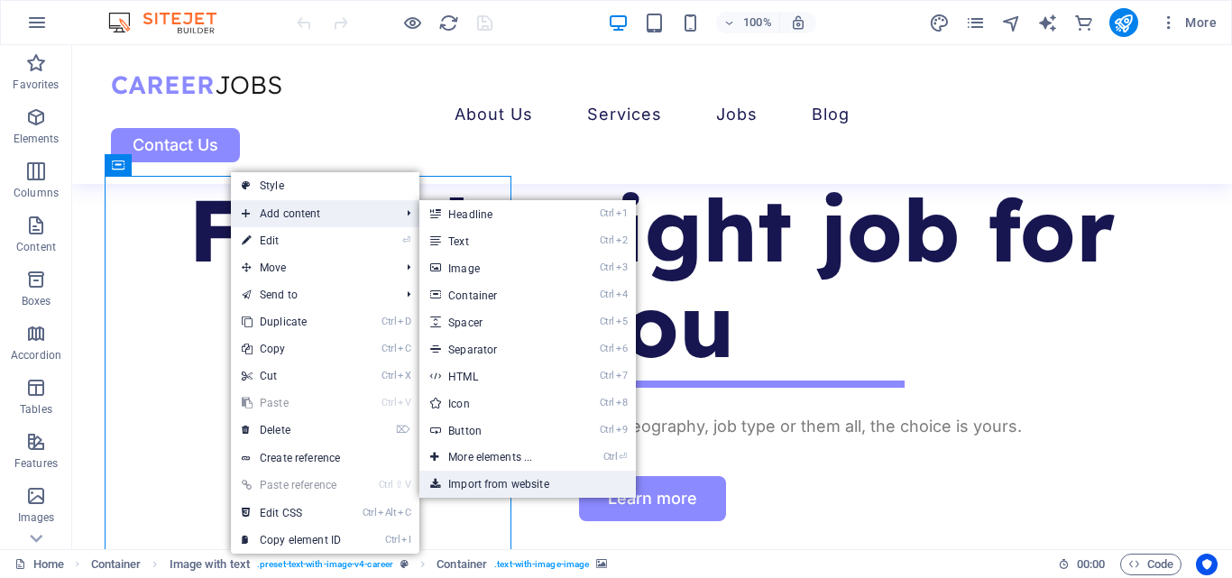
click at [537, 490] on link "Import from website" at bounding box center [527, 484] width 216 height 27
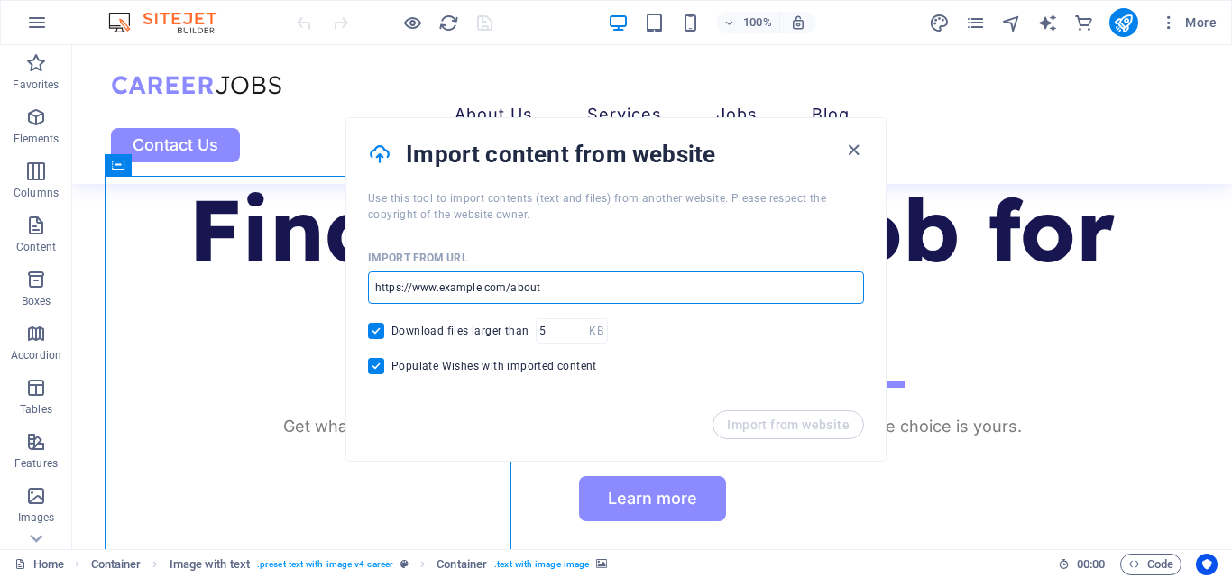
click at [584, 285] on input "url" at bounding box center [616, 287] width 496 height 32
paste input "[URL][DOMAIN_NAME]"
type input "[URL][DOMAIN_NAME]"
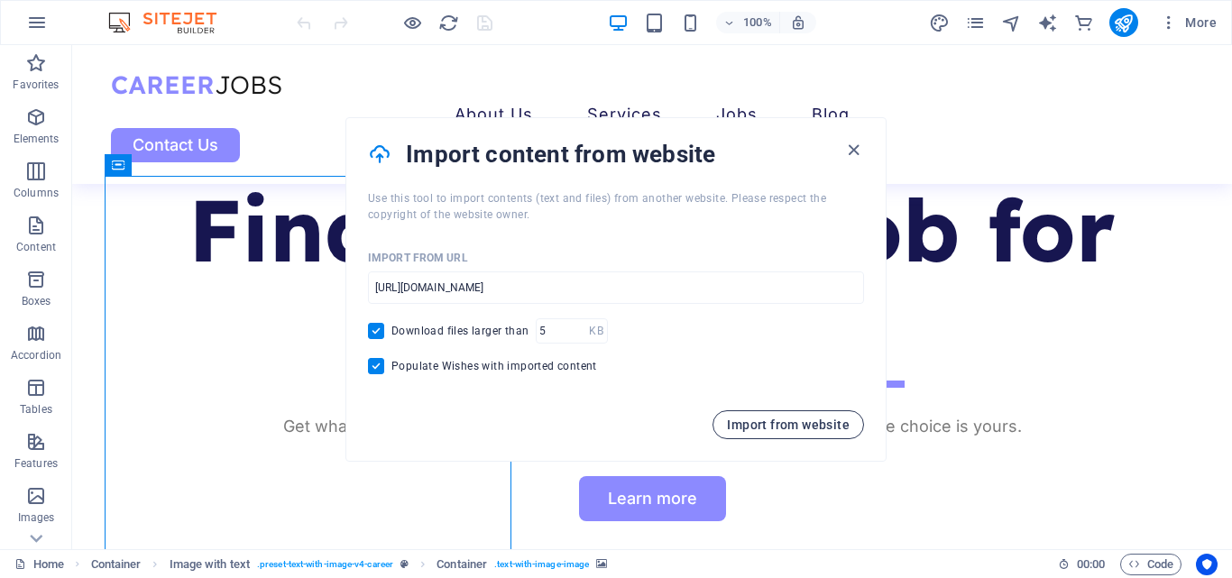
click at [749, 420] on span "Import from website" at bounding box center [788, 425] width 123 height 14
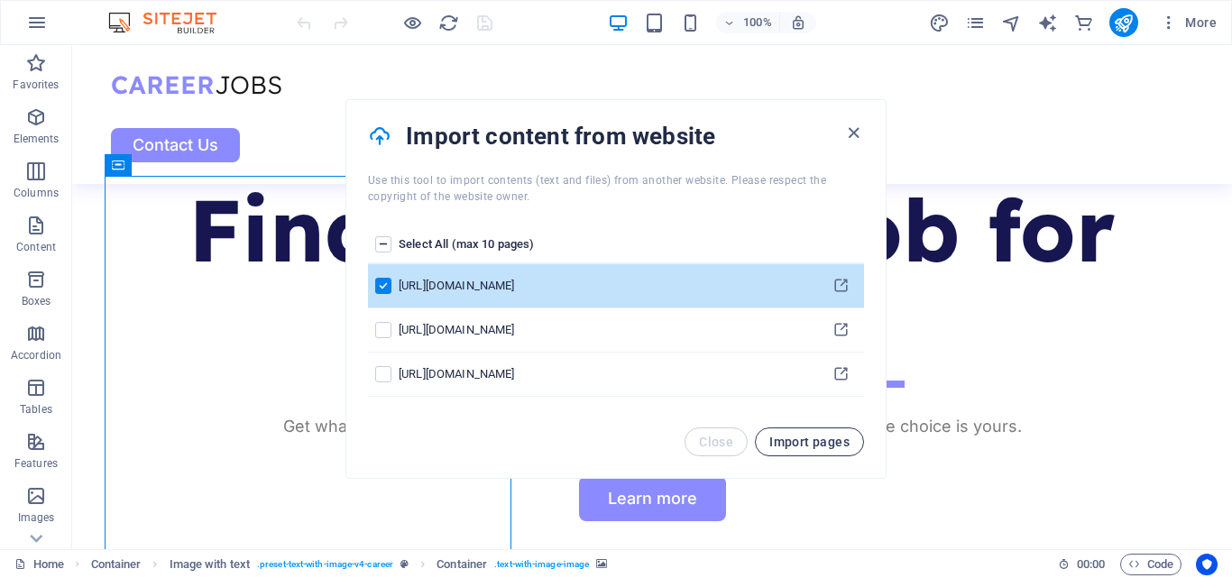
click at [792, 433] on button "Import pages" at bounding box center [809, 441] width 109 height 29
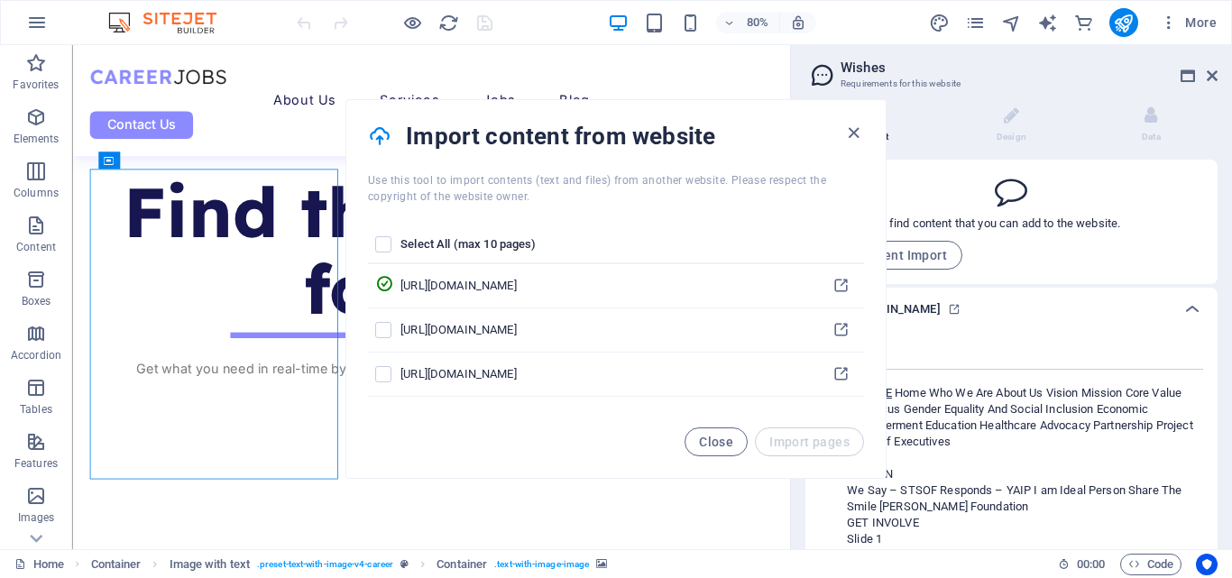
scroll to position [196, 0]
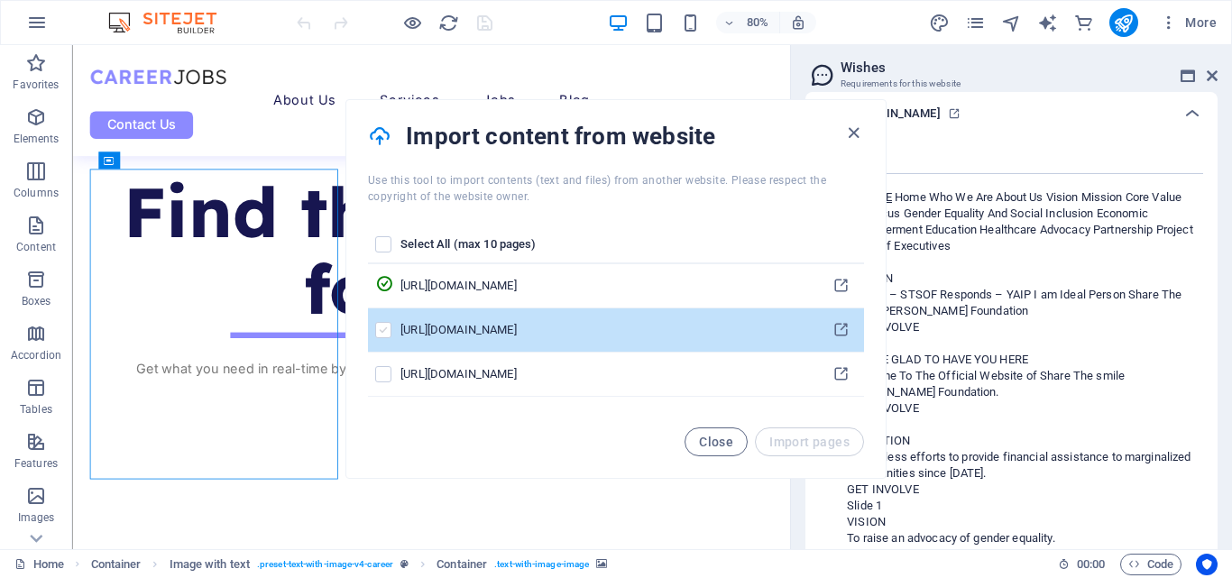
click at [381, 322] on label "pages list" at bounding box center [383, 330] width 16 height 16
click at [0, 0] on input "pages list" at bounding box center [0, 0] width 0 height 0
click at [791, 439] on span "Import pages" at bounding box center [809, 442] width 80 height 14
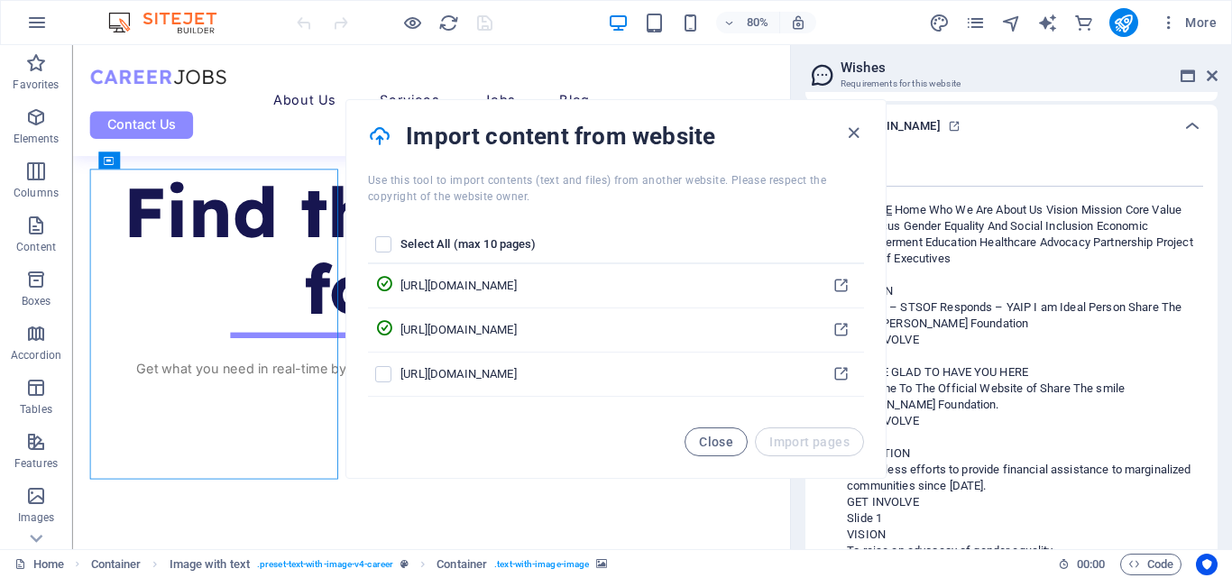
scroll to position [3852, 0]
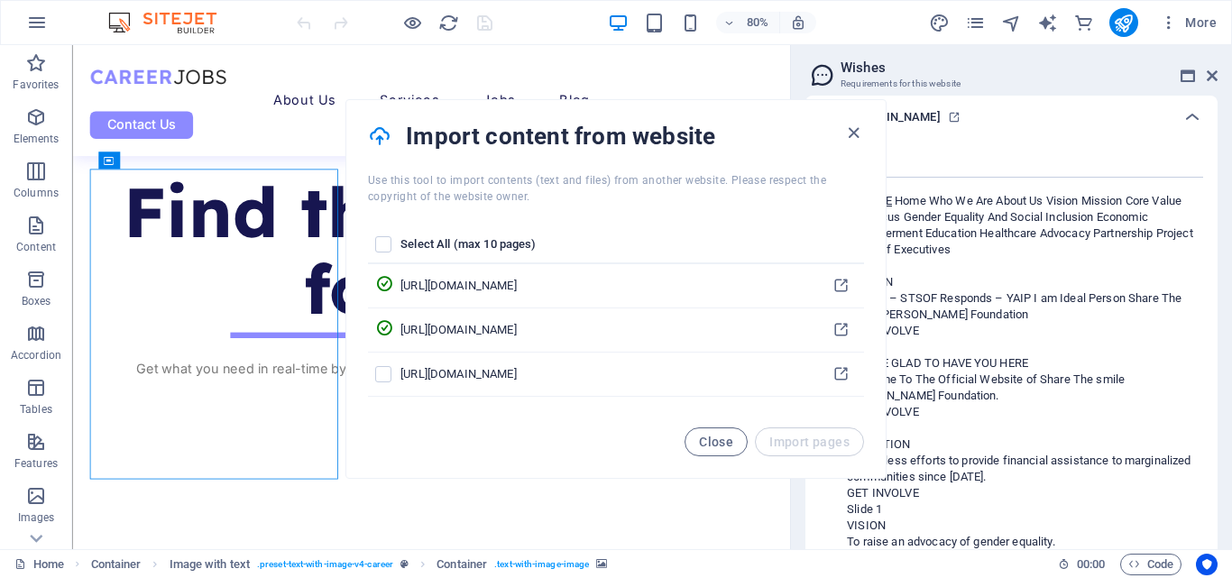
click at [791, 439] on div "Close Import pages" at bounding box center [773, 441] width 179 height 29
drag, startPoint x: 864, startPoint y: 256, endPoint x: 862, endPoint y: 317, distance: 61.3
click at [862, 317] on div "Select All (max 10 pages) [URL][DOMAIN_NAME] [URL][DOMAIN_NAME] [URL][DOMAIN_NA…" at bounding box center [615, 316] width 539 height 223
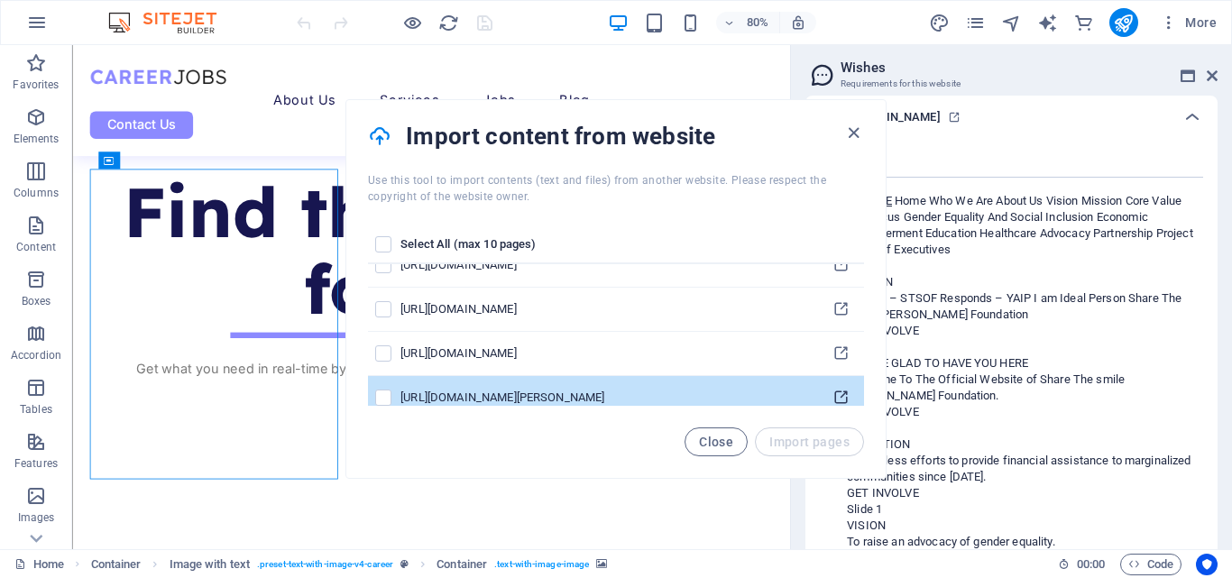
scroll to position [531, 0]
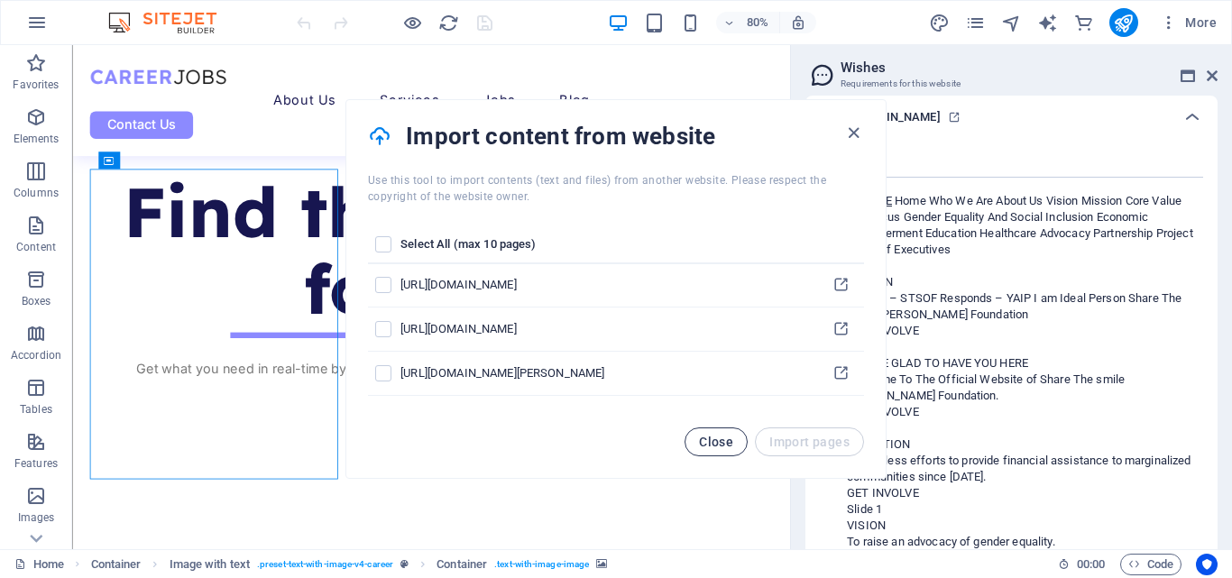
click at [728, 439] on span "Close" at bounding box center [716, 442] width 34 height 14
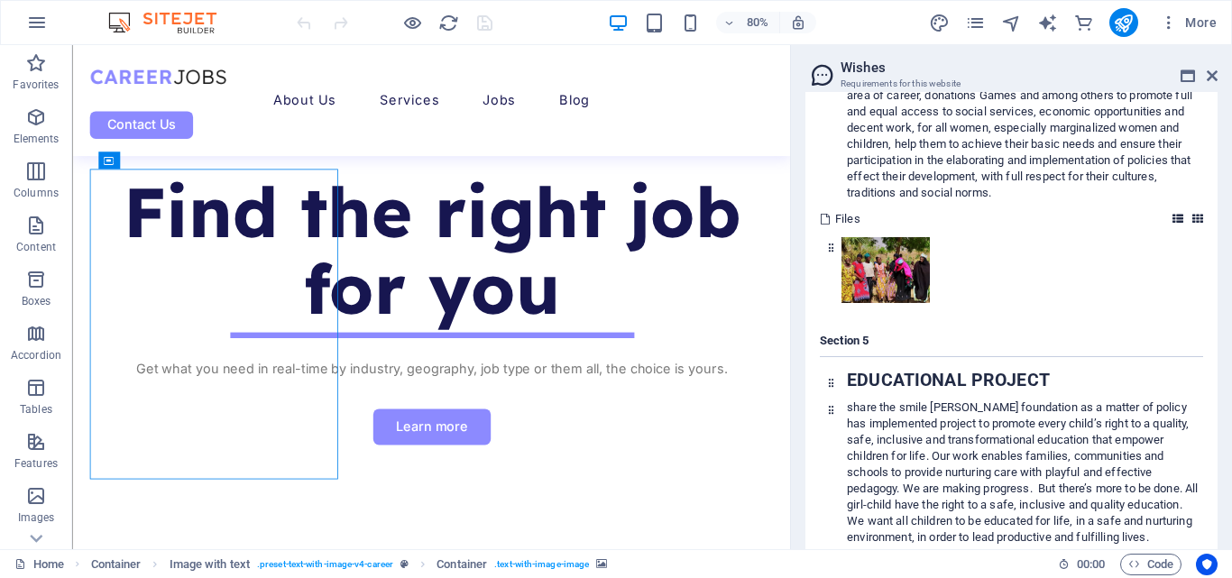
scroll to position [1936, 0]
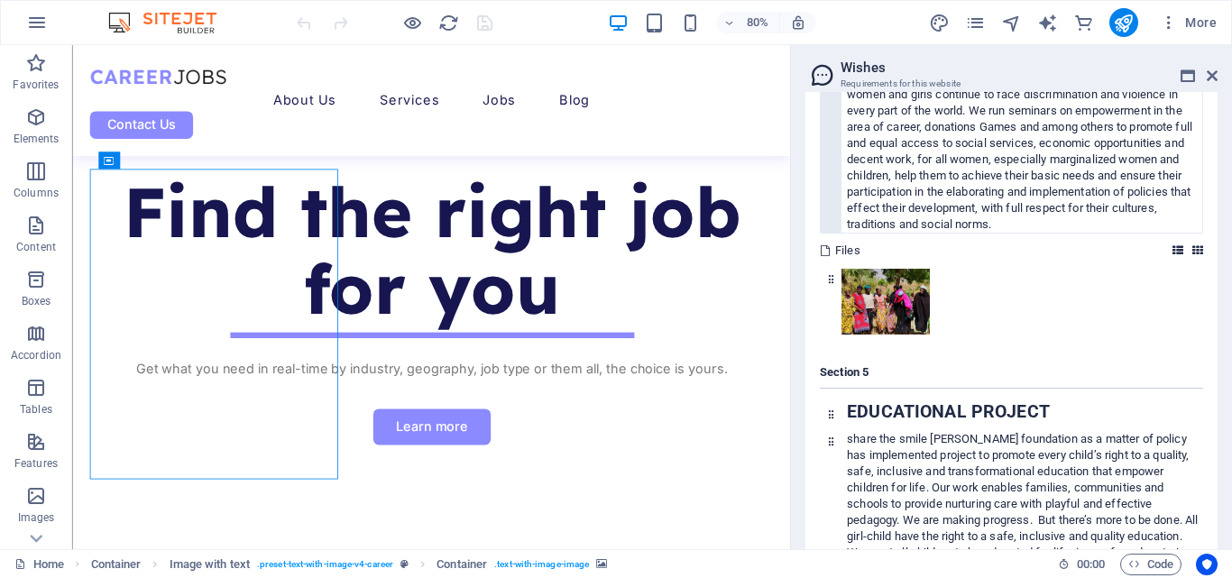
click at [1106, 194] on p "share the smile [PERSON_NAME] foundation undertakes several project gear to pro…" at bounding box center [1024, 103] width 355 height 260
click at [1088, 372] on h4 "Section 5" at bounding box center [1011, 376] width 383 height 24
click at [1113, 467] on p "share the smile [PERSON_NAME] foundation as a matter of policy has implemented …" at bounding box center [1024, 504] width 355 height 146
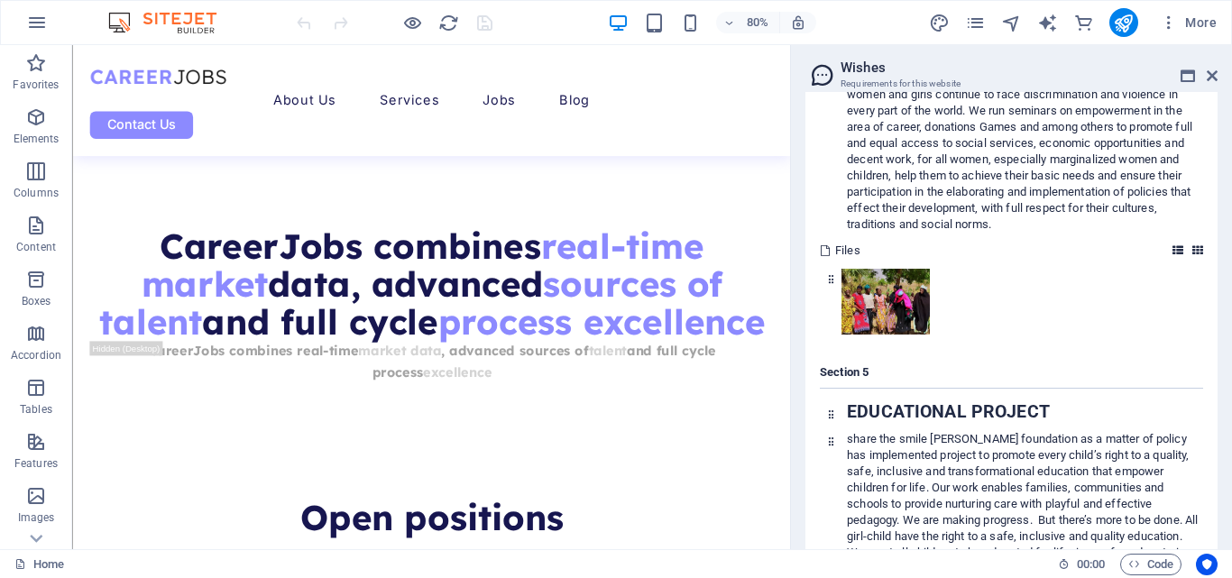
scroll to position [2309, 0]
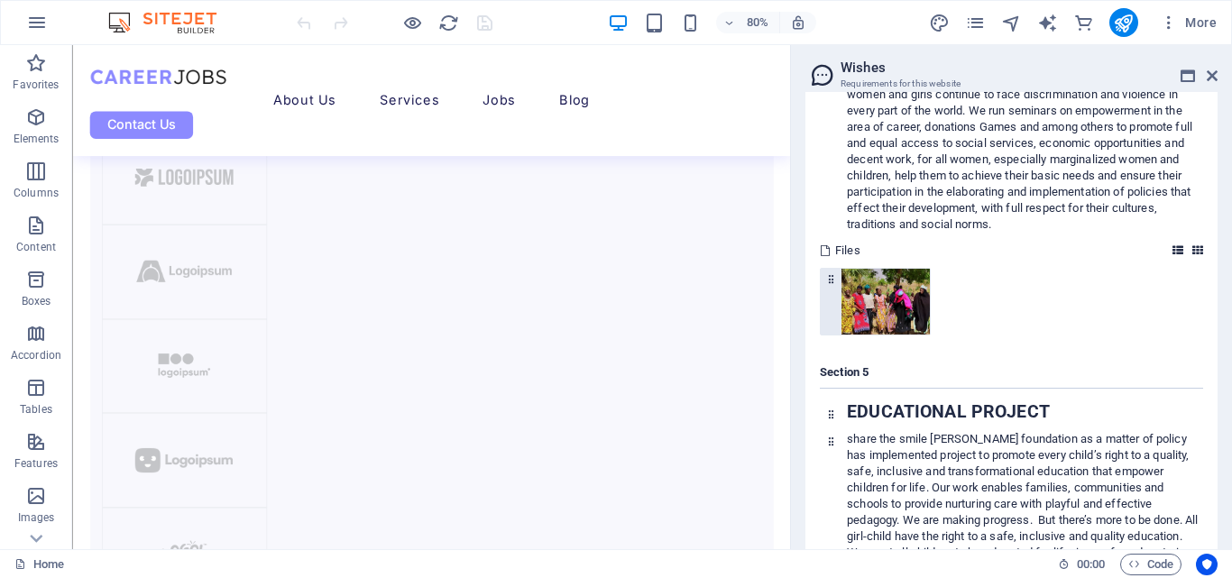
click at [841, 289] on img at bounding box center [885, 302] width 88 height 67
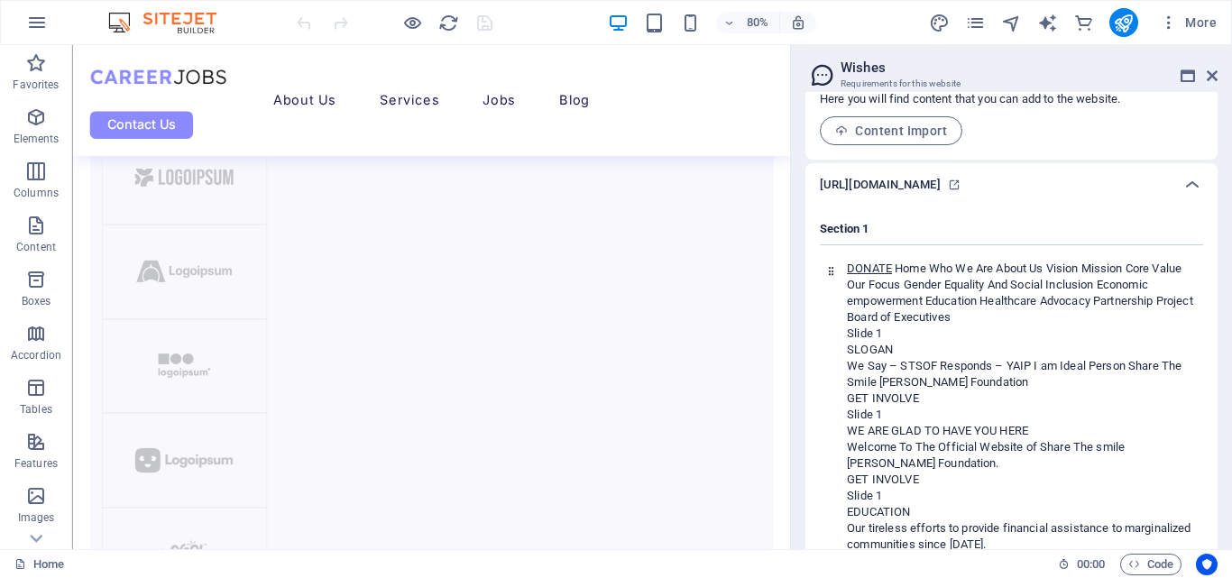
scroll to position [0, 0]
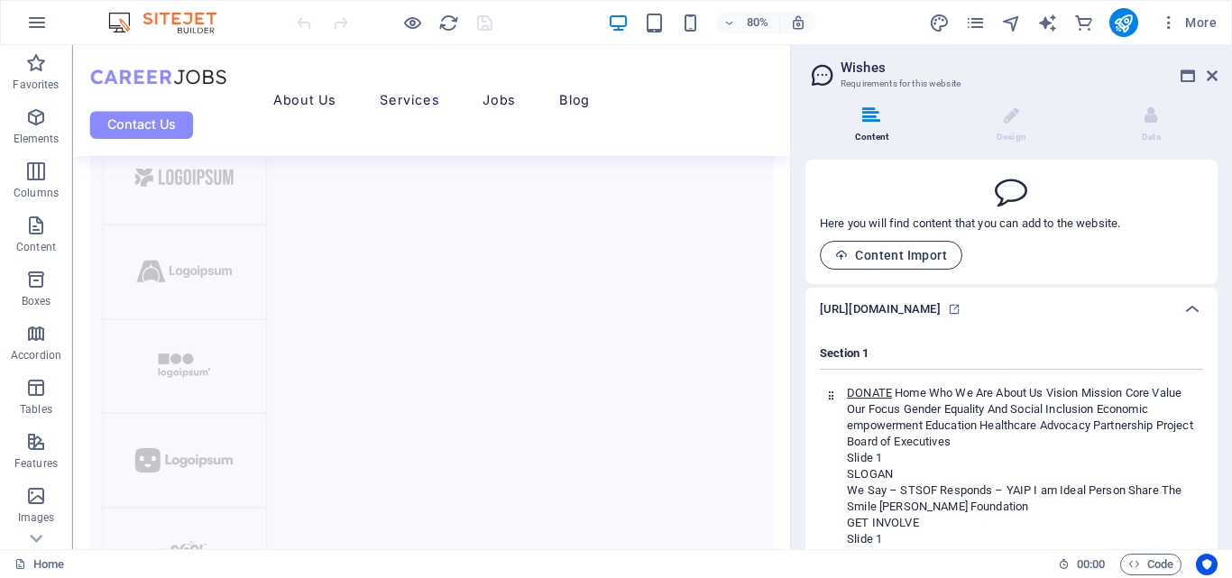
click at [917, 259] on span "Content Import" at bounding box center [891, 255] width 112 height 14
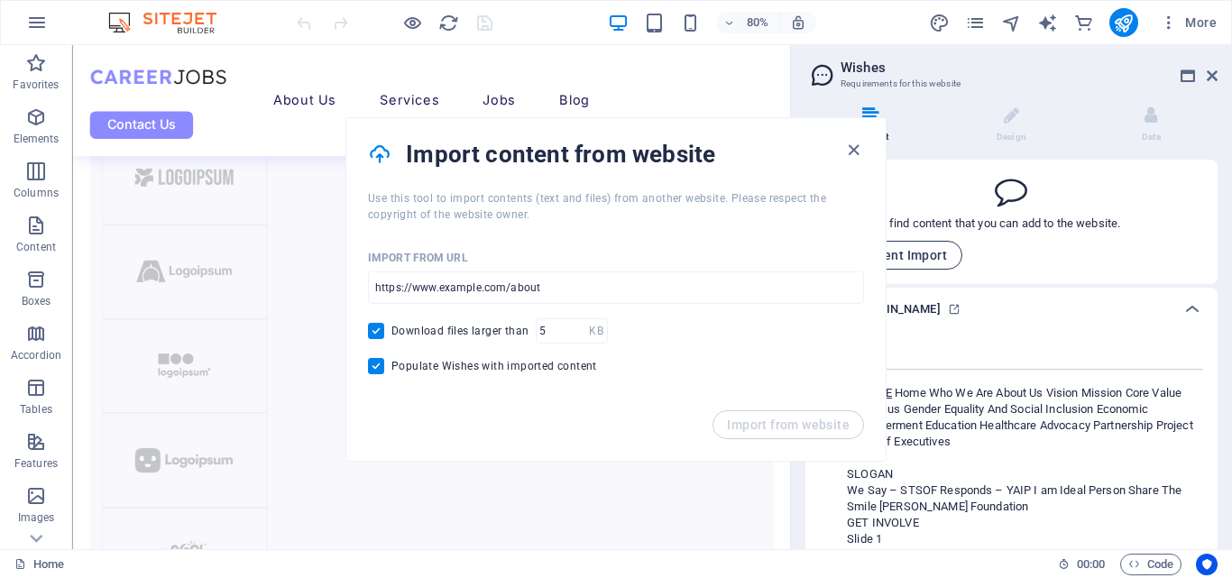
click at [917, 259] on span "Content Import" at bounding box center [891, 255] width 112 height 14
click at [1139, 219] on div "Here you will find content that you can add to the website. Content Import" at bounding box center [1011, 222] width 412 height 124
click at [843, 151] on icon "button" at bounding box center [853, 150] width 21 height 21
click at [857, 149] on icon "button" at bounding box center [853, 150] width 21 height 21
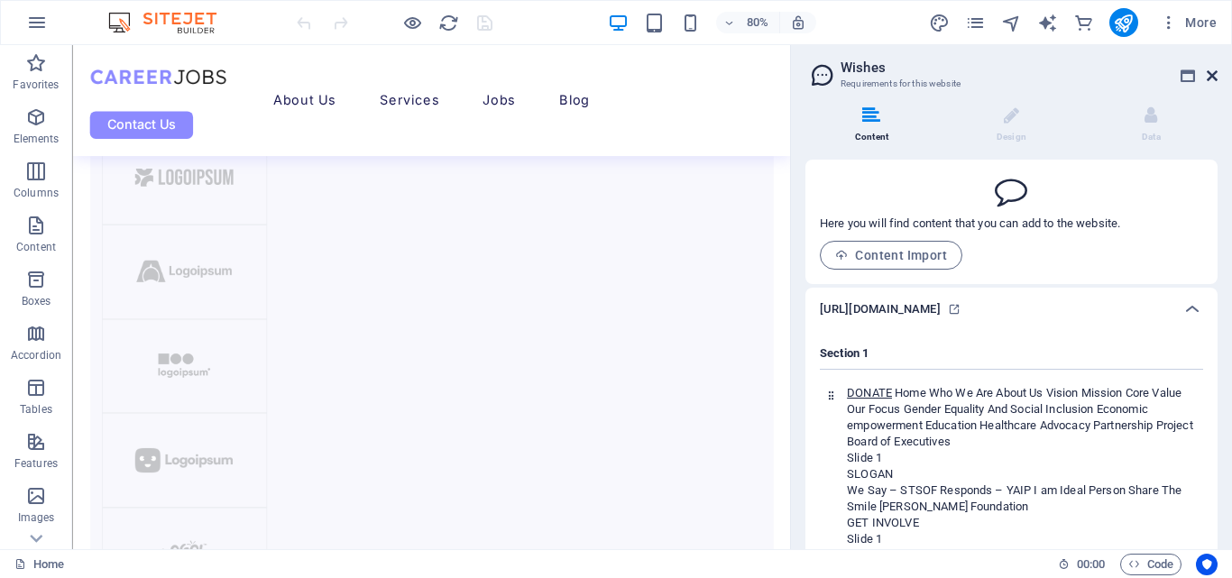
click at [1212, 70] on icon at bounding box center [1212, 76] width 11 height 14
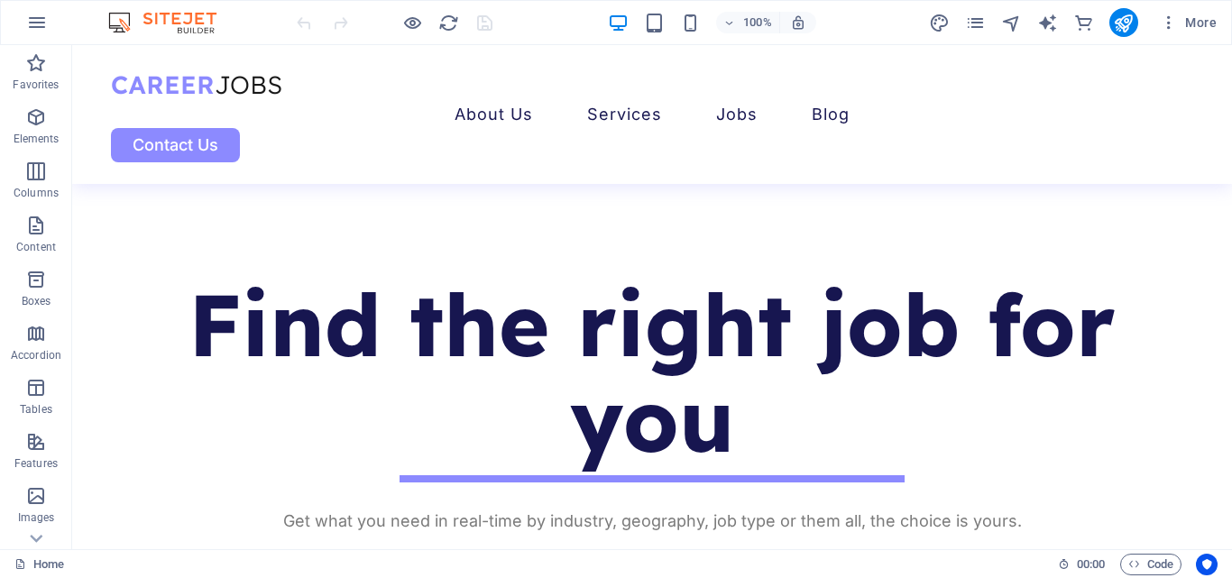
scroll to position [717, 0]
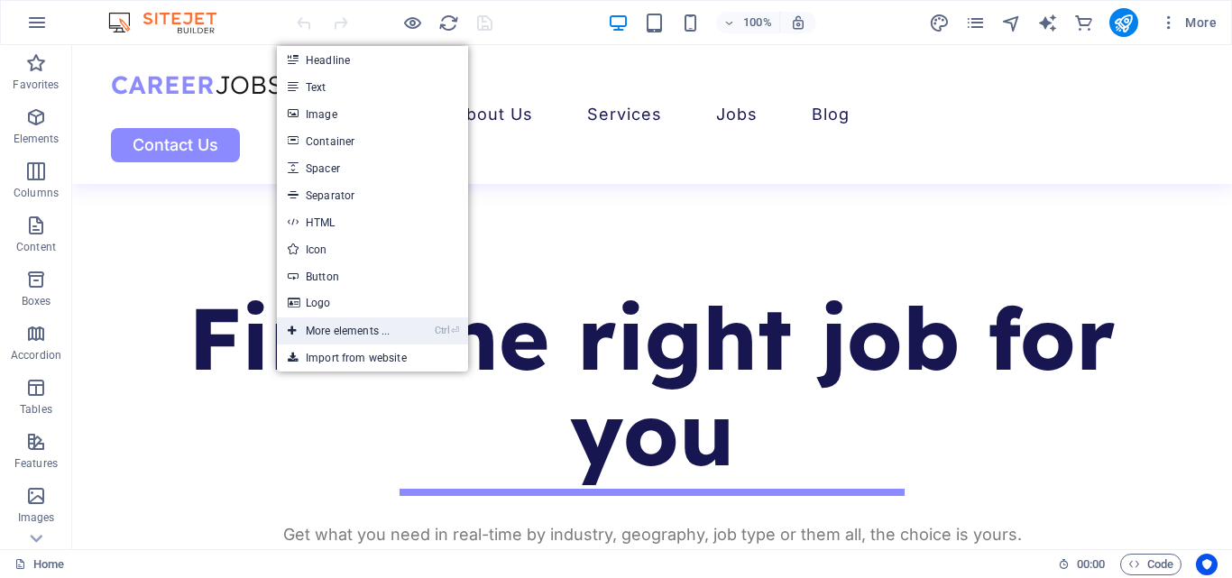
click at [360, 326] on link "Ctrl ⏎ More elements ..." at bounding box center [339, 330] width 124 height 27
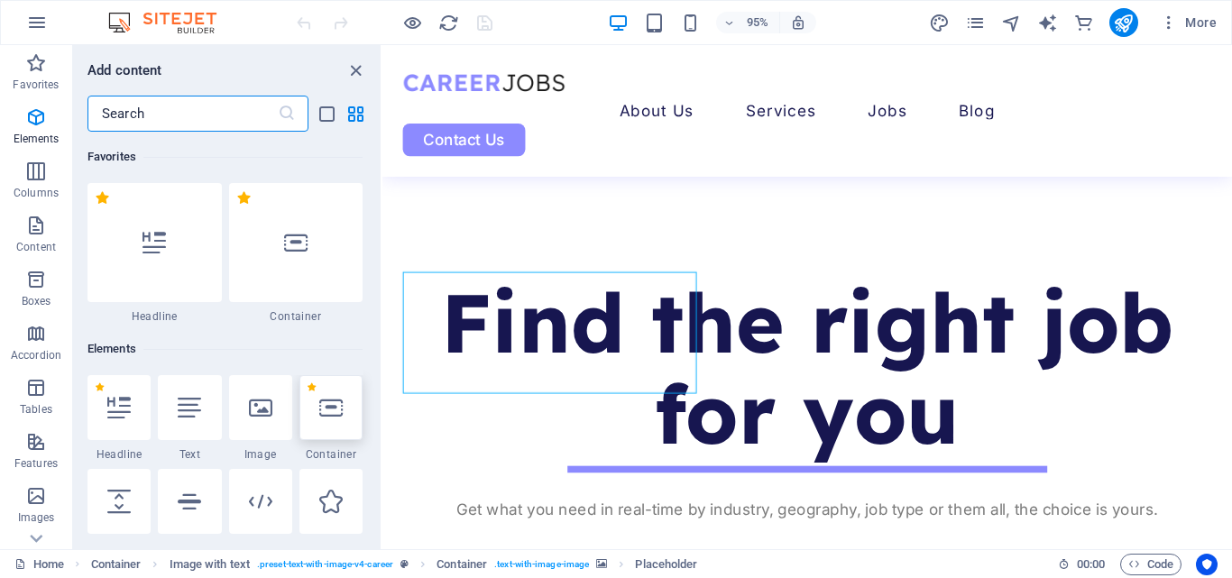
scroll to position [192, 0]
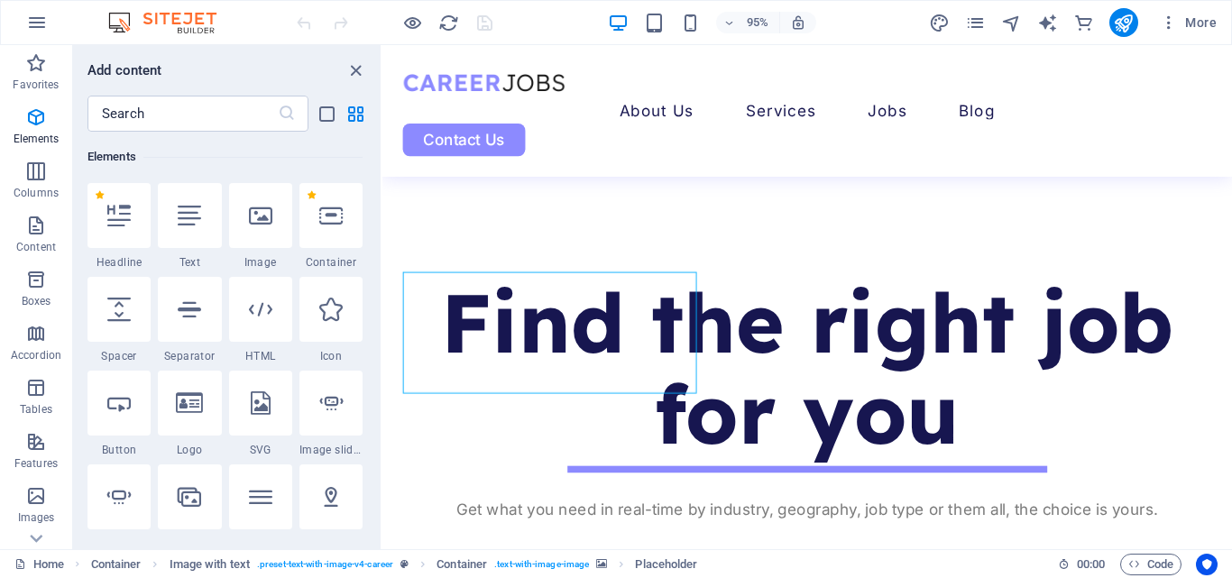
drag, startPoint x: 376, startPoint y: 142, endPoint x: 372, endPoint y: 165, distance: 23.7
click at [362, 199] on div "Favorites 1 Star Headline 1 Star Container Elements 1 Star Headline 1 Star Text…" at bounding box center [227, 333] width 308 height 403
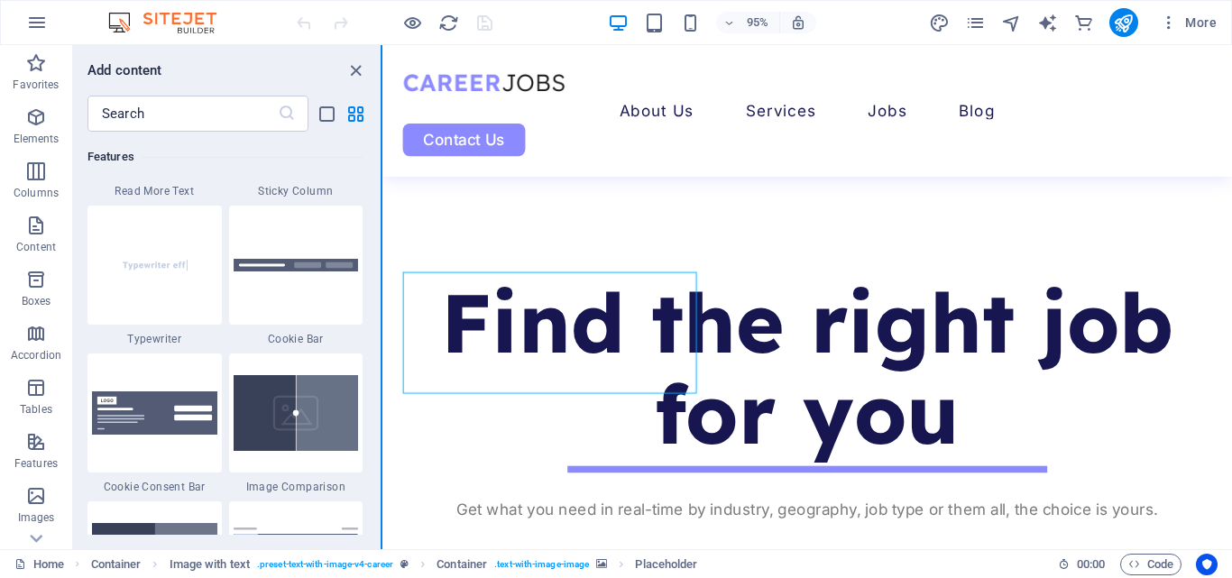
scroll to position [7073, 0]
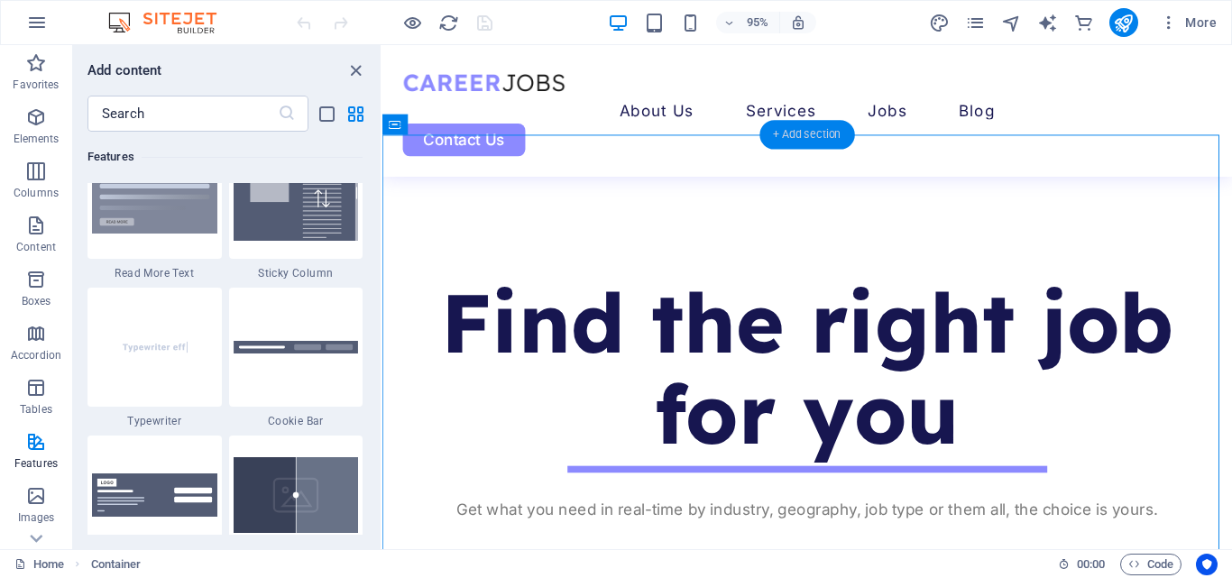
click at [823, 128] on div "+ Add section" at bounding box center [806, 135] width 95 height 29
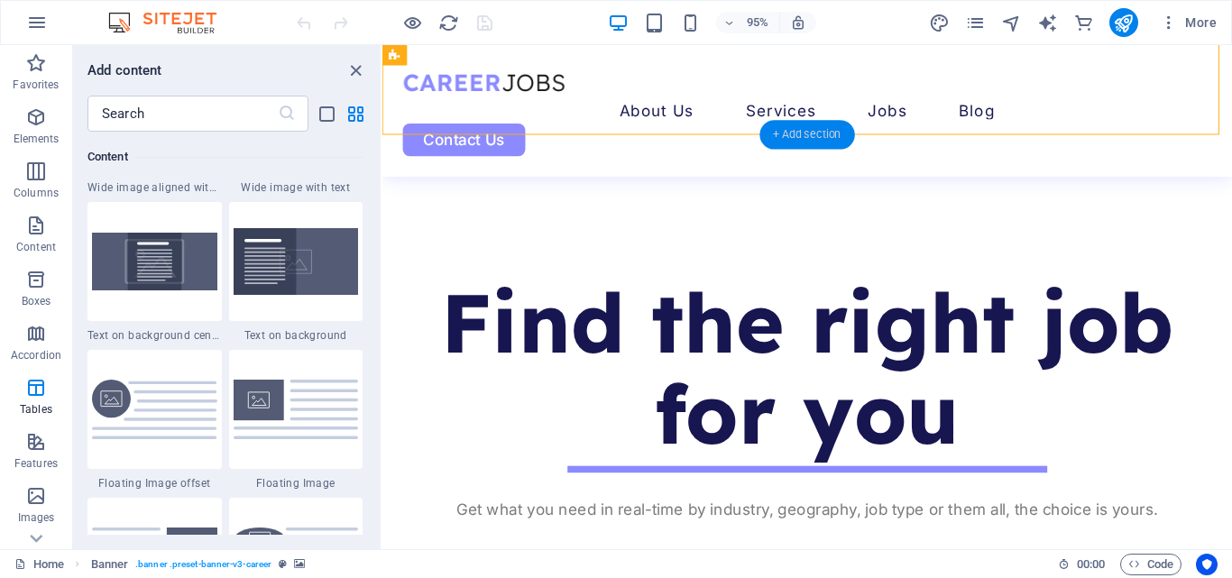
scroll to position [3155, 0]
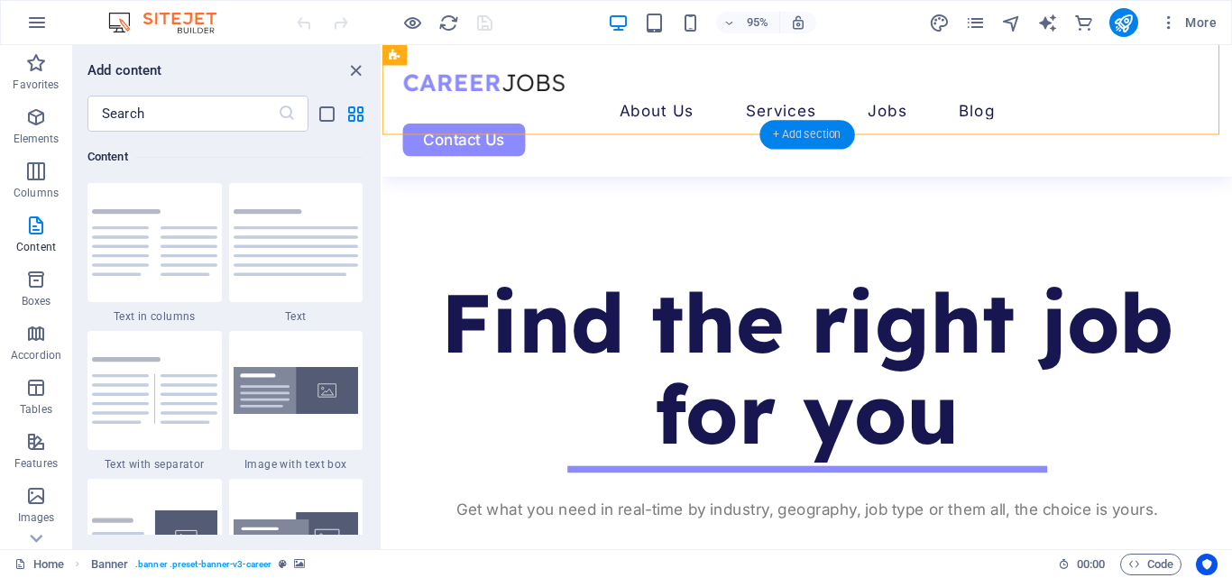
click at [823, 128] on div "+ Add section" at bounding box center [806, 135] width 95 height 29
click at [162, 230] on img at bounding box center [154, 242] width 125 height 67
drag, startPoint x: 545, startPoint y: 275, endPoint x: 638, endPoint y: 179, distance: 133.3
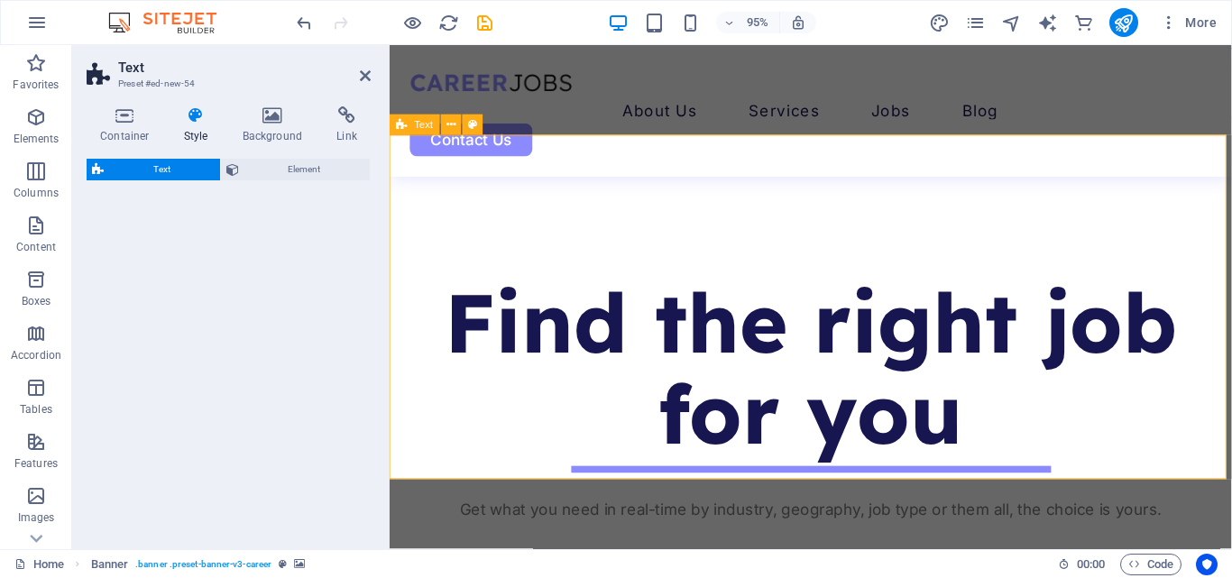
select select "rem"
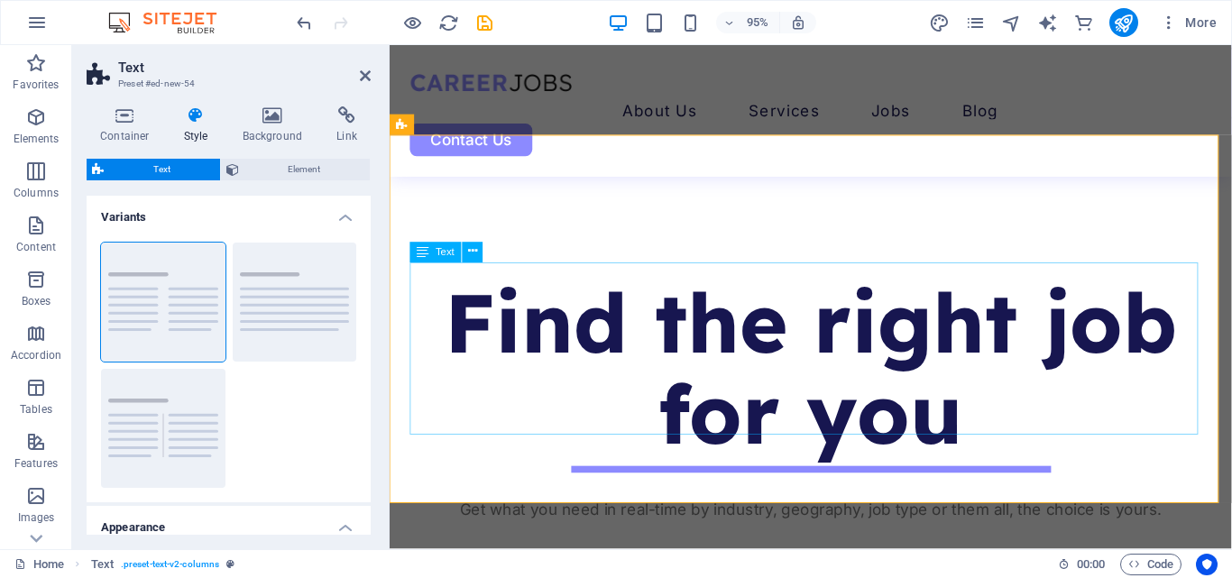
click at [468, 252] on icon at bounding box center [472, 252] width 9 height 18
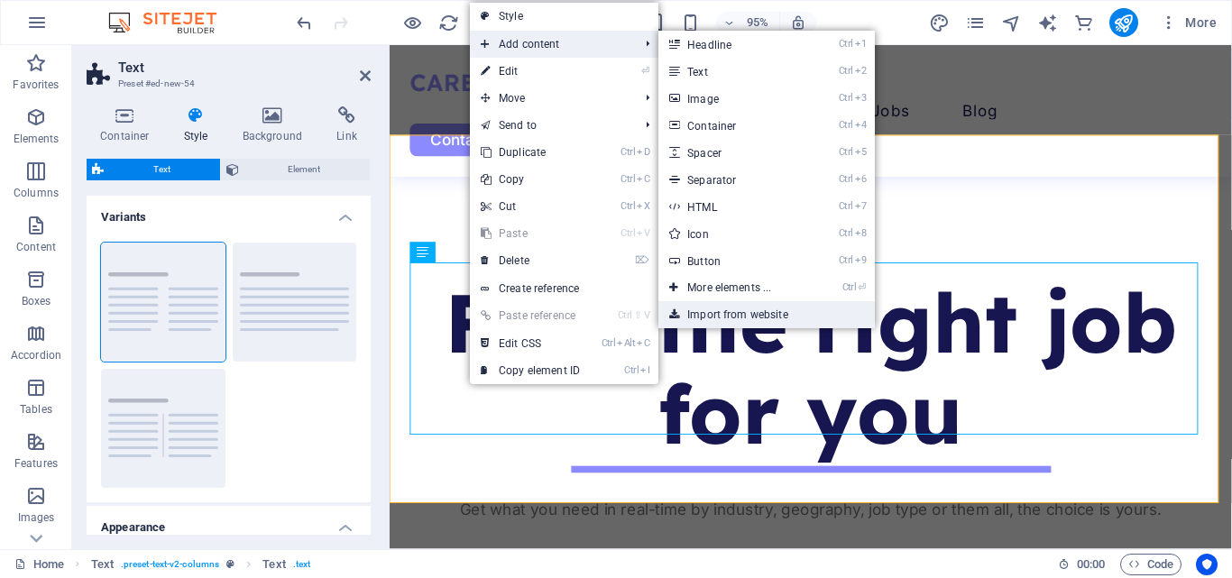
click at [739, 310] on link "Import from website" at bounding box center [766, 314] width 216 height 27
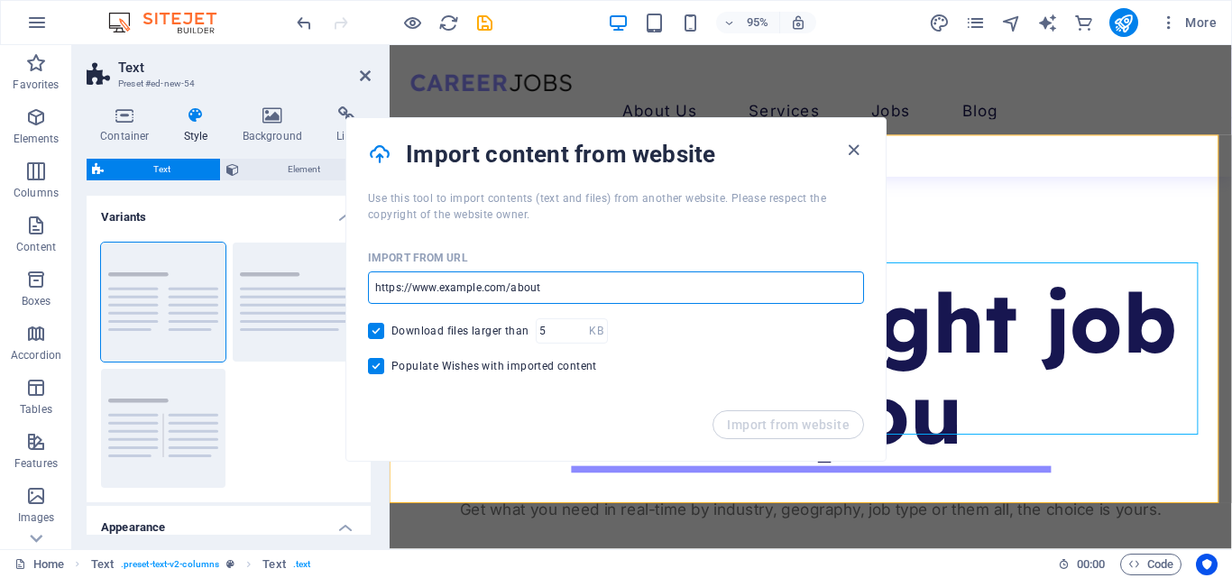
click at [583, 298] on input "url" at bounding box center [616, 287] width 496 height 32
paste input "[URL][DOMAIN_NAME]"
type input "[URL][DOMAIN_NAME]"
click at [386, 368] on input "Populate Wishes with imported content" at bounding box center [379, 366] width 23 height 16
checkbox input "false"
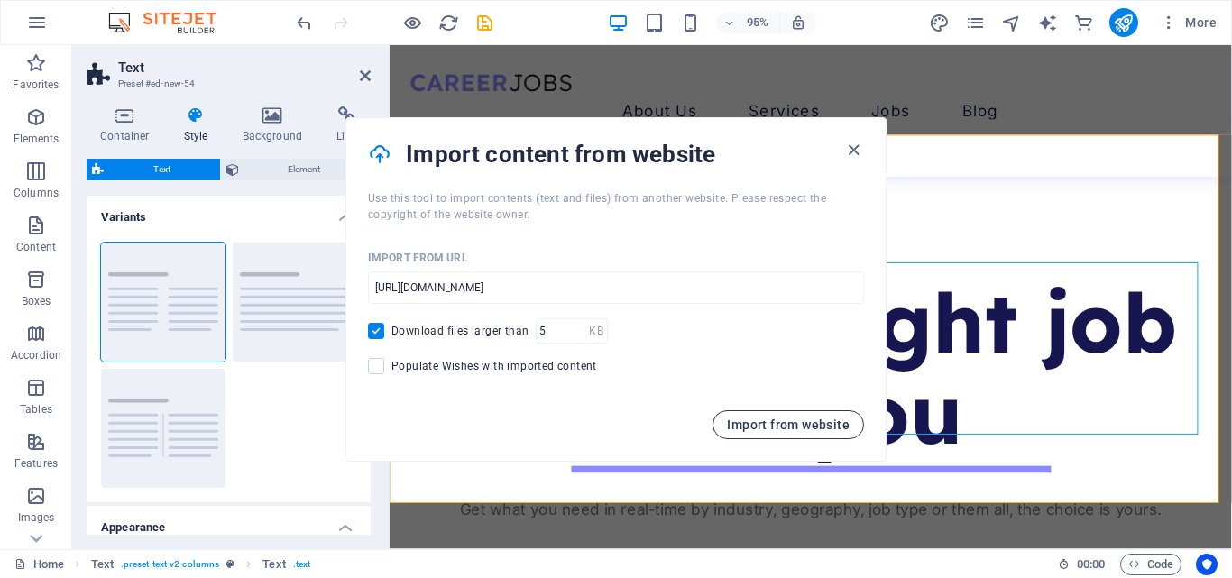
click at [814, 418] on span "Import from website" at bounding box center [788, 425] width 123 height 14
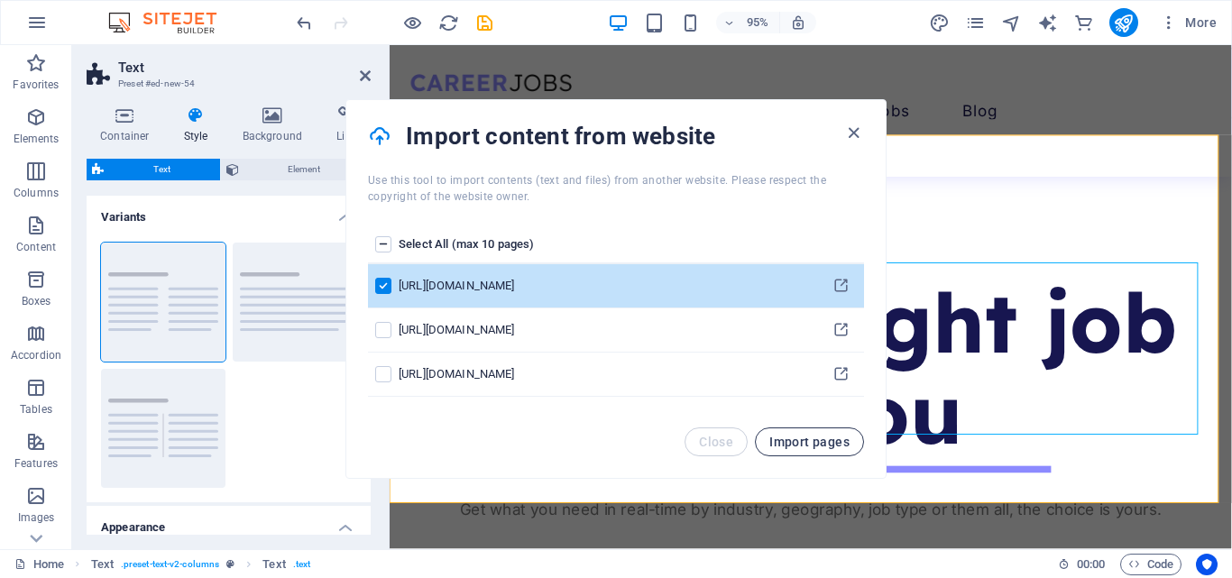
click at [801, 448] on span "Import pages" at bounding box center [809, 442] width 80 height 14
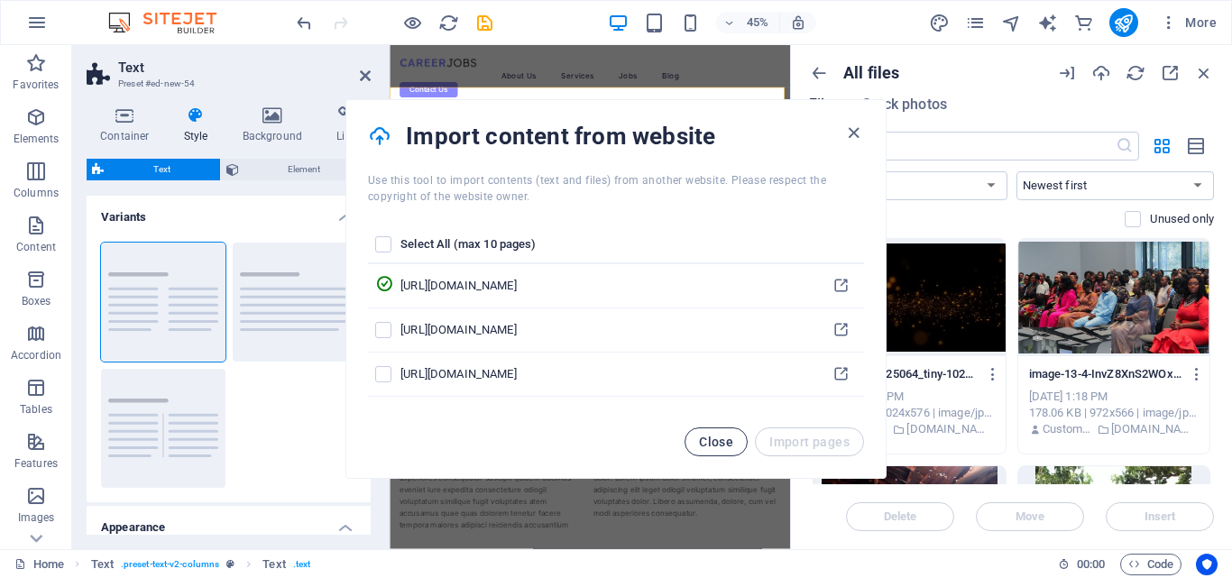
click at [731, 445] on span "Close" at bounding box center [716, 442] width 34 height 14
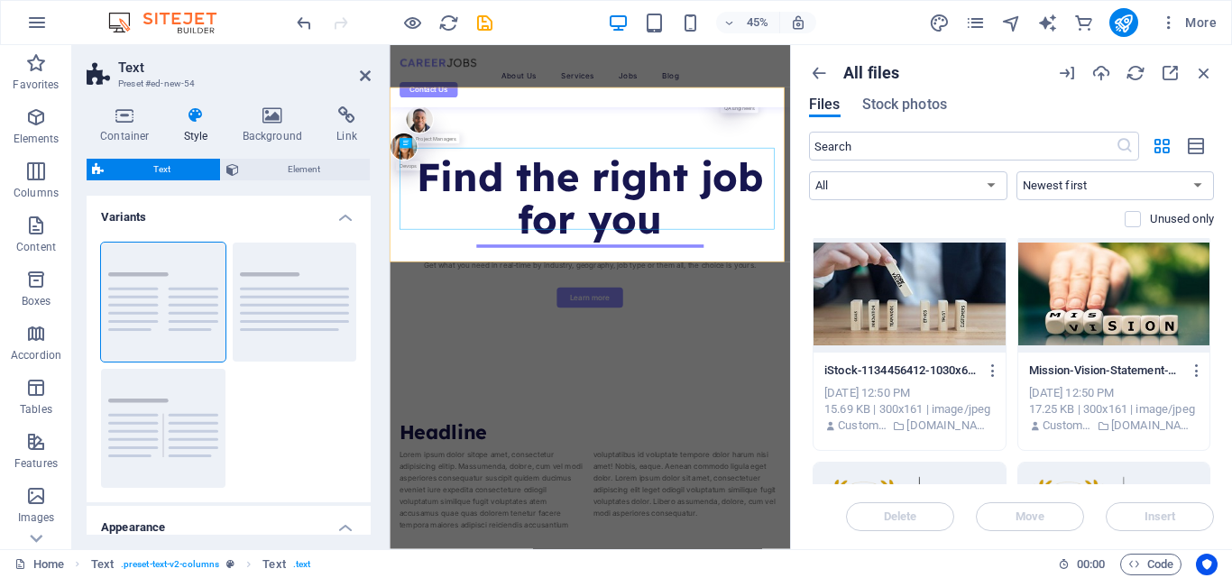
scroll to position [1607, 0]
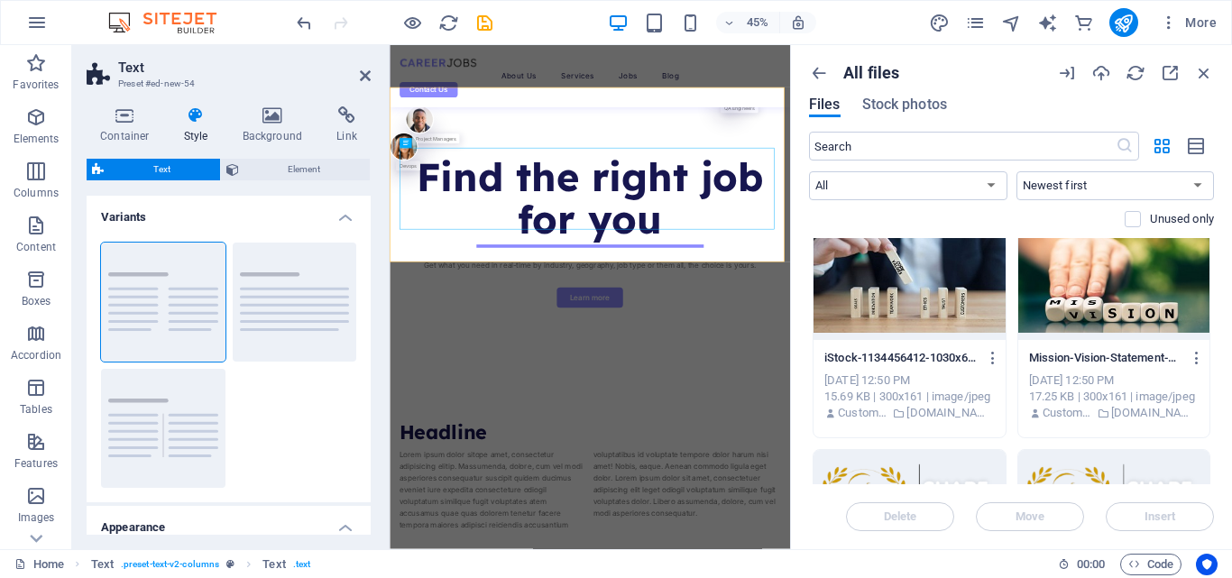
click at [1085, 294] on div at bounding box center [1114, 281] width 192 height 117
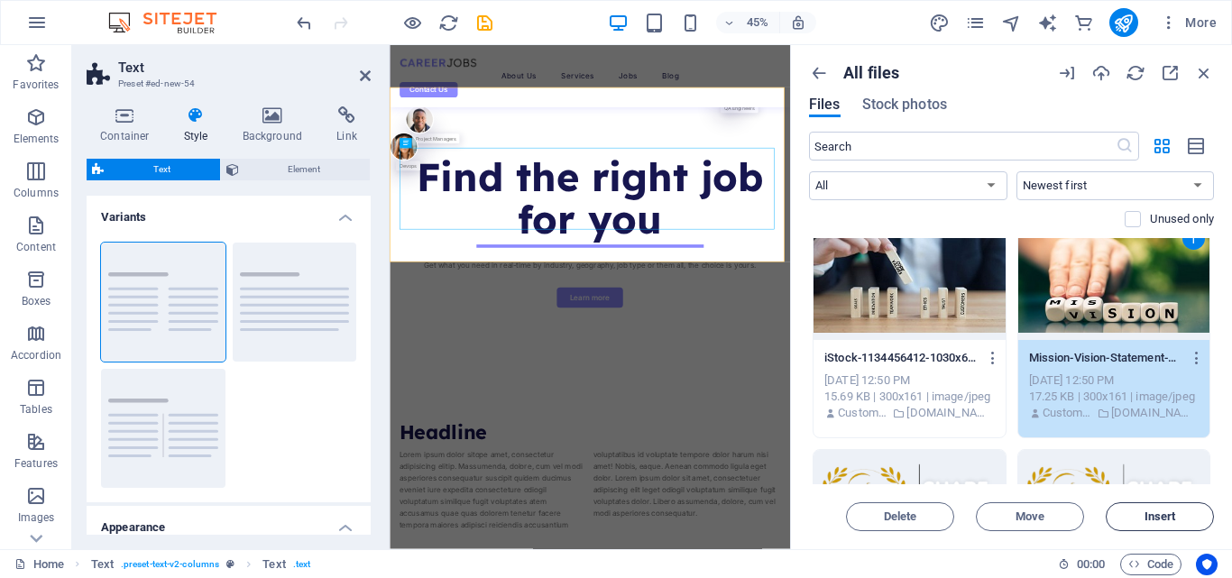
click at [1175, 513] on span "Insert" at bounding box center [1160, 516] width 32 height 11
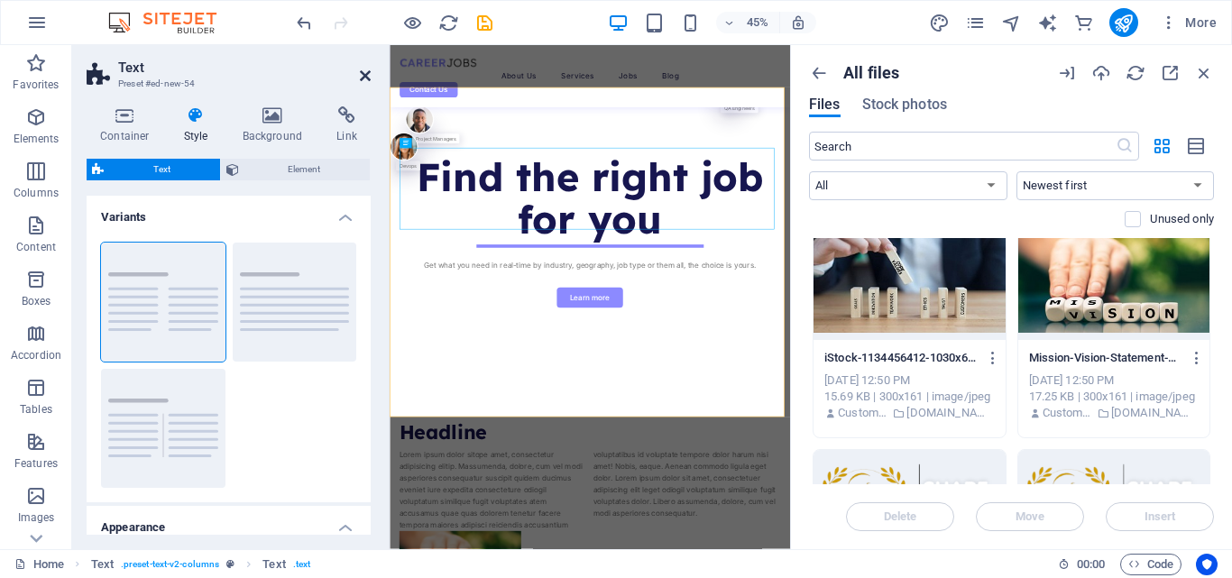
click at [365, 76] on icon at bounding box center [365, 76] width 11 height 14
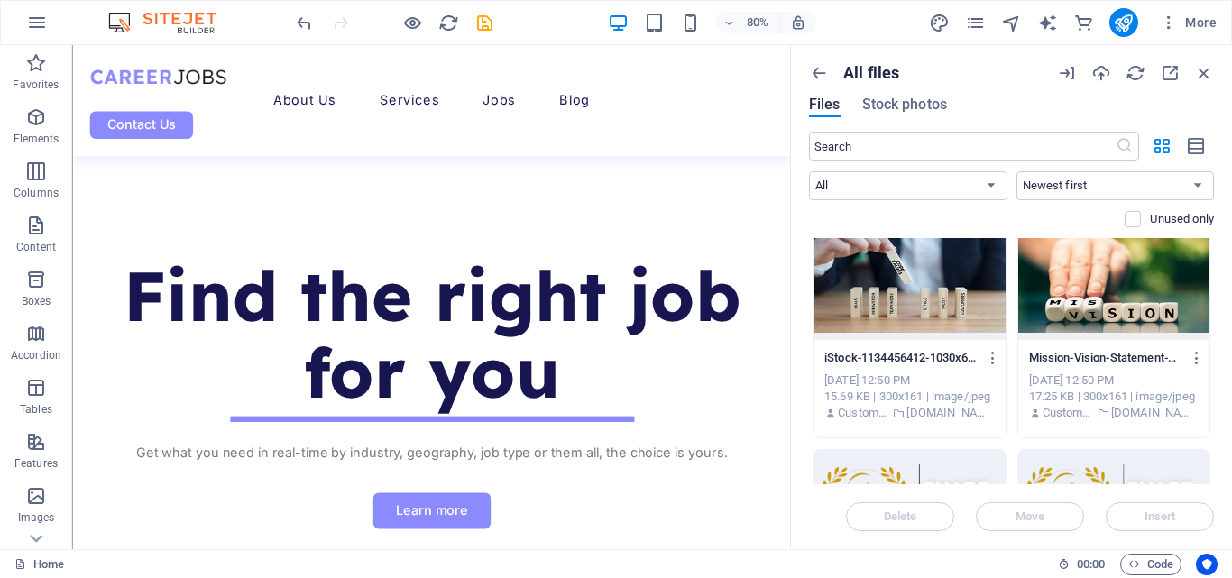
scroll to position [682, 0]
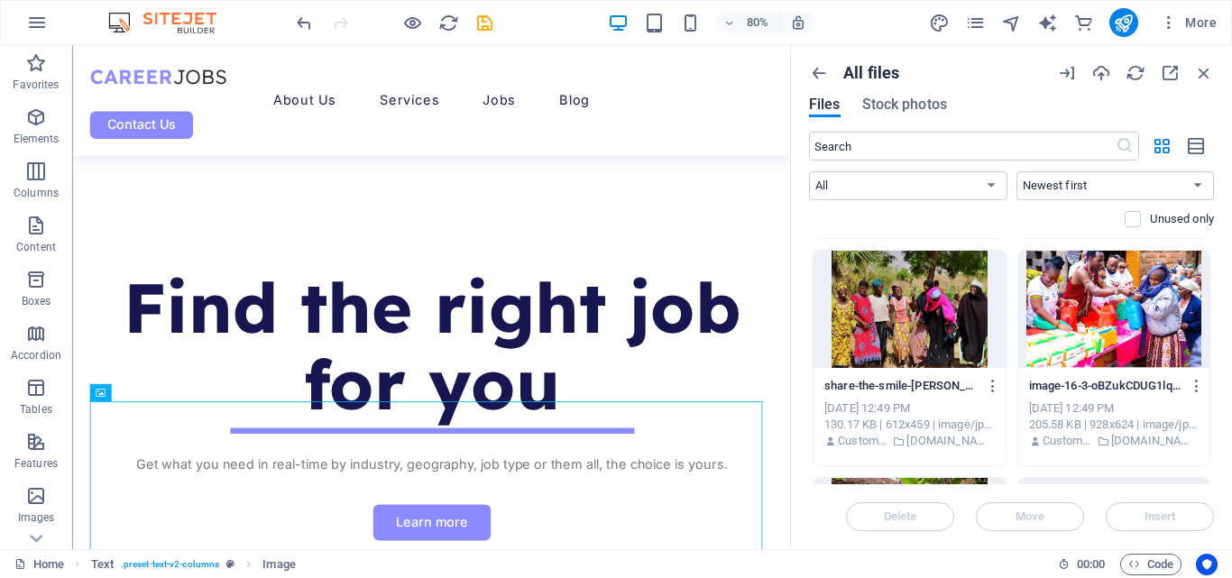
scroll to position [2716, 0]
click at [918, 309] on div at bounding box center [909, 308] width 192 height 117
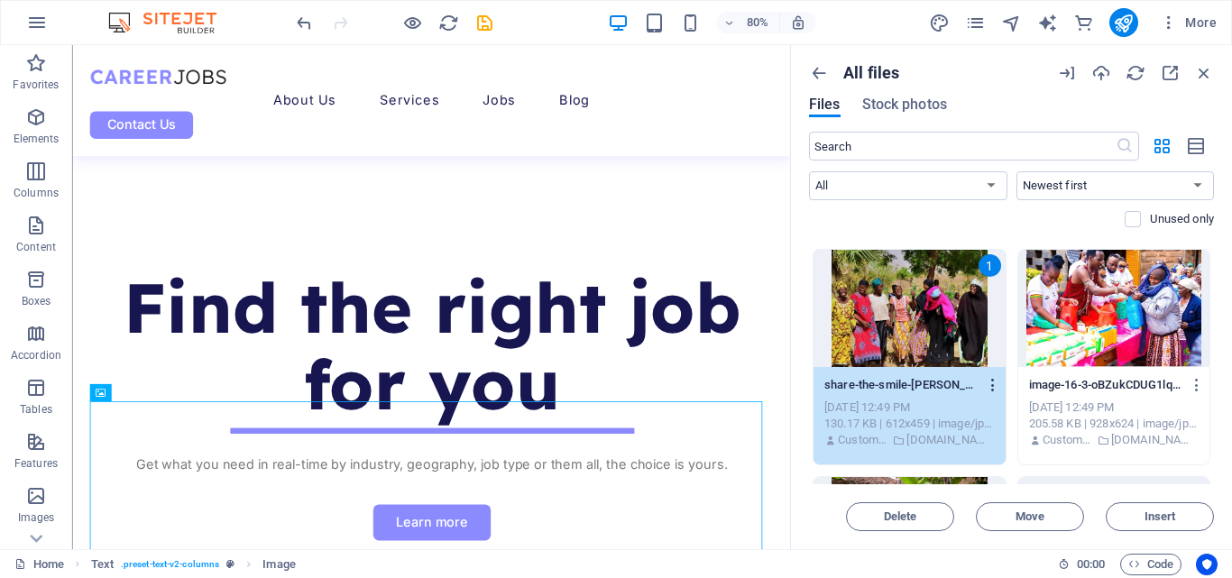
click at [993, 382] on icon "button" at bounding box center [993, 385] width 17 height 16
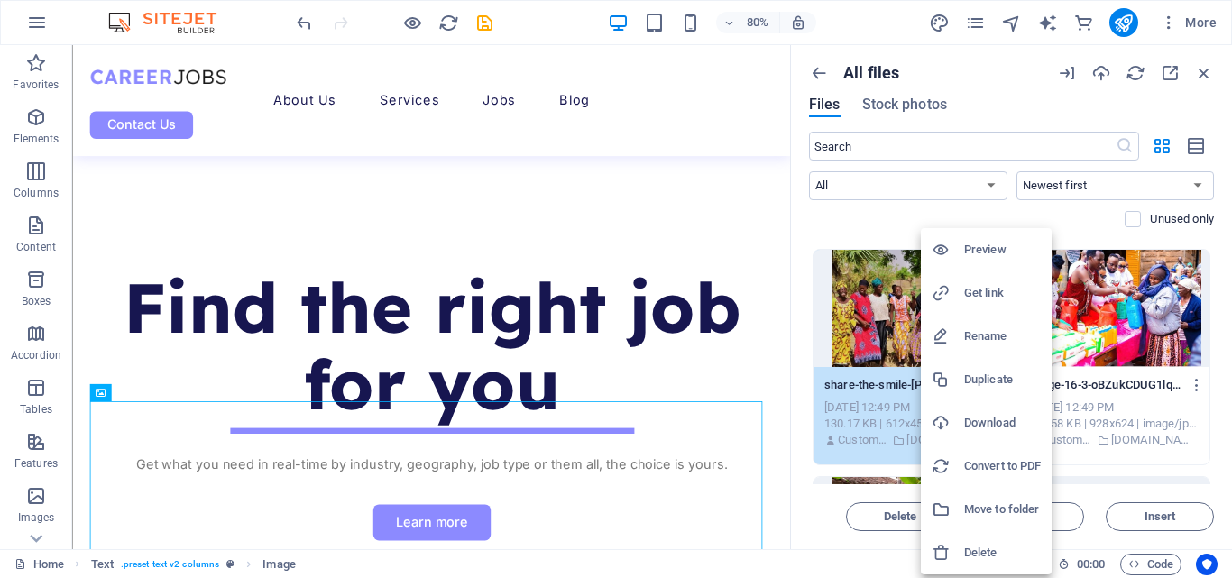
click at [984, 252] on h6 "Preview" at bounding box center [1002, 250] width 77 height 22
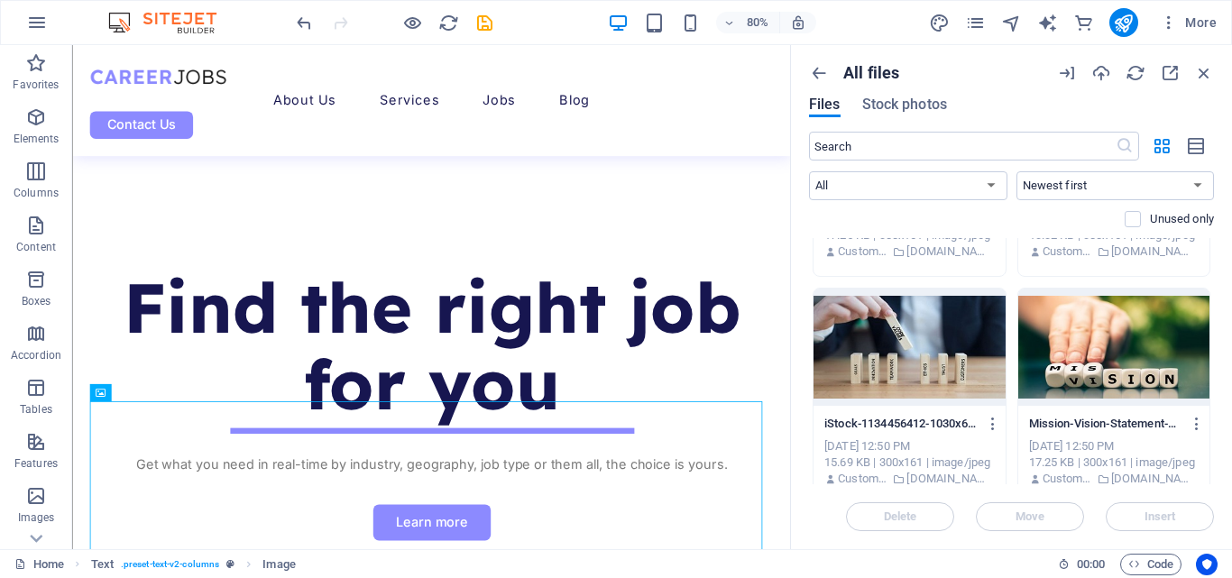
scroll to position [1560, 0]
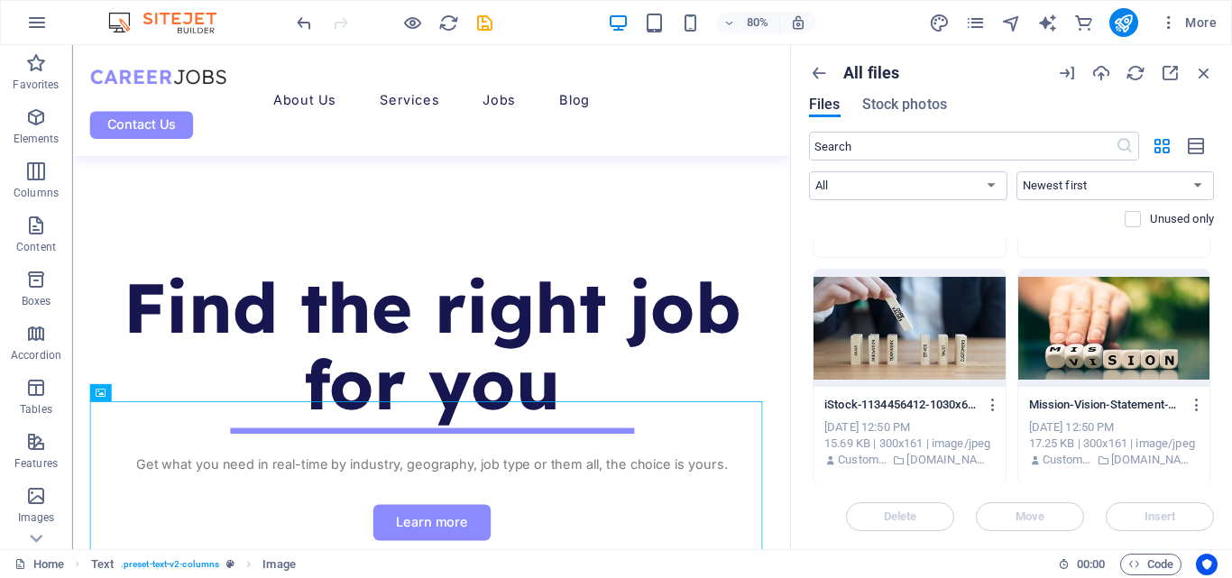
click at [1157, 421] on div "[DATE] 12:50 PM" at bounding box center [1114, 427] width 170 height 16
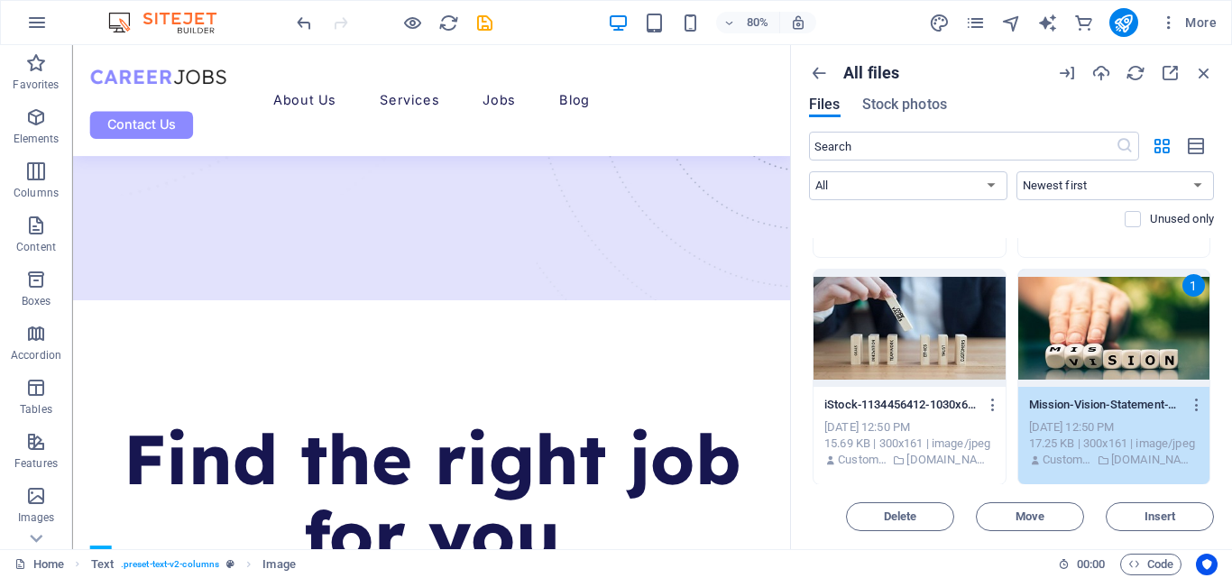
scroll to position [480, 0]
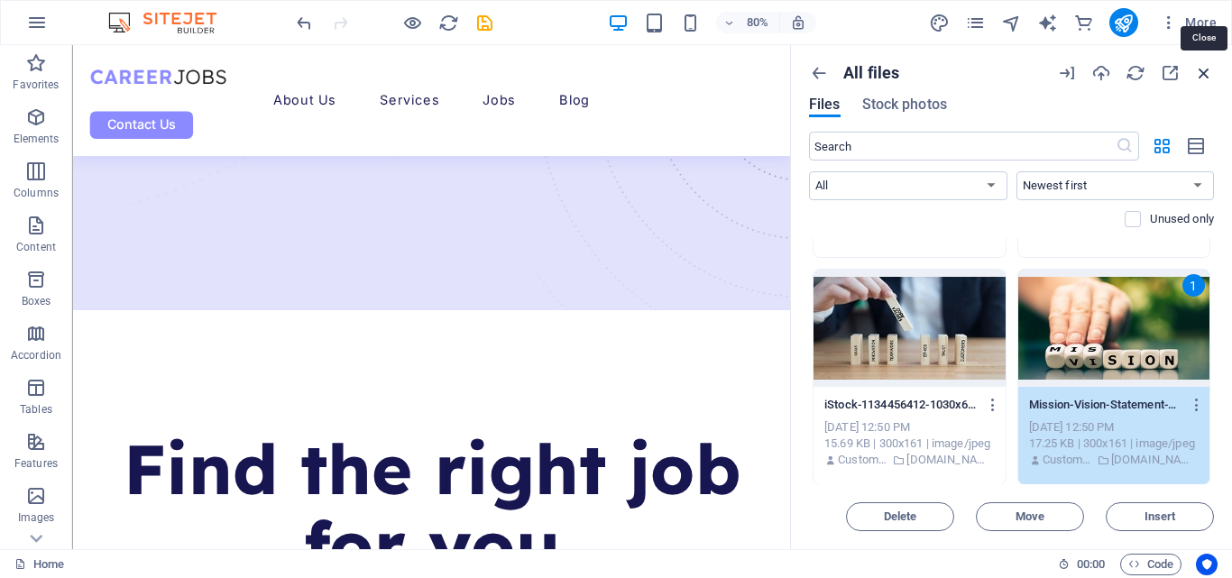
click at [1207, 66] on icon "button" at bounding box center [1204, 73] width 20 height 20
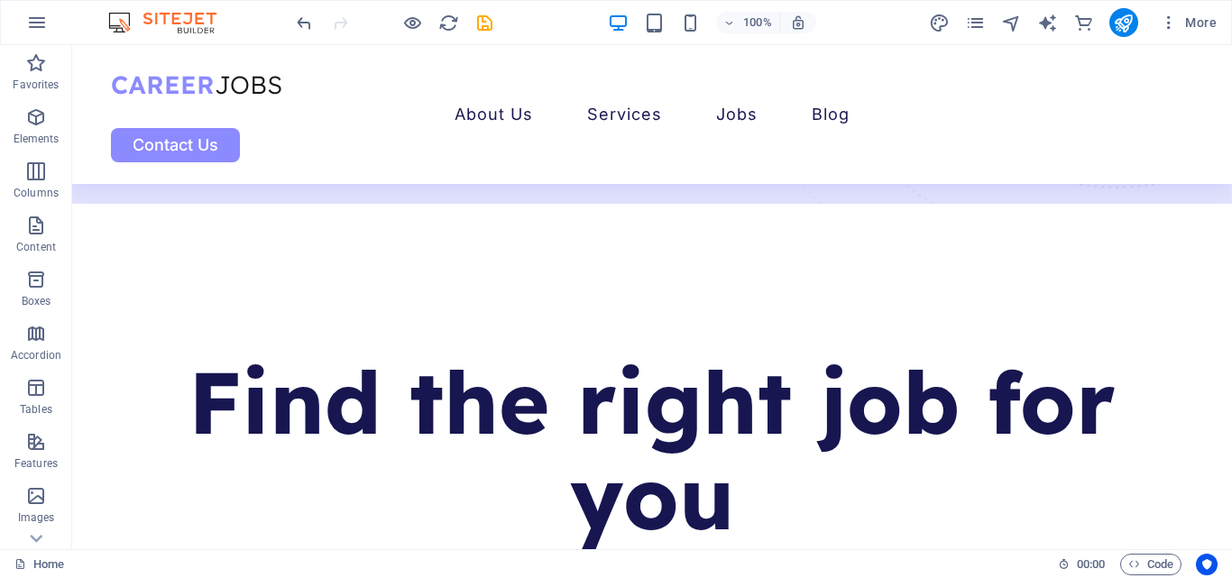
scroll to position [725, 0]
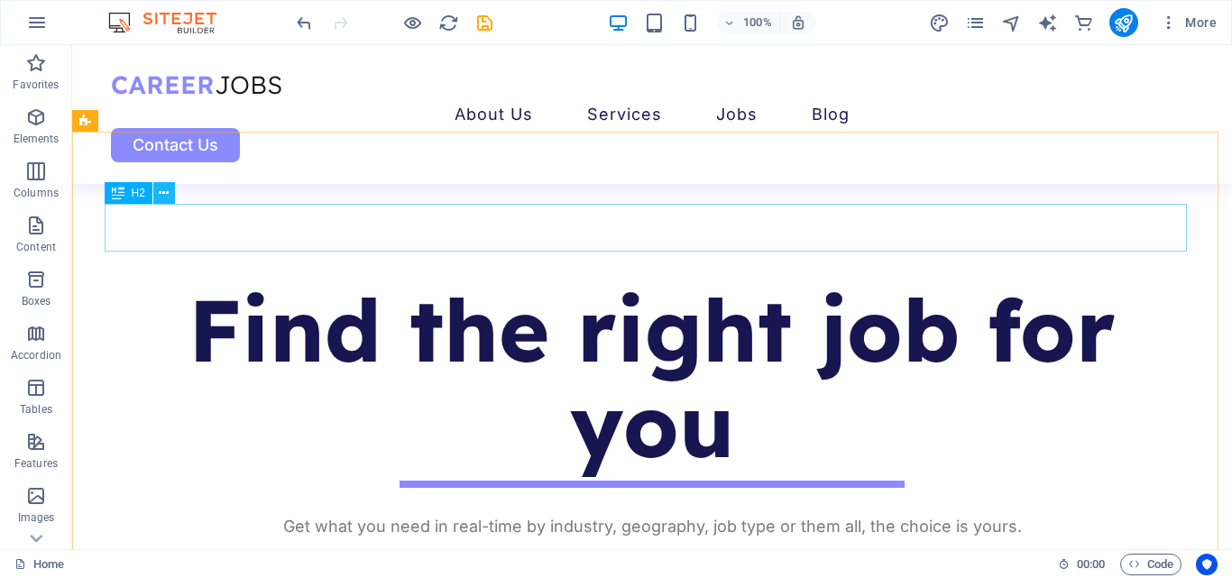
click at [172, 189] on button at bounding box center [164, 193] width 22 height 22
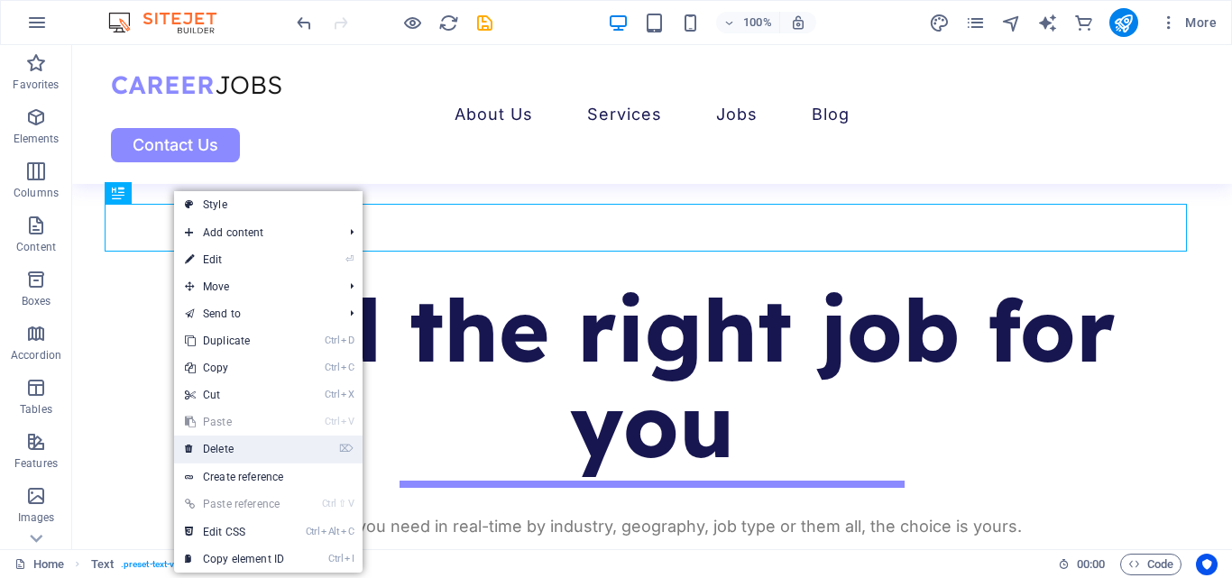
click at [230, 449] on link "⌦ Delete" at bounding box center [234, 449] width 121 height 27
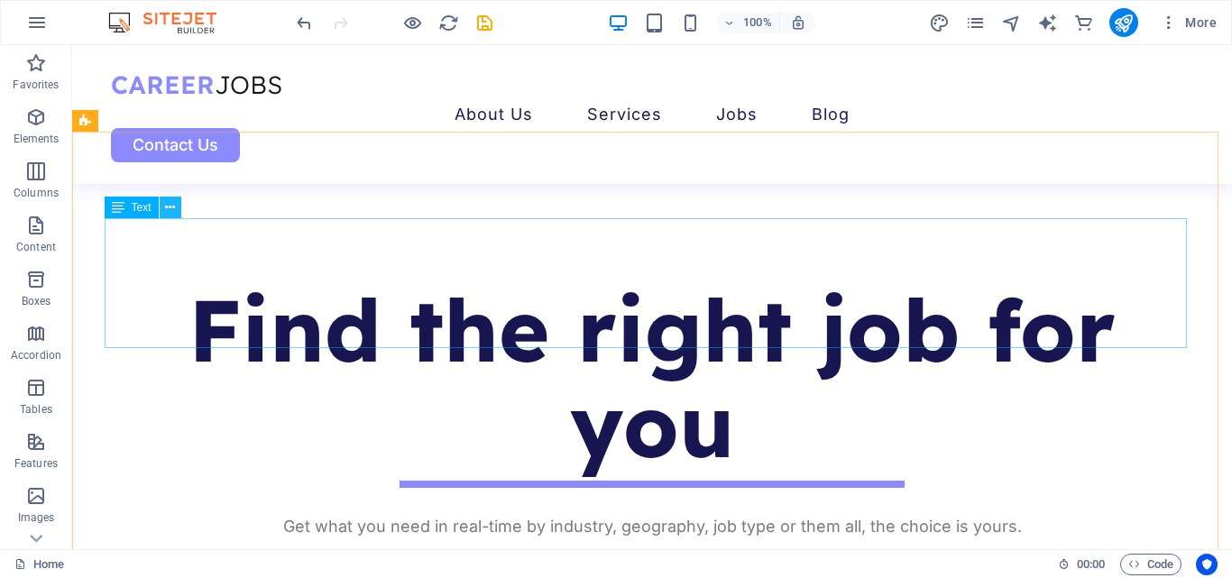
click at [164, 212] on button at bounding box center [171, 208] width 22 height 22
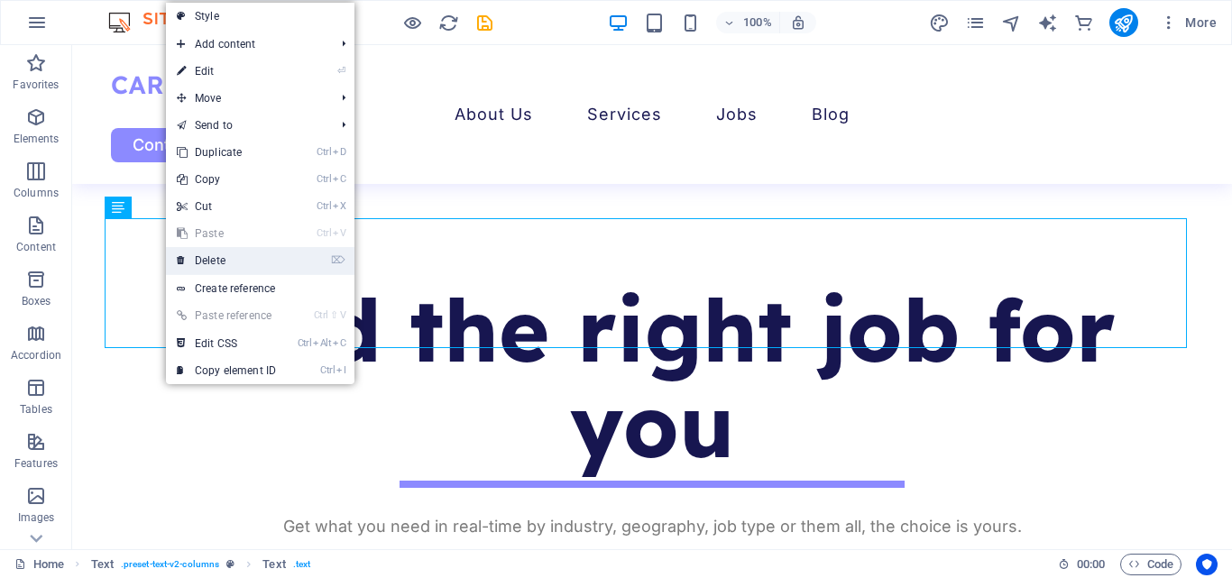
click at [267, 265] on link "⌦ Delete" at bounding box center [226, 260] width 121 height 27
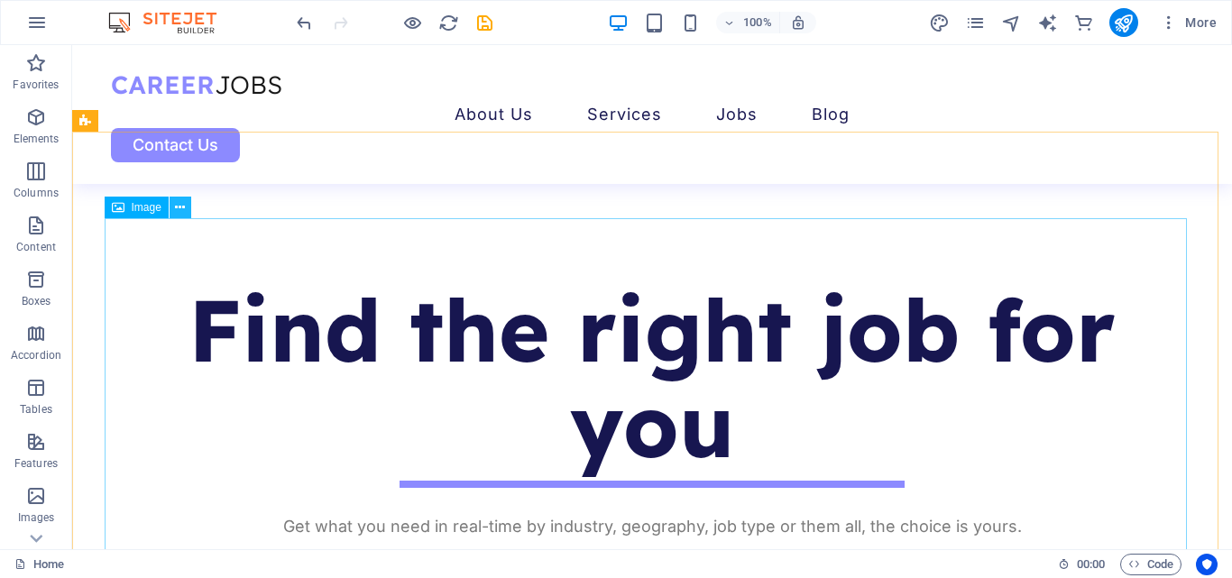
click at [183, 203] on icon at bounding box center [180, 207] width 10 height 19
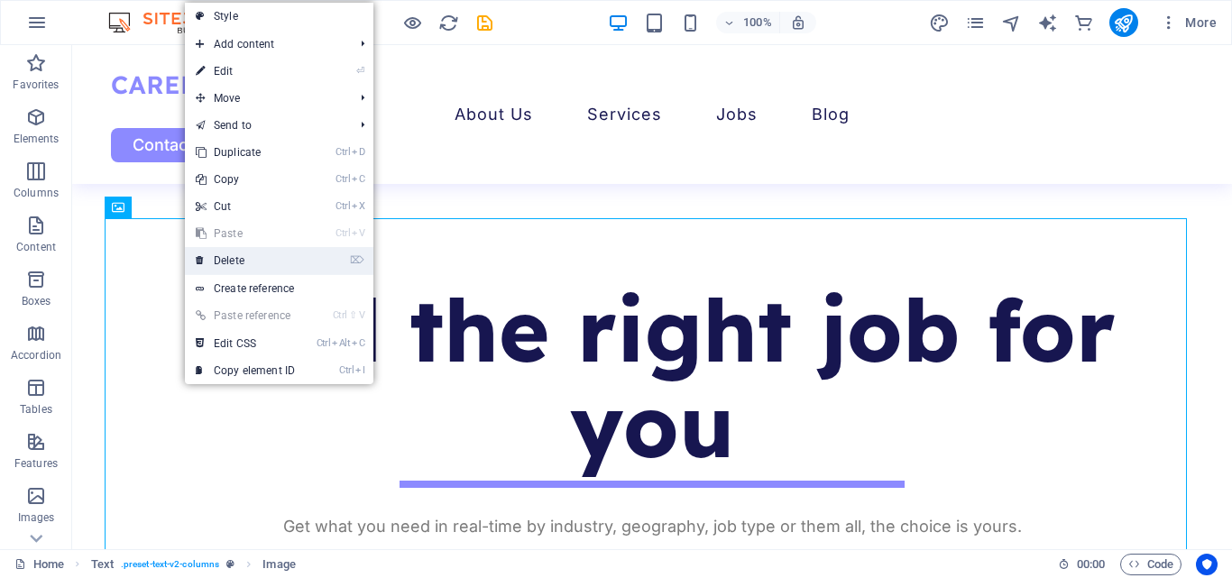
click at [263, 262] on link "⌦ Delete" at bounding box center [245, 260] width 121 height 27
